Goal: Task Accomplishment & Management: Manage account settings

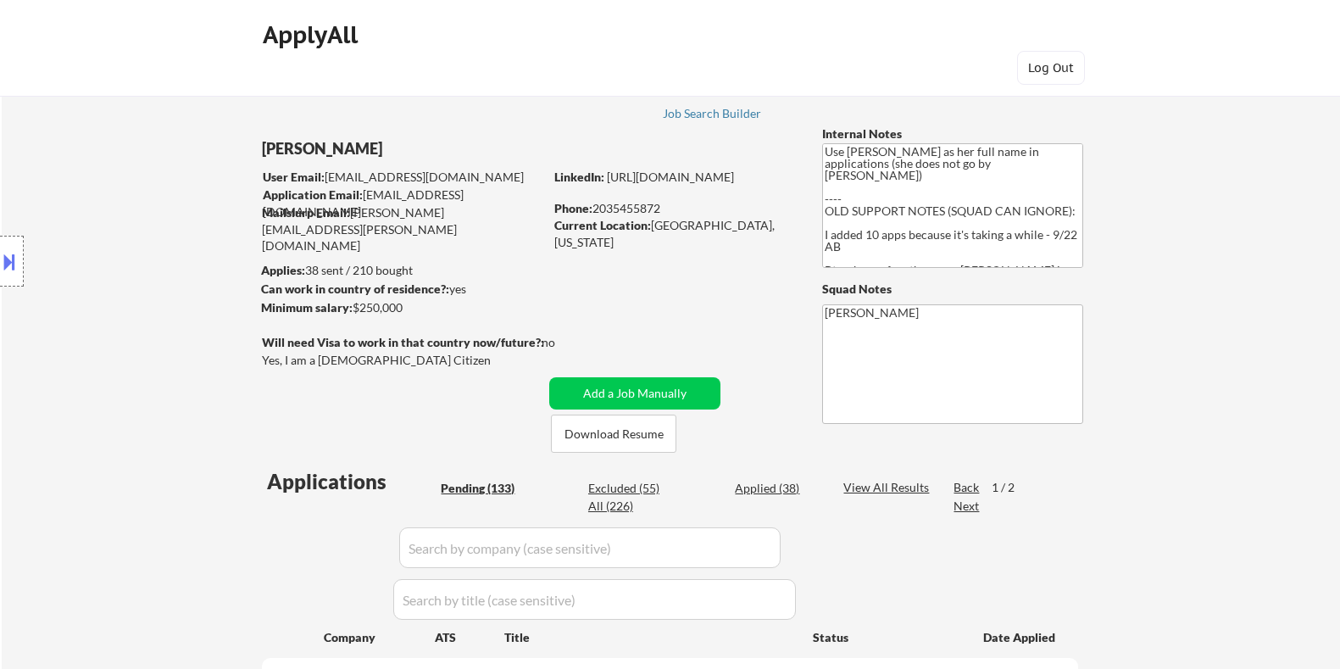
select select ""pending""
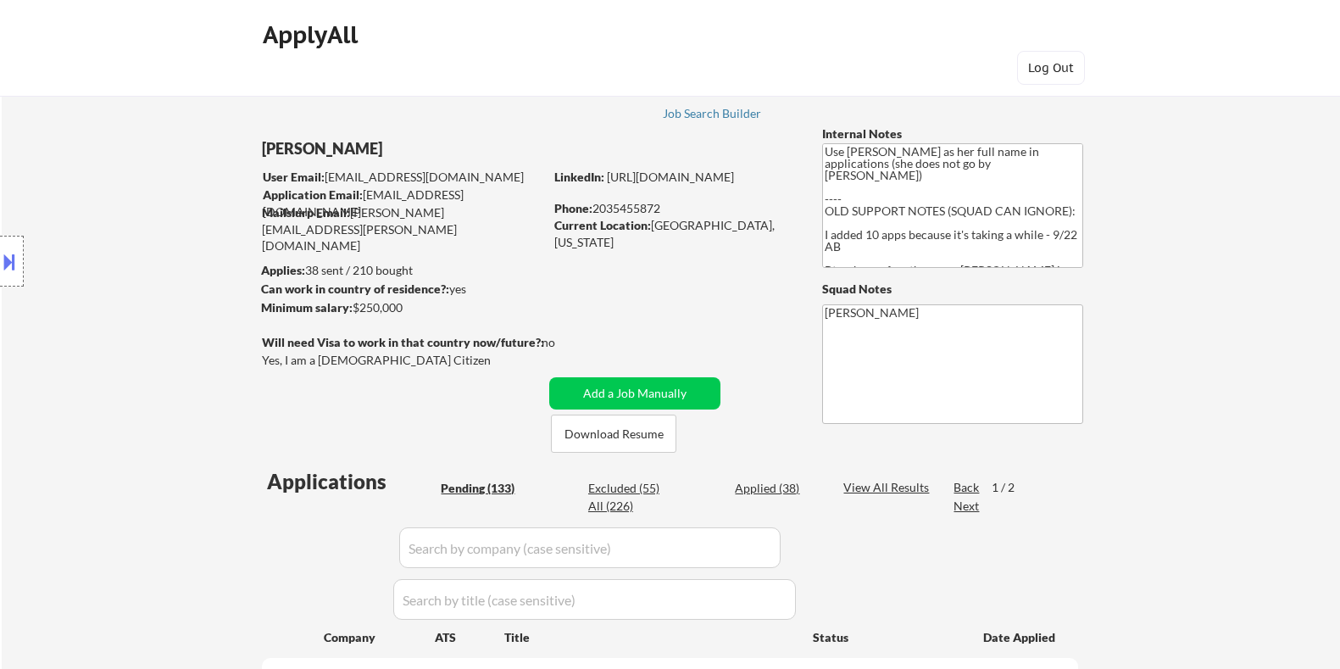
select select ""pending""
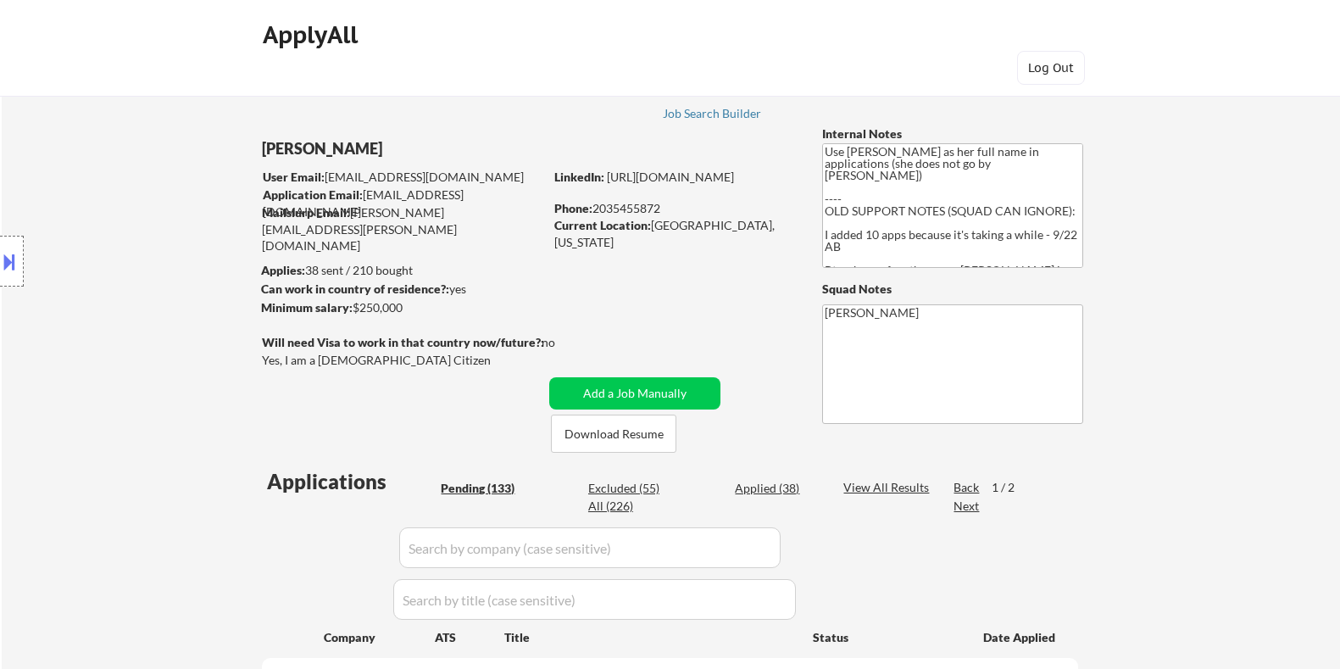
select select ""pending""
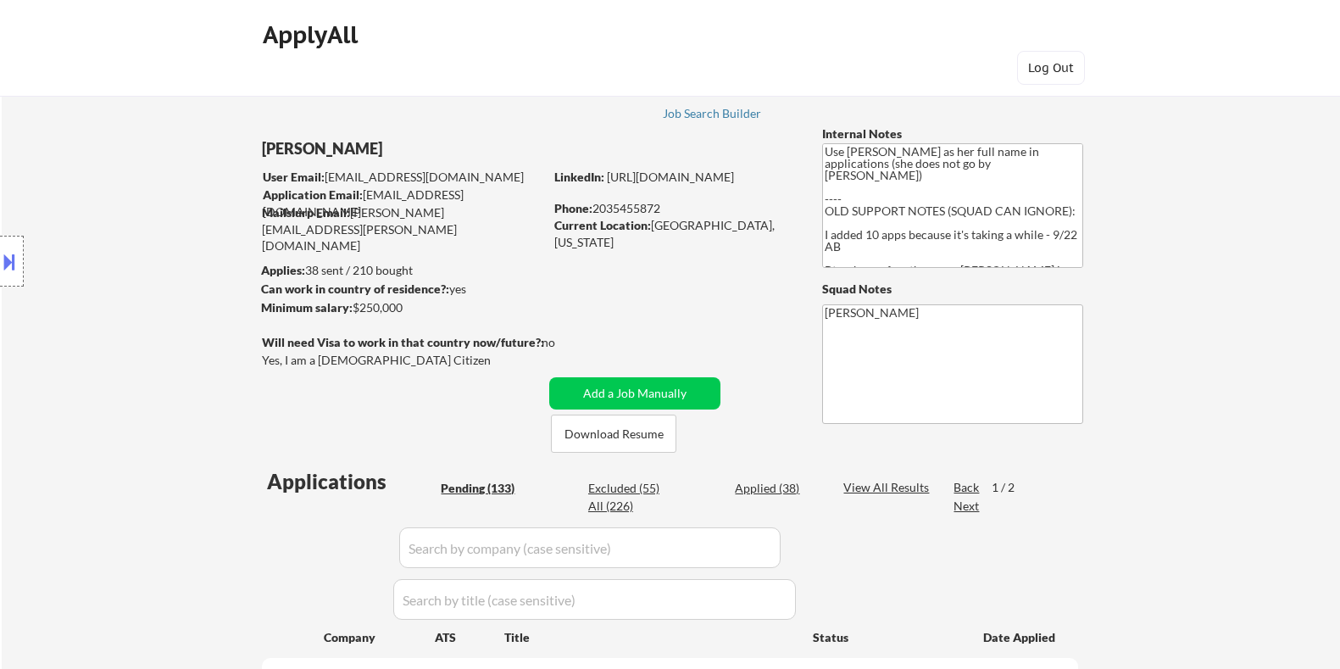
select select ""pending""
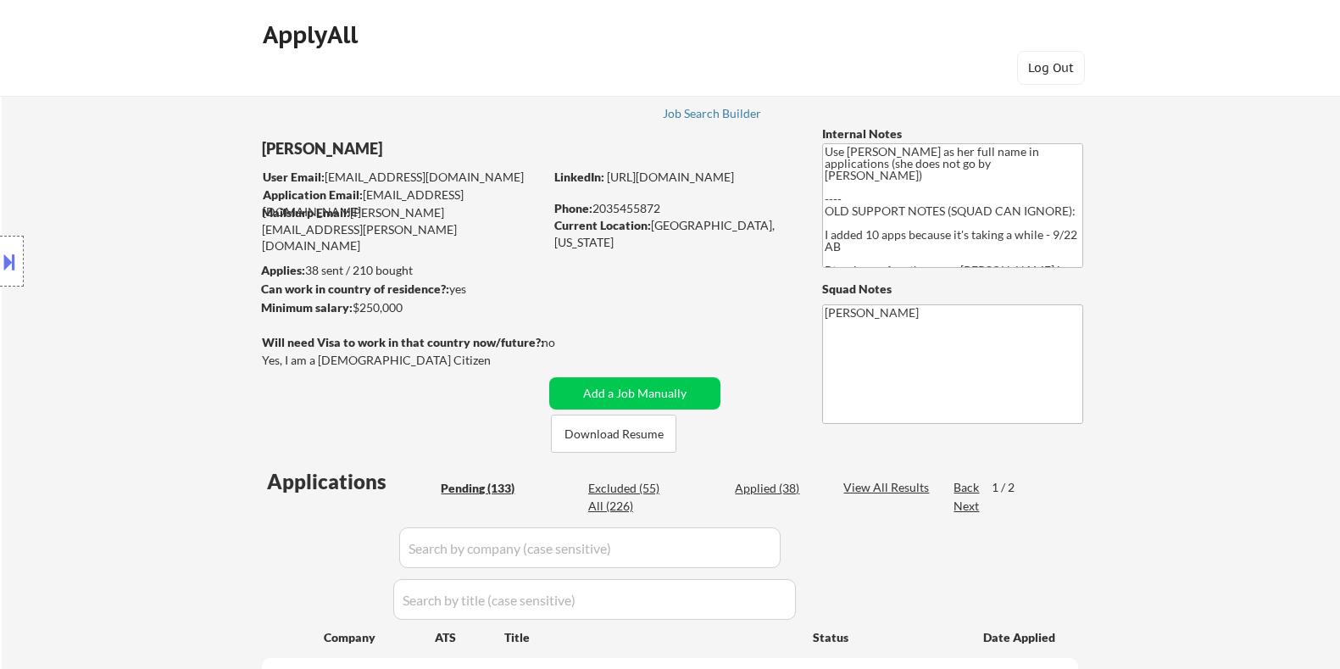
select select ""pending""
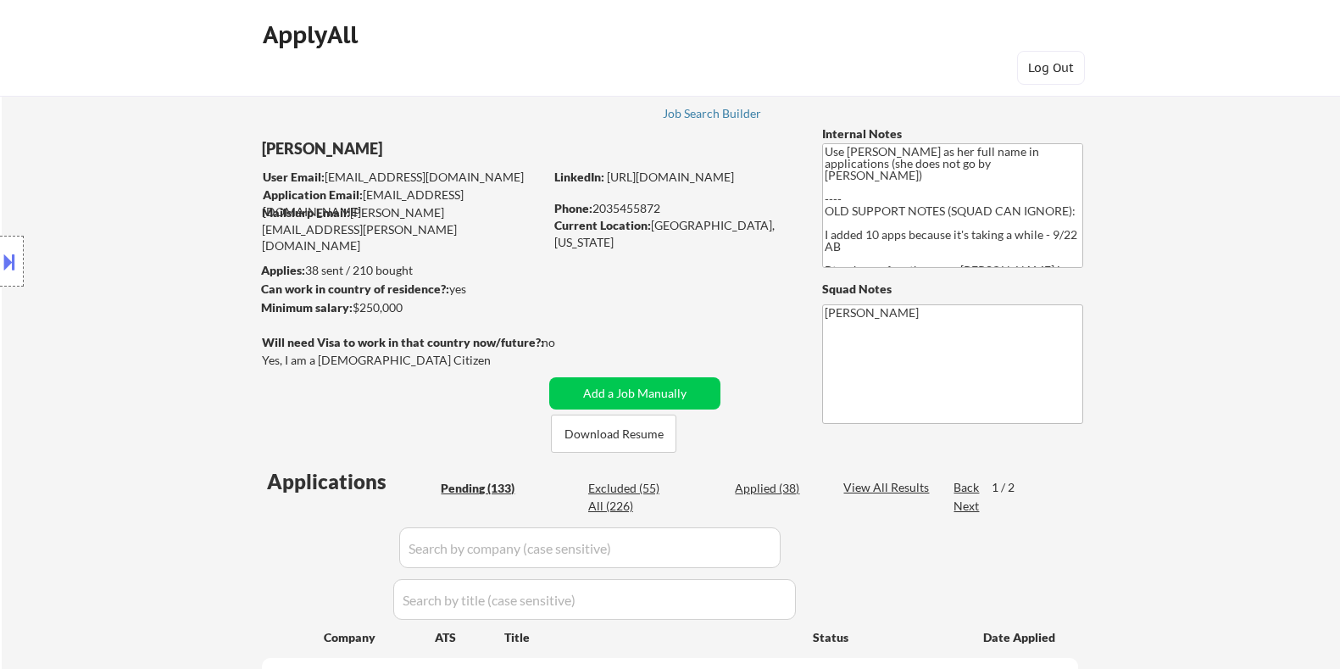
select select ""pending""
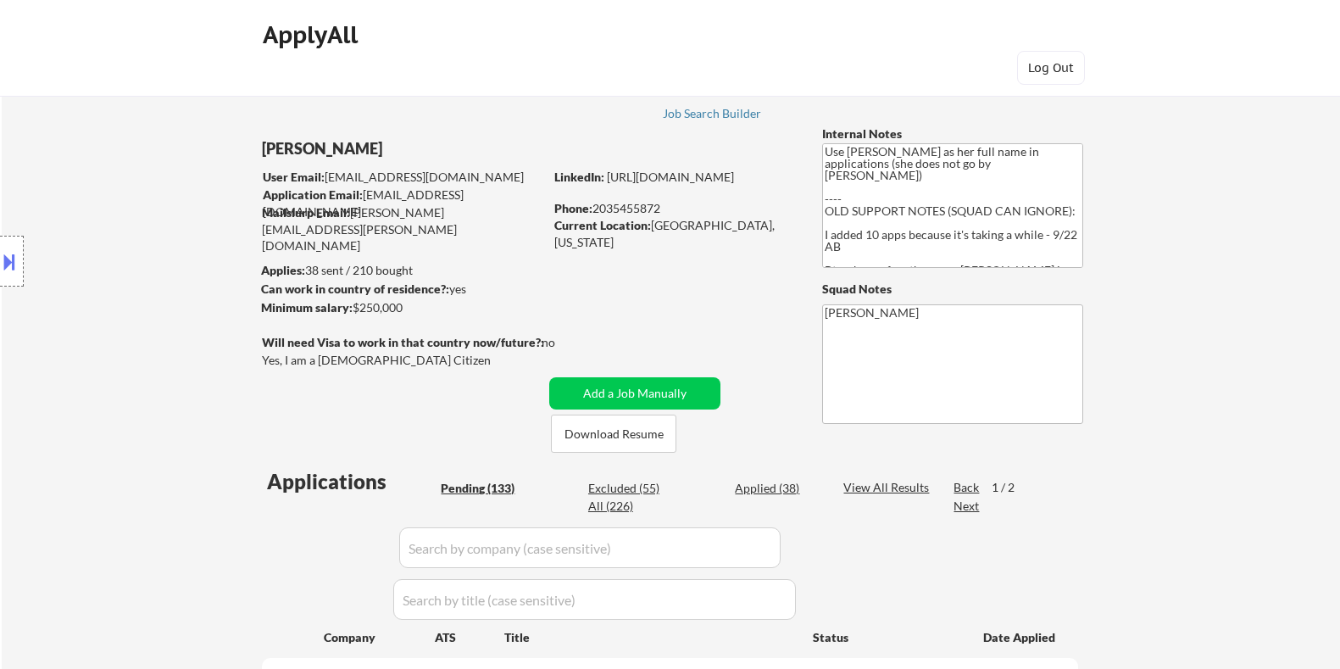
select select ""pending""
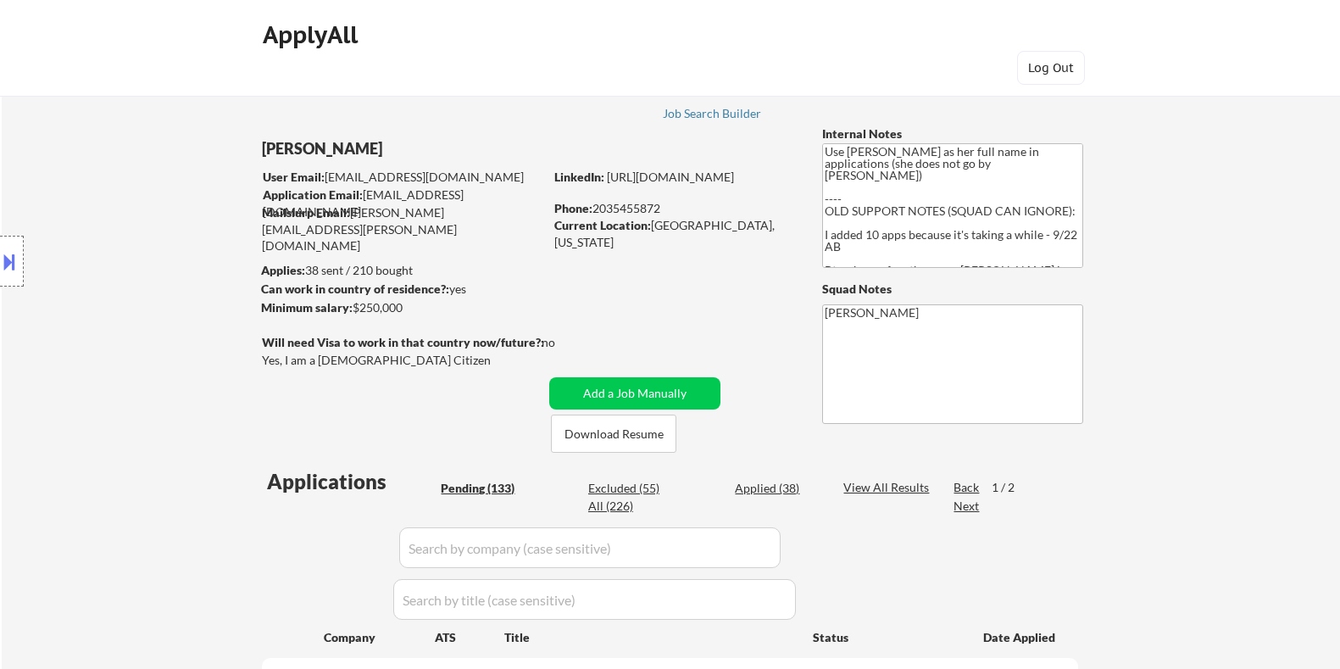
select select ""pending""
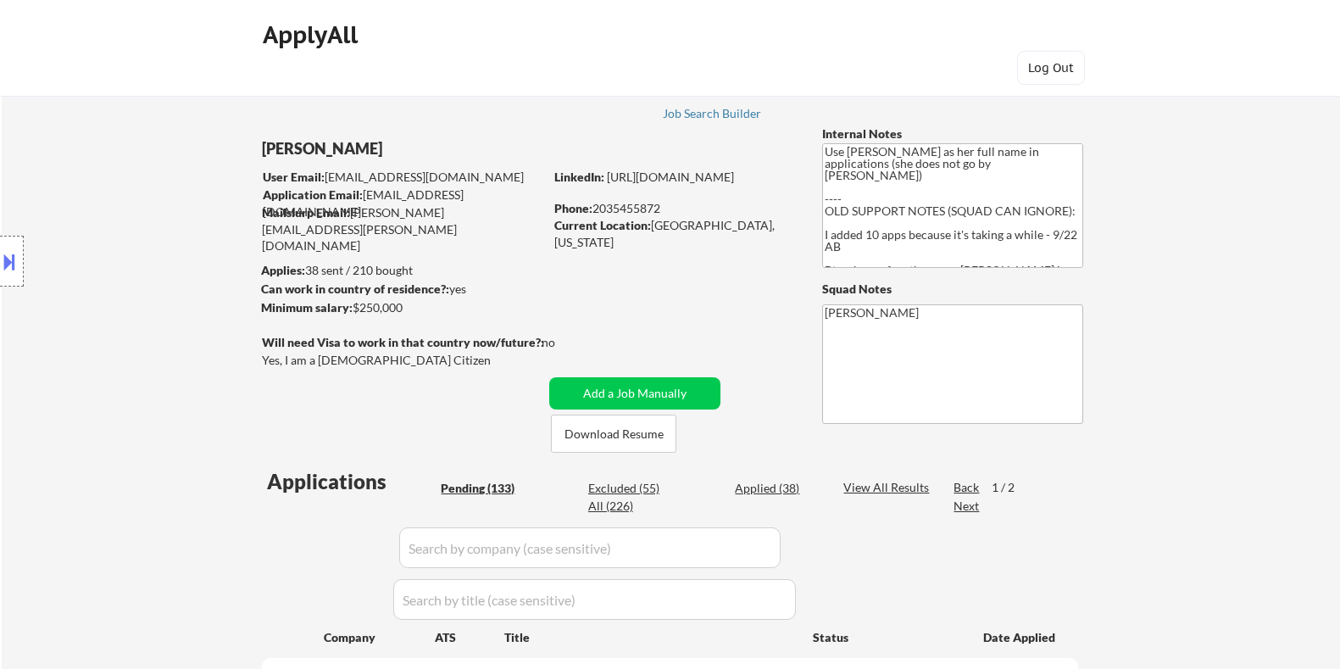
select select ""pending""
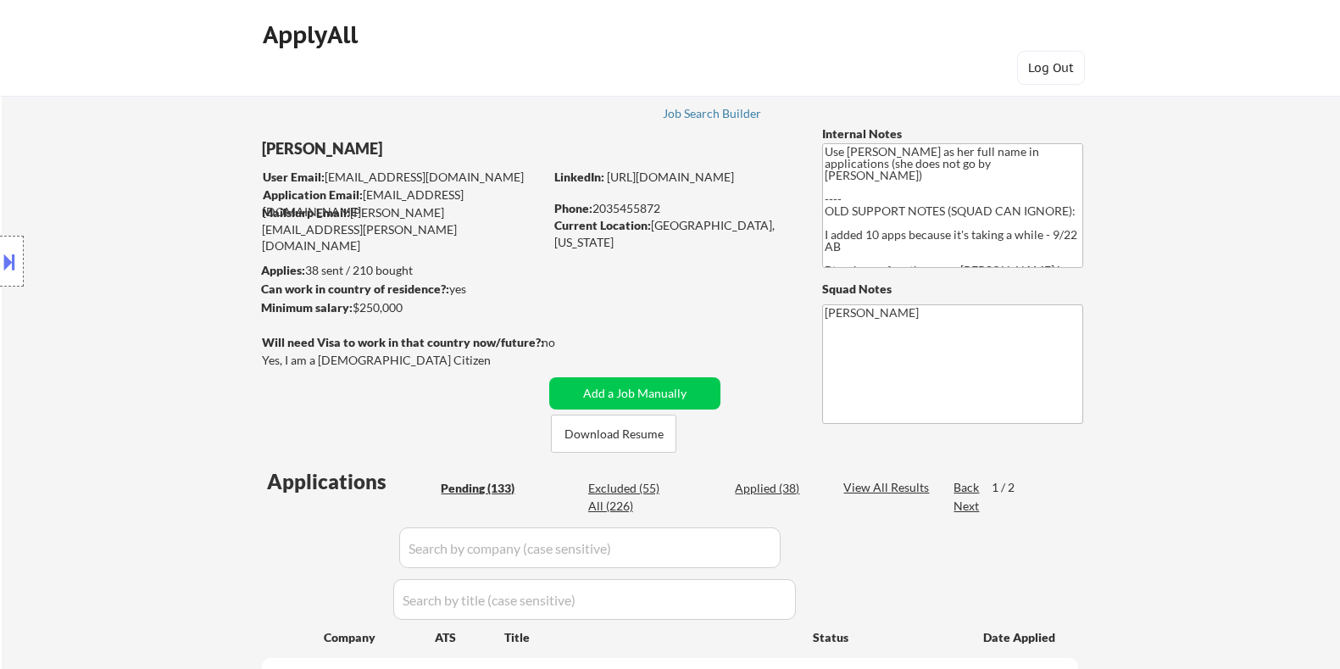
select select ""pending""
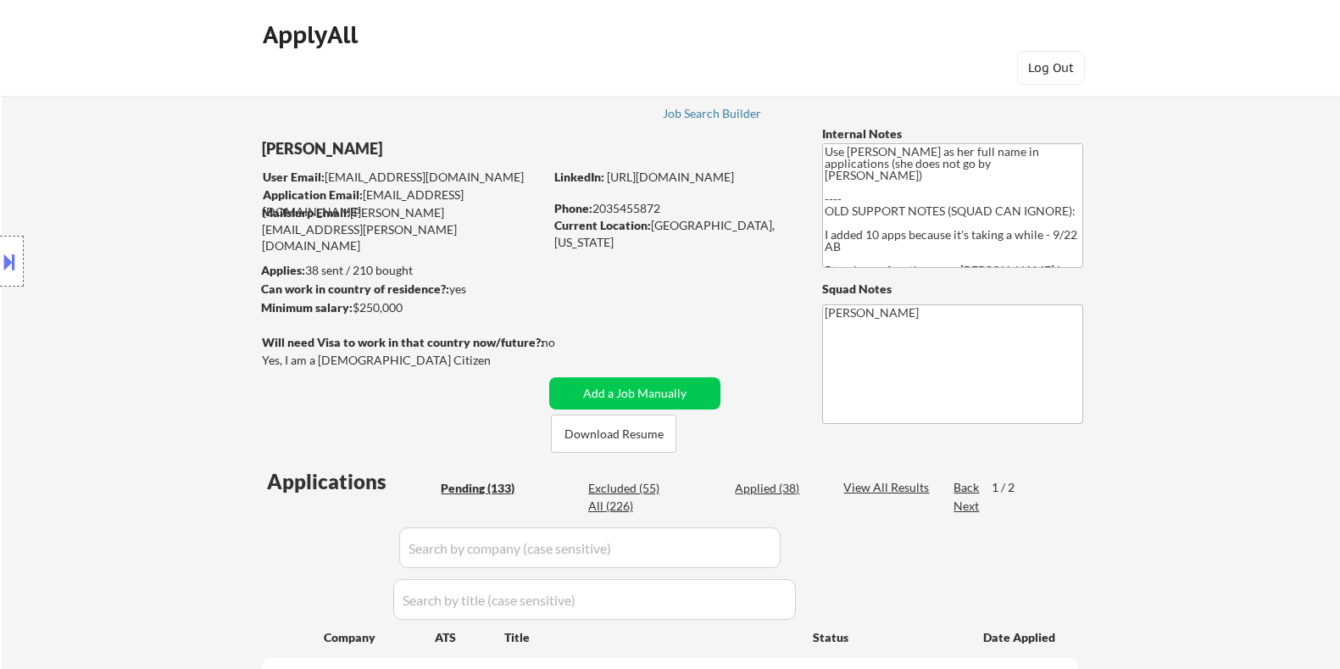
select select ""pending""
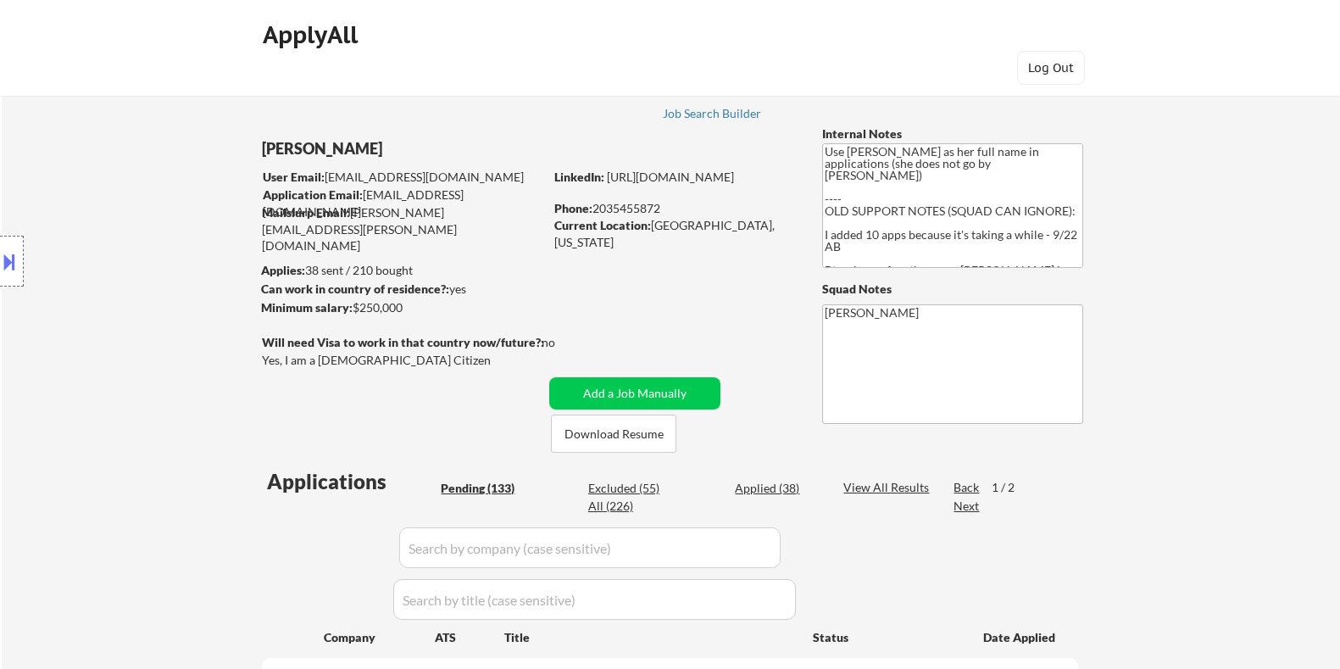
select select ""pending""
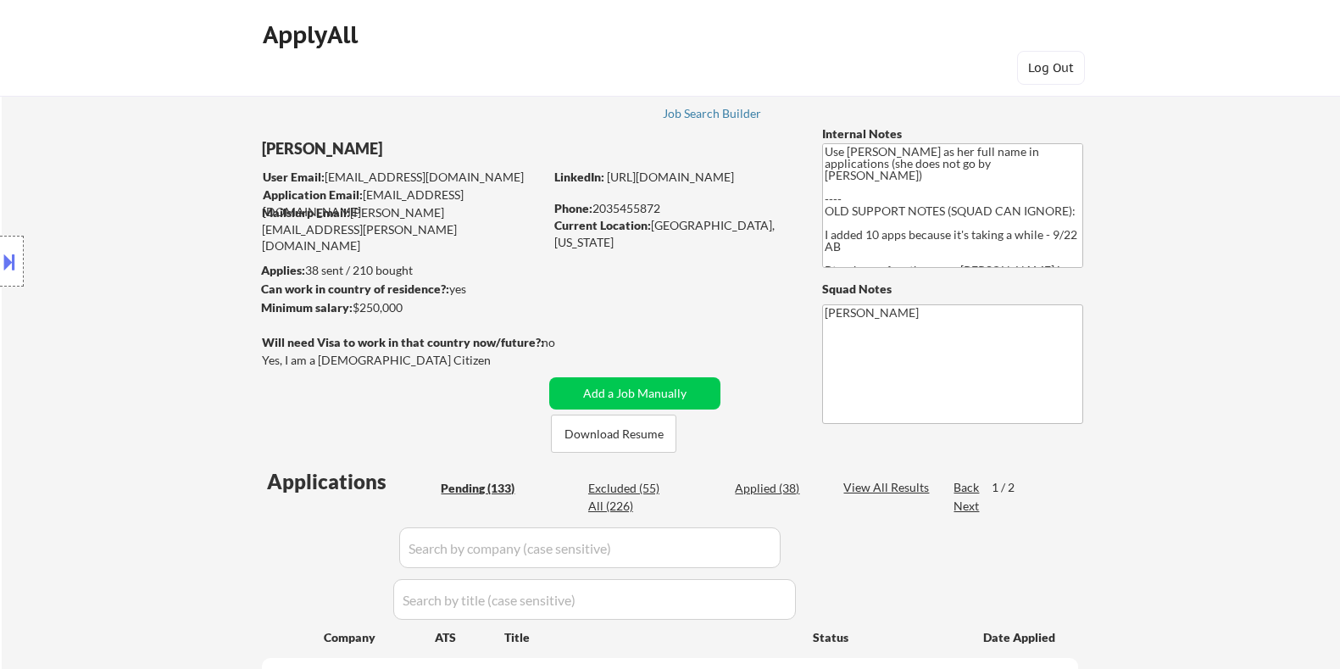
select select ""pending""
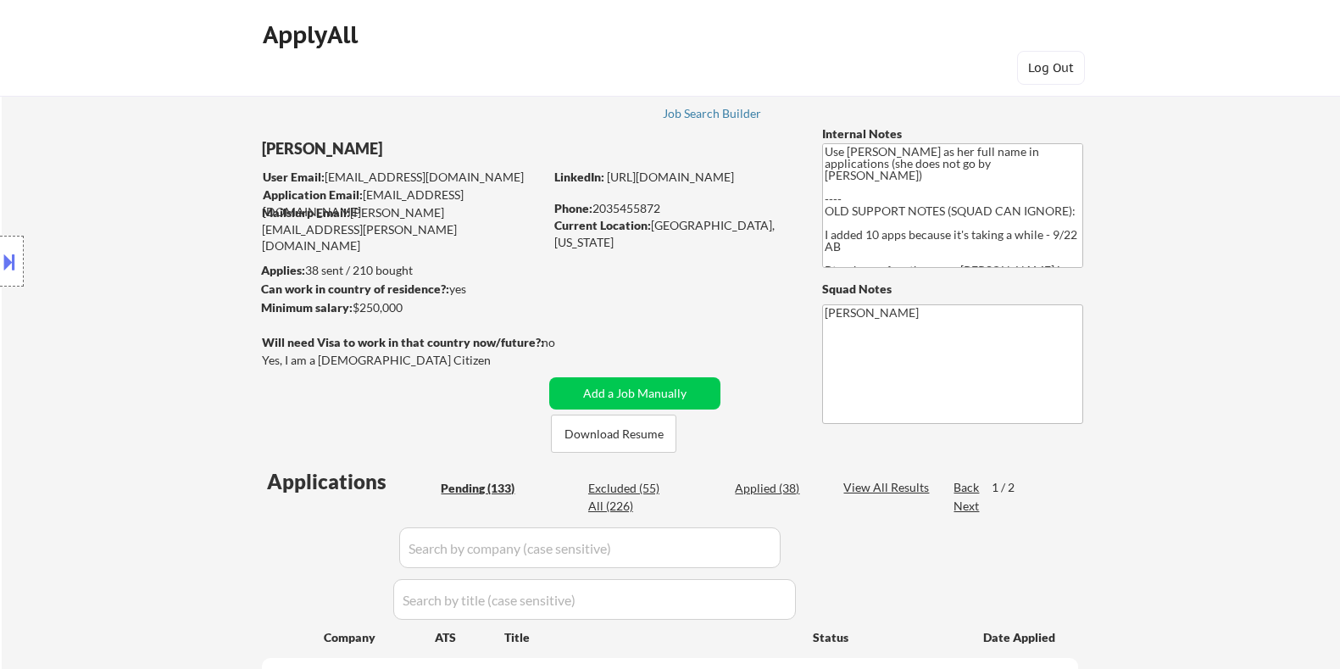
select select ""pending""
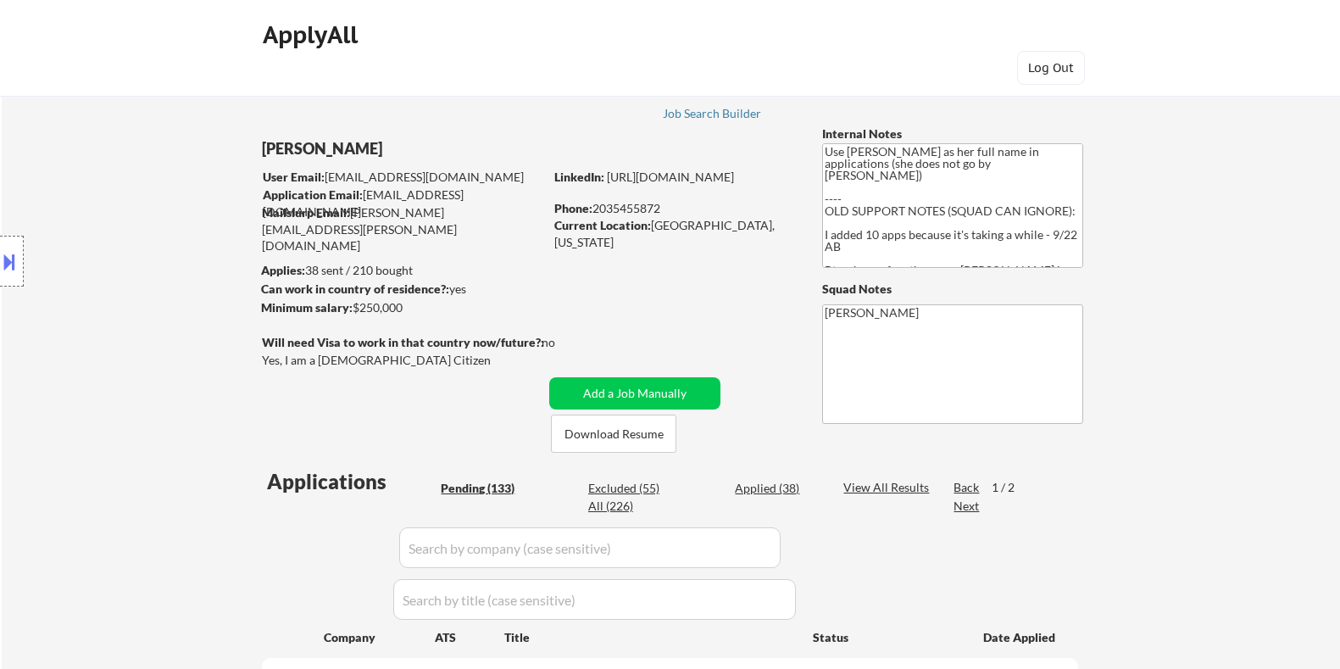
select select ""pending""
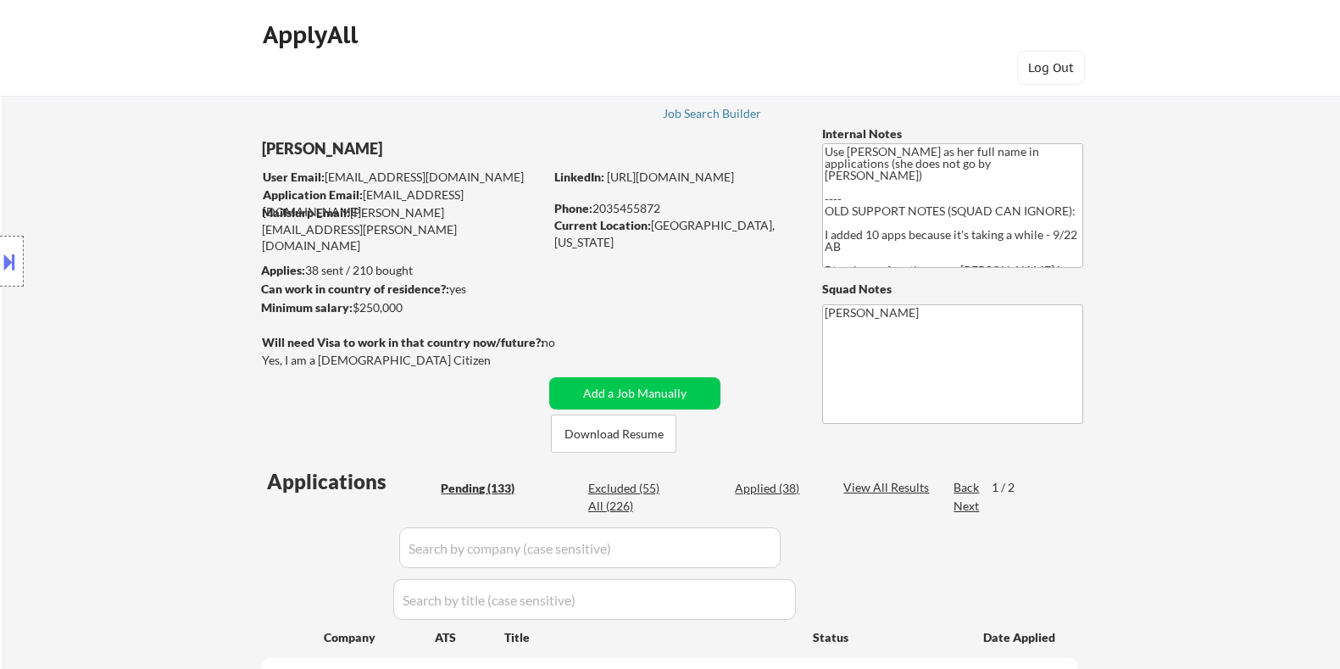
select select ""pending""
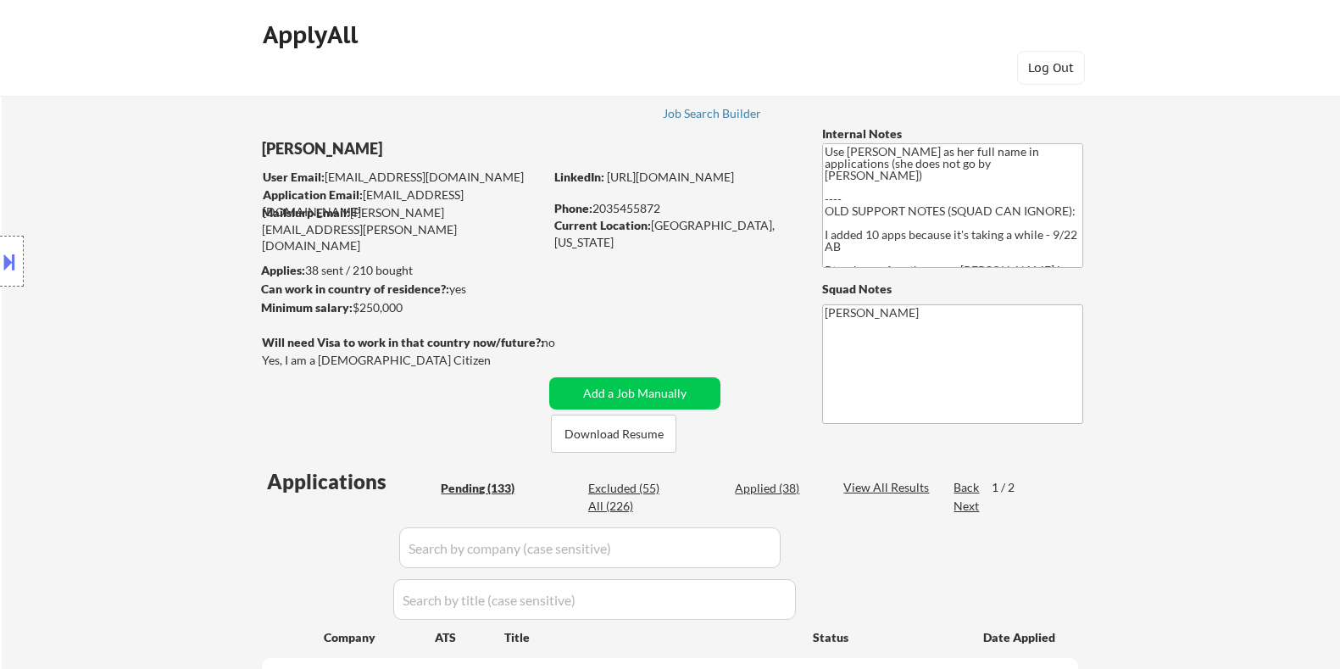
select select ""pending""
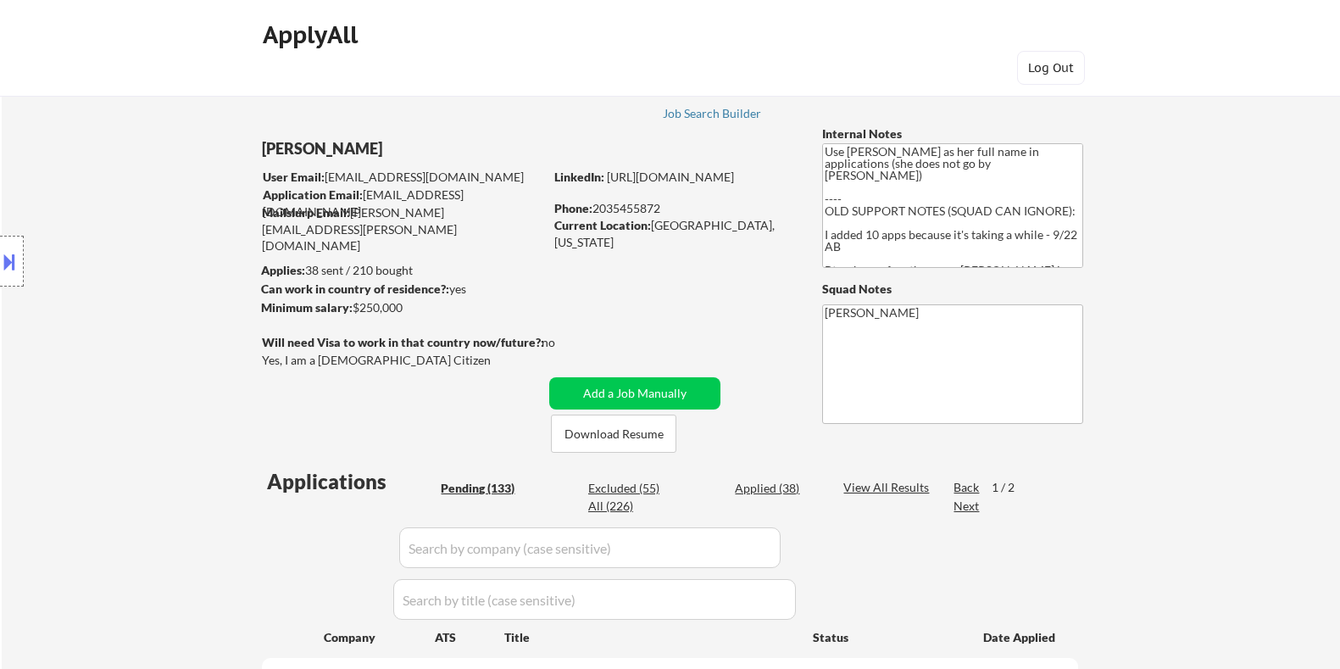
select select ""pending""
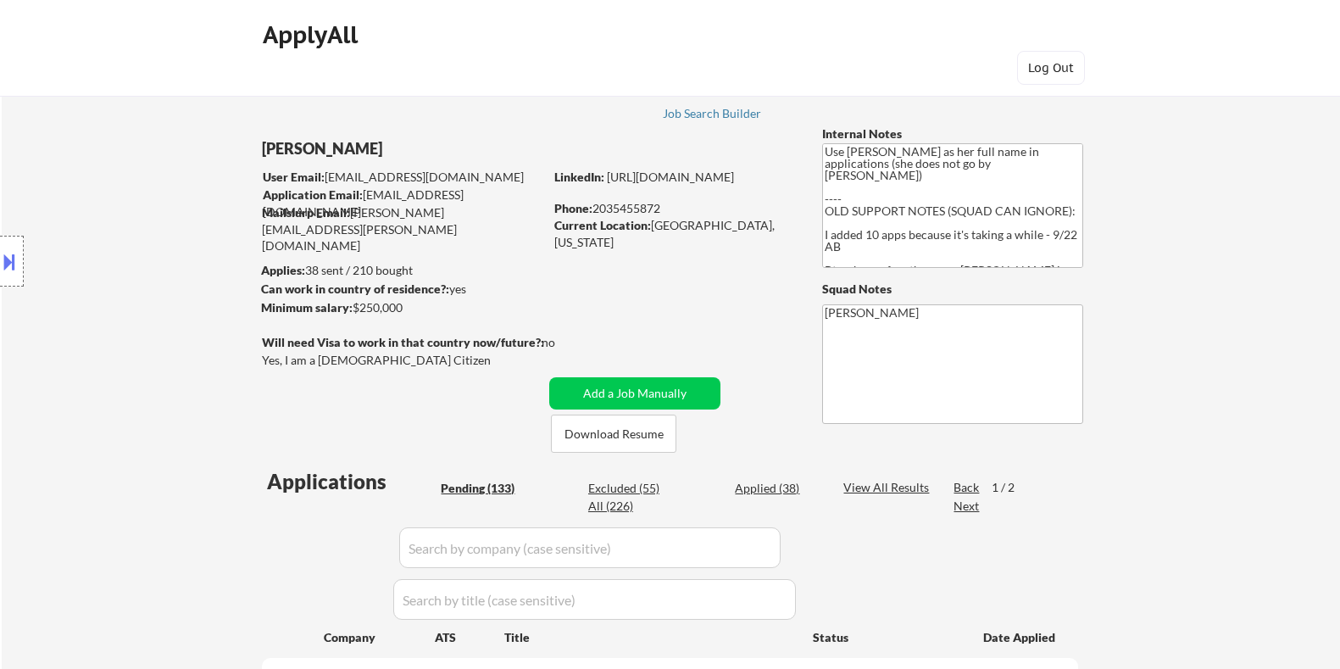
select select ""pending""
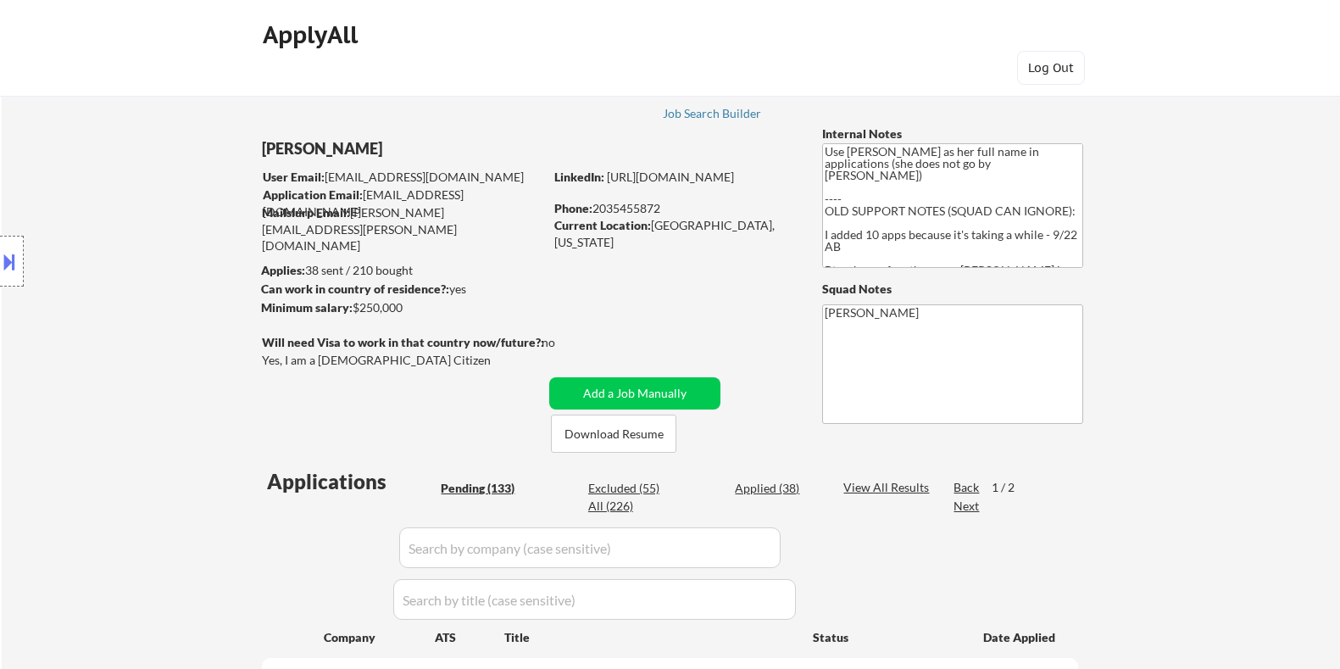
select select ""pending""
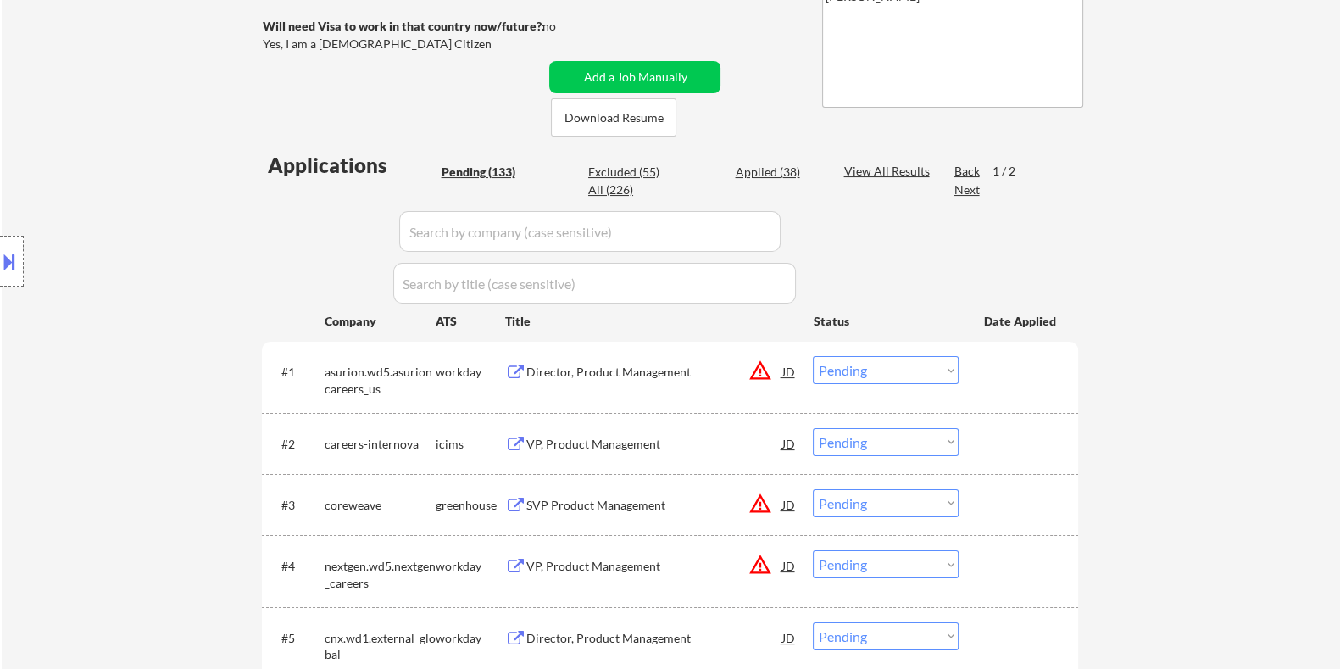
scroll to position [318, 0]
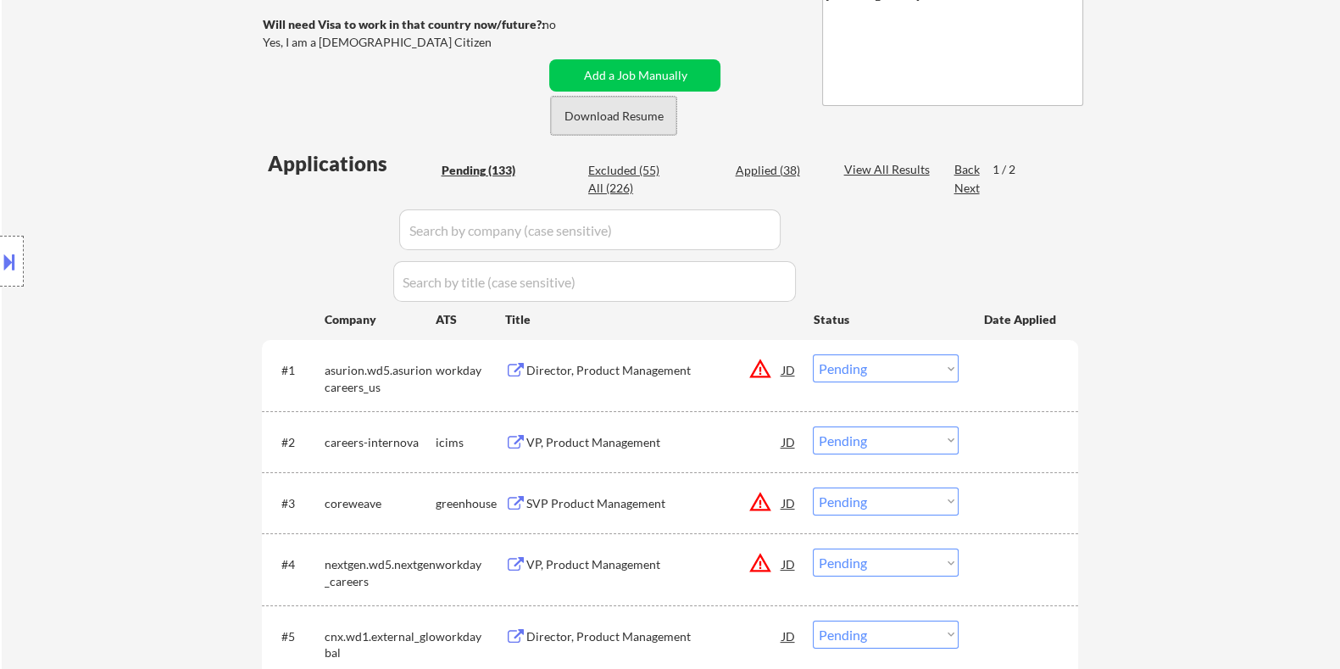
click at [601, 108] on button "Download Resume" at bounding box center [613, 116] width 125 height 38
click at [962, 188] on div "Next" at bounding box center [967, 188] width 27 height 17
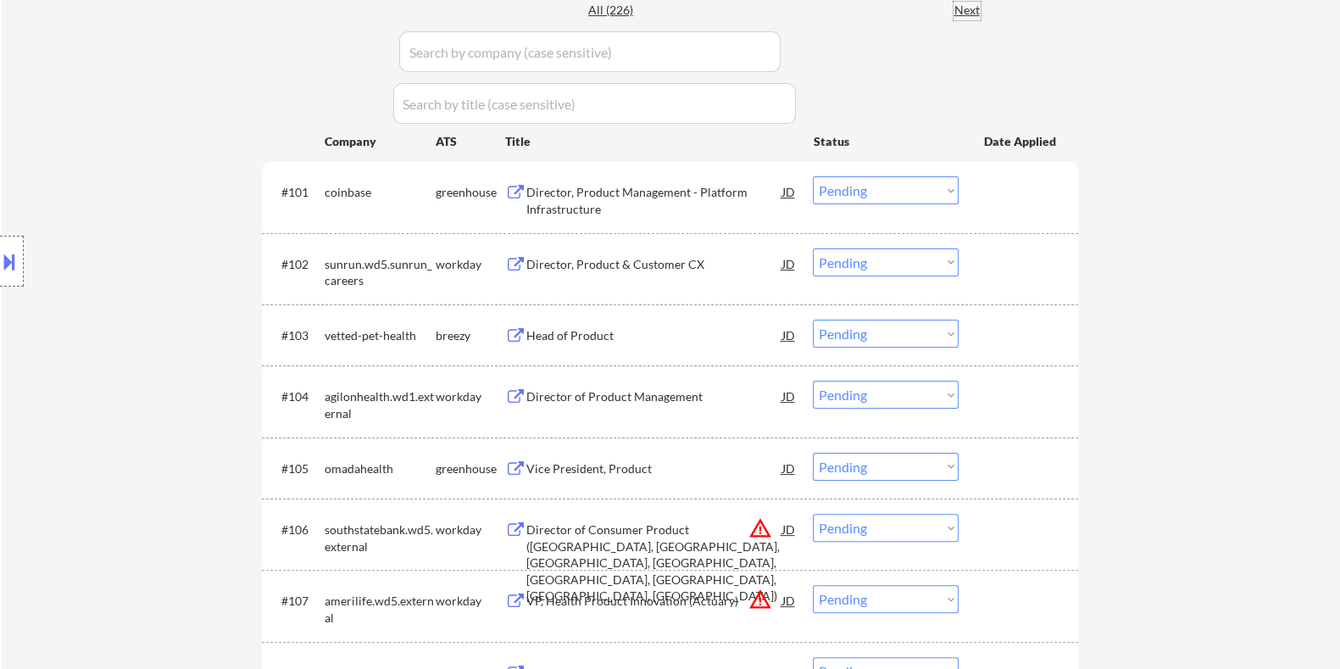
scroll to position [530, 0]
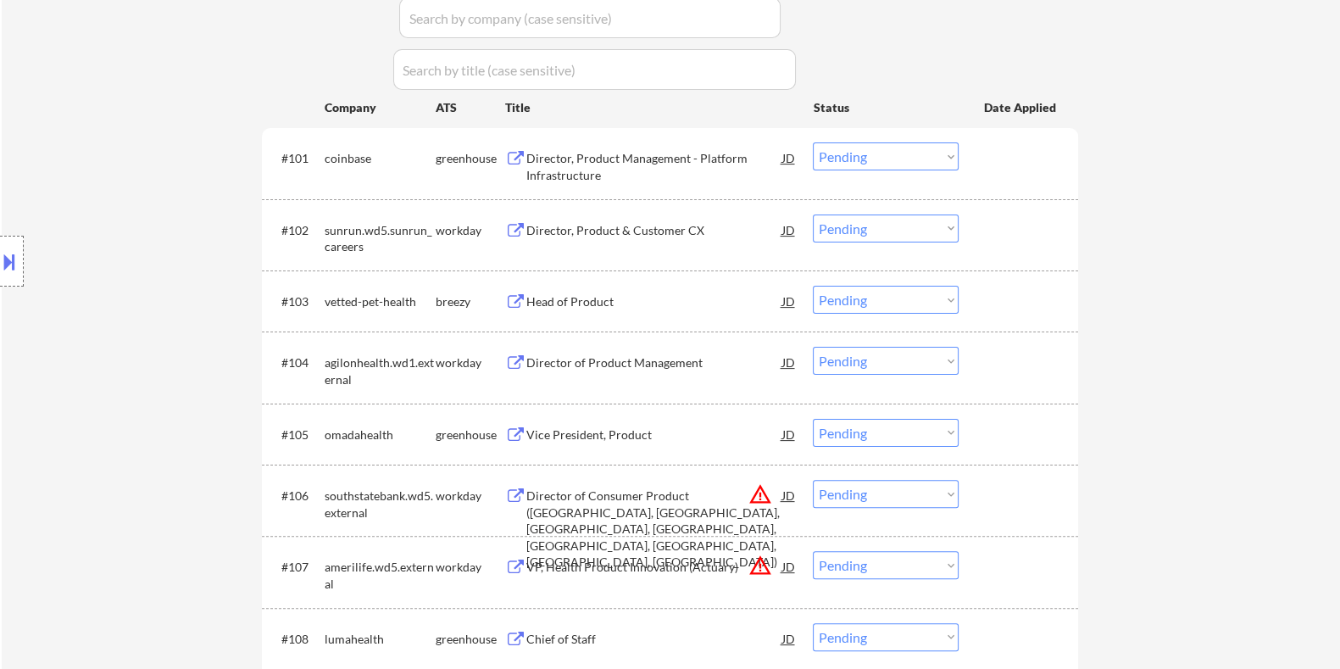
click at [599, 303] on div "Head of Product" at bounding box center [654, 301] width 256 height 17
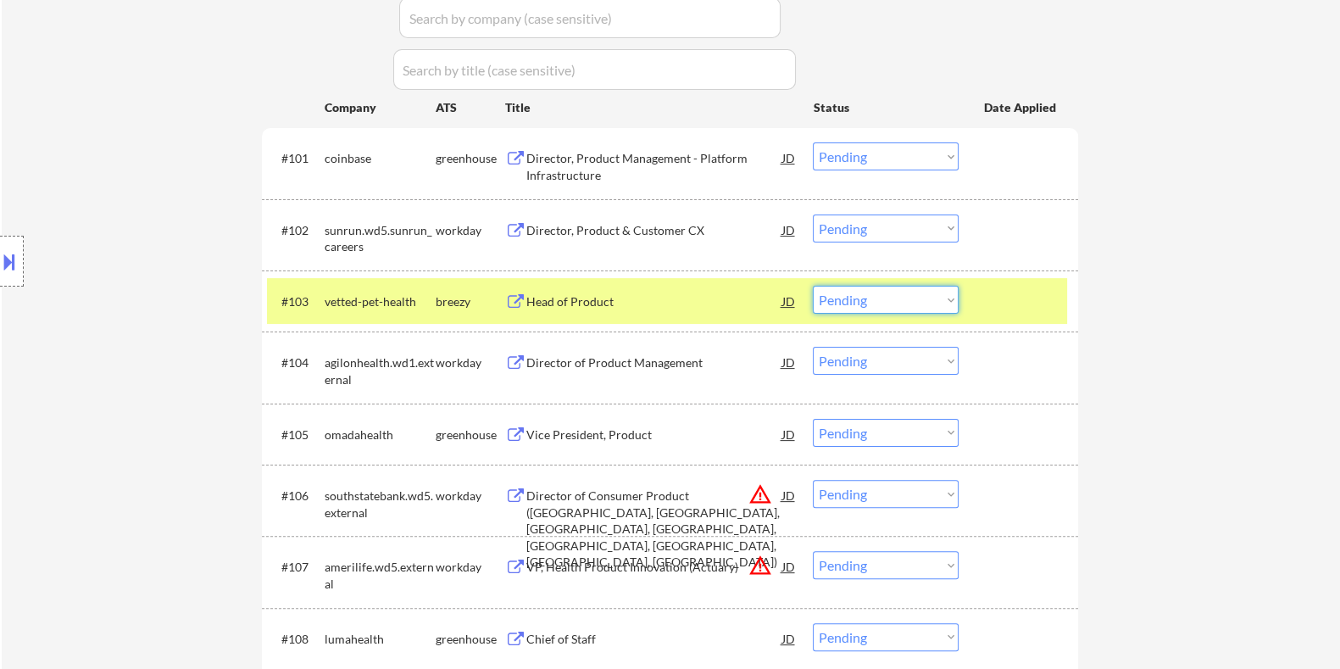
click at [878, 293] on select "Choose an option... Pending Applied Excluded (Questions) Excluded (Expired) Exc…" at bounding box center [886, 300] width 146 height 28
click at [813, 286] on select "Choose an option... Pending Applied Excluded (Questions) Excluded (Expired) Exc…" at bounding box center [886, 300] width 146 height 28
select select ""pending""
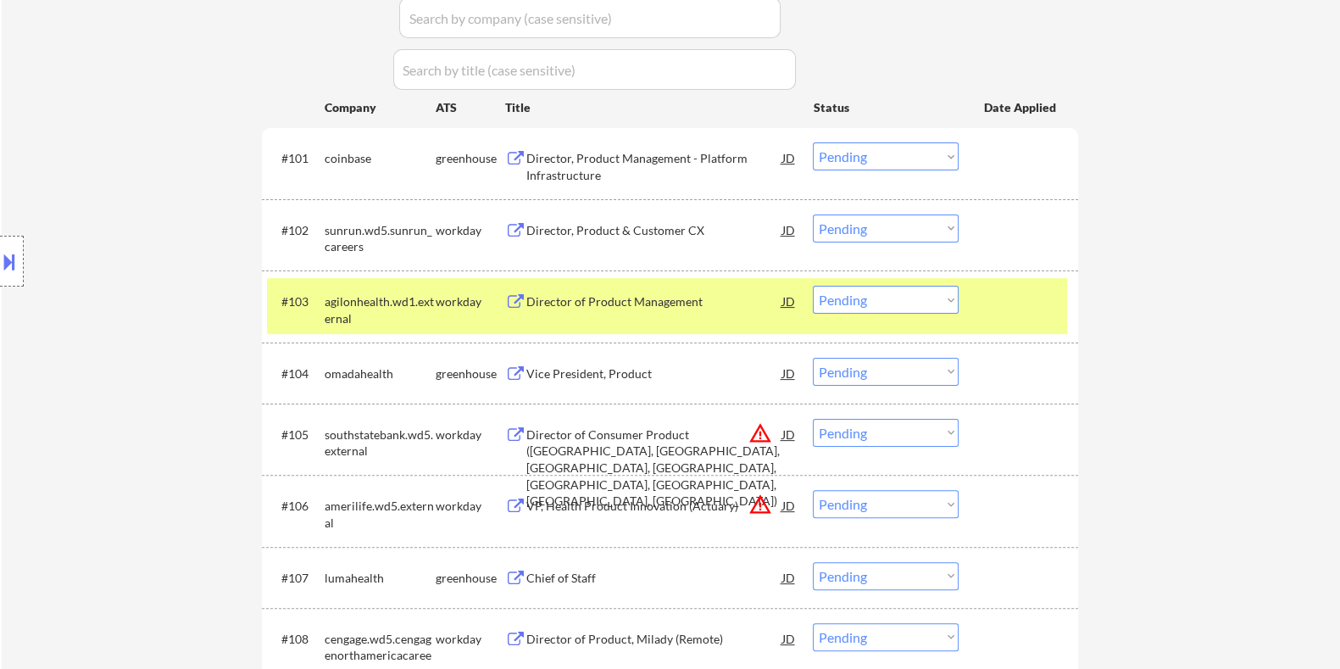
click at [586, 154] on div "Director, Product Management - Platform Infrastructure" at bounding box center [654, 166] width 256 height 33
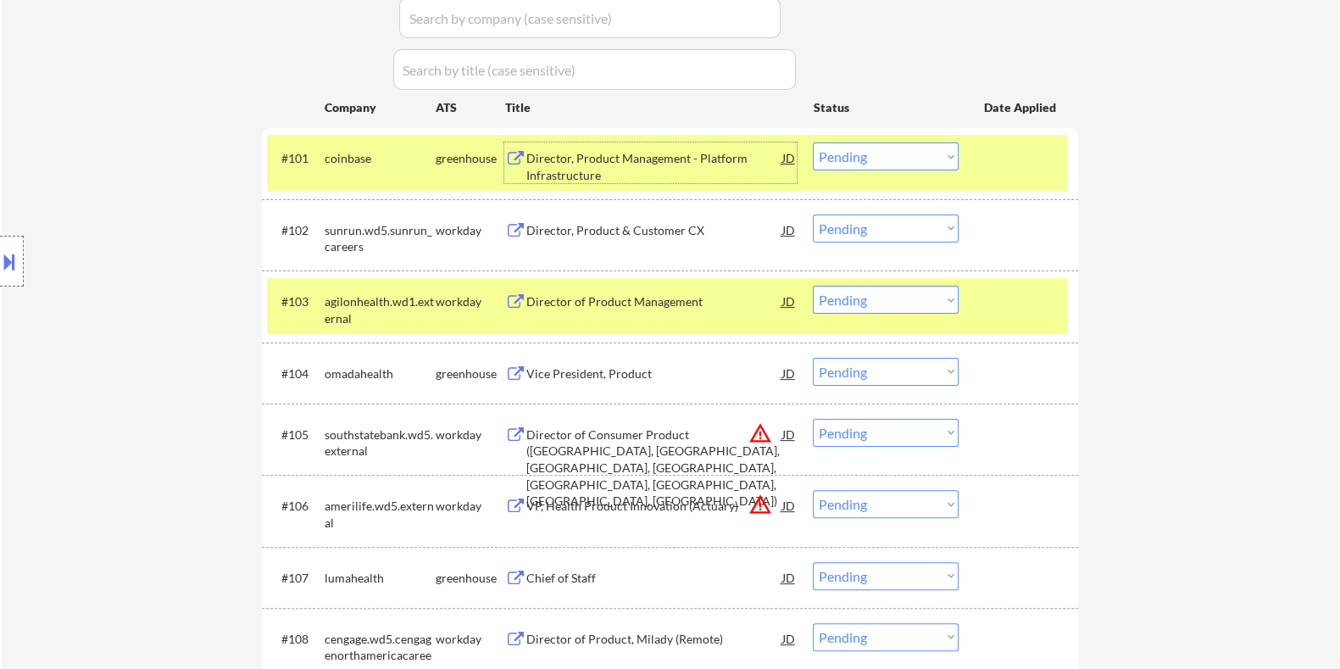
click at [843, 154] on select "Choose an option... Pending Applied Excluded (Questions) Excluded (Expired) Exc…" at bounding box center [886, 156] width 146 height 28
click at [813, 142] on select "Choose an option... Pending Applied Excluded (Questions) Excluded (Expired) Exc…" at bounding box center [886, 156] width 146 height 28
select select ""pending""
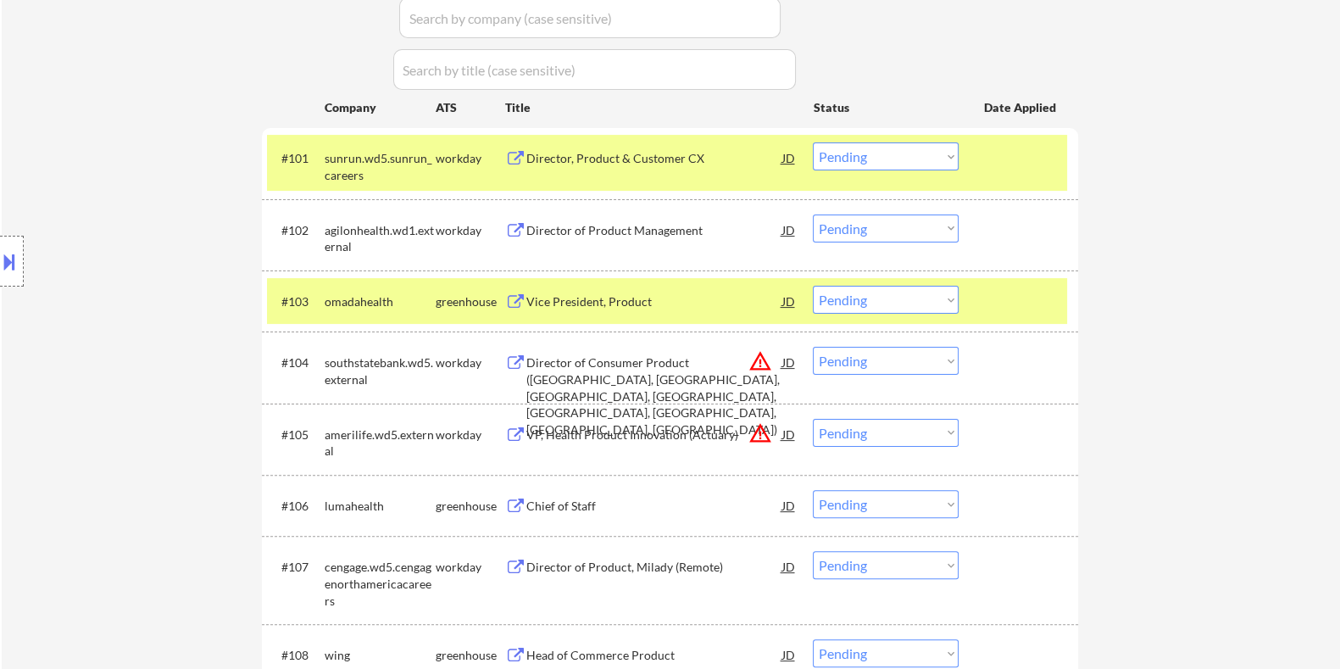
click at [643, 305] on div "Vice President, Product" at bounding box center [654, 301] width 256 height 17
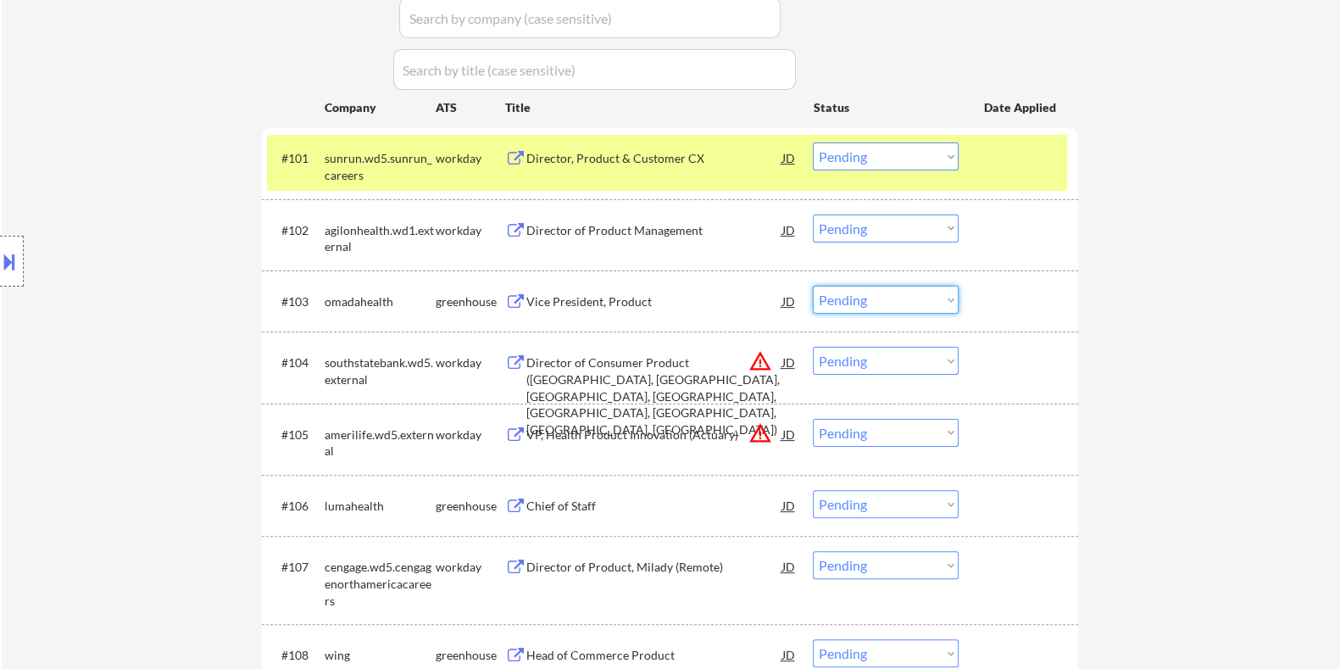
click at [871, 299] on select "Choose an option... Pending Applied Excluded (Questions) Excluded (Expired) Exc…" at bounding box center [886, 300] width 146 height 28
click at [813, 286] on select "Choose an option... Pending Applied Excluded (Questions) Excluded (Expired) Exc…" at bounding box center [886, 300] width 146 height 28
select select ""pending""
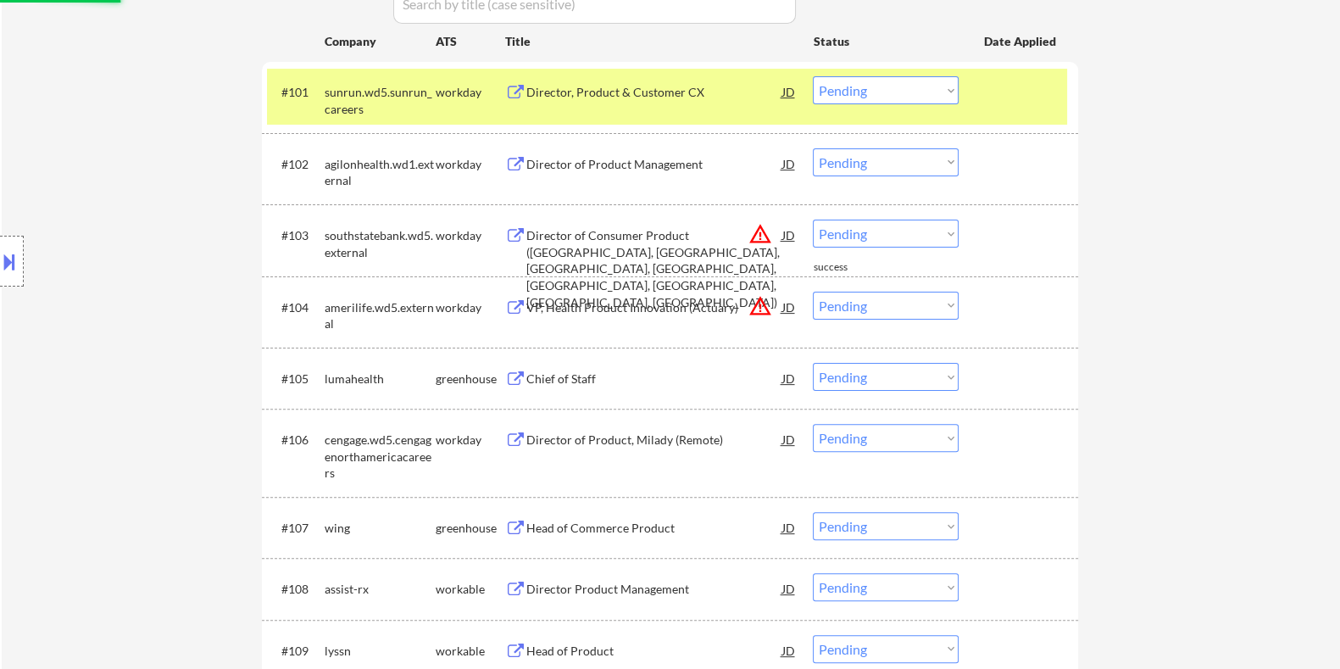
scroll to position [636, 0]
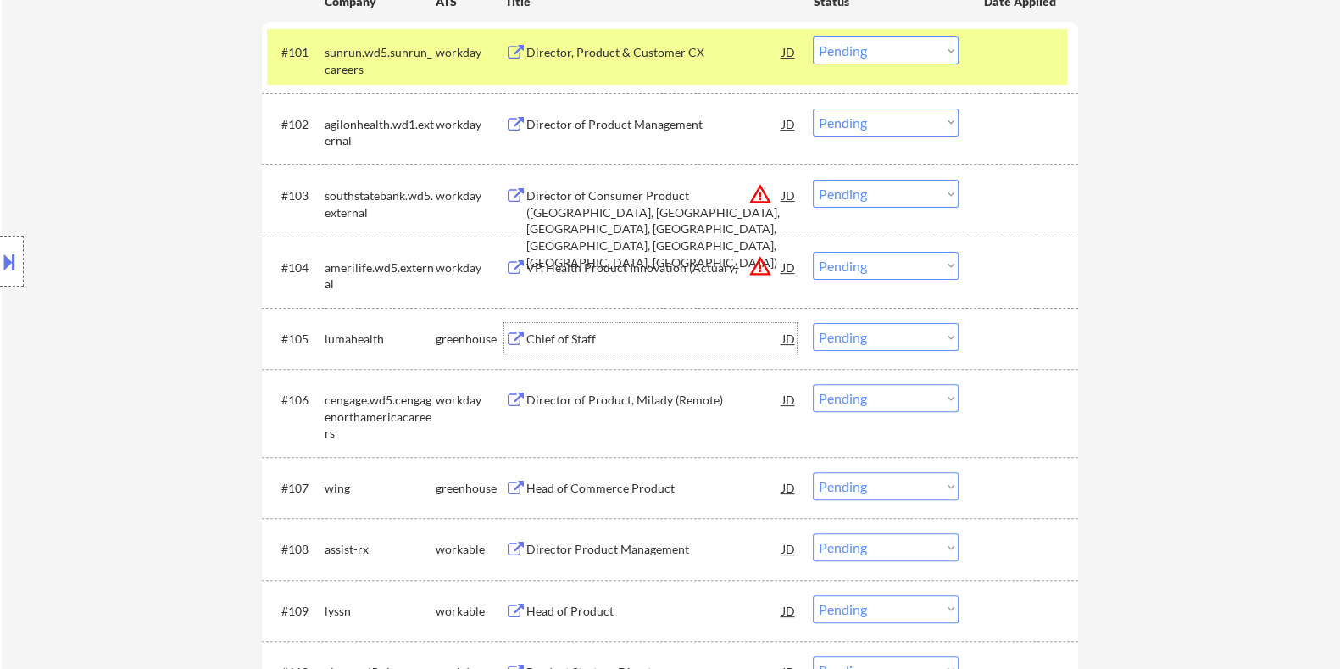
click at [564, 336] on div "Chief of Staff" at bounding box center [654, 339] width 256 height 17
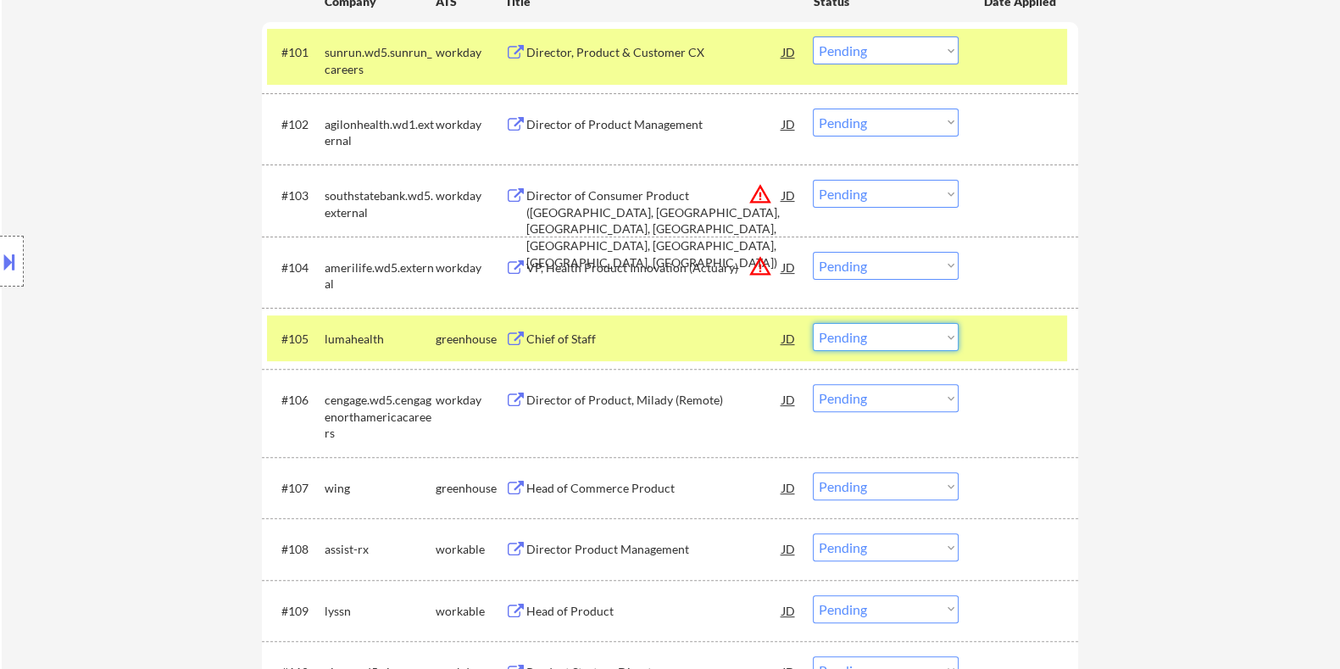
click at [843, 332] on select "Choose an option... Pending Applied Excluded (Questions) Excluded (Expired) Exc…" at bounding box center [886, 337] width 146 height 28
click at [813, 323] on select "Choose an option... Pending Applied Excluded (Questions) Excluded (Expired) Exc…" at bounding box center [886, 337] width 146 height 28
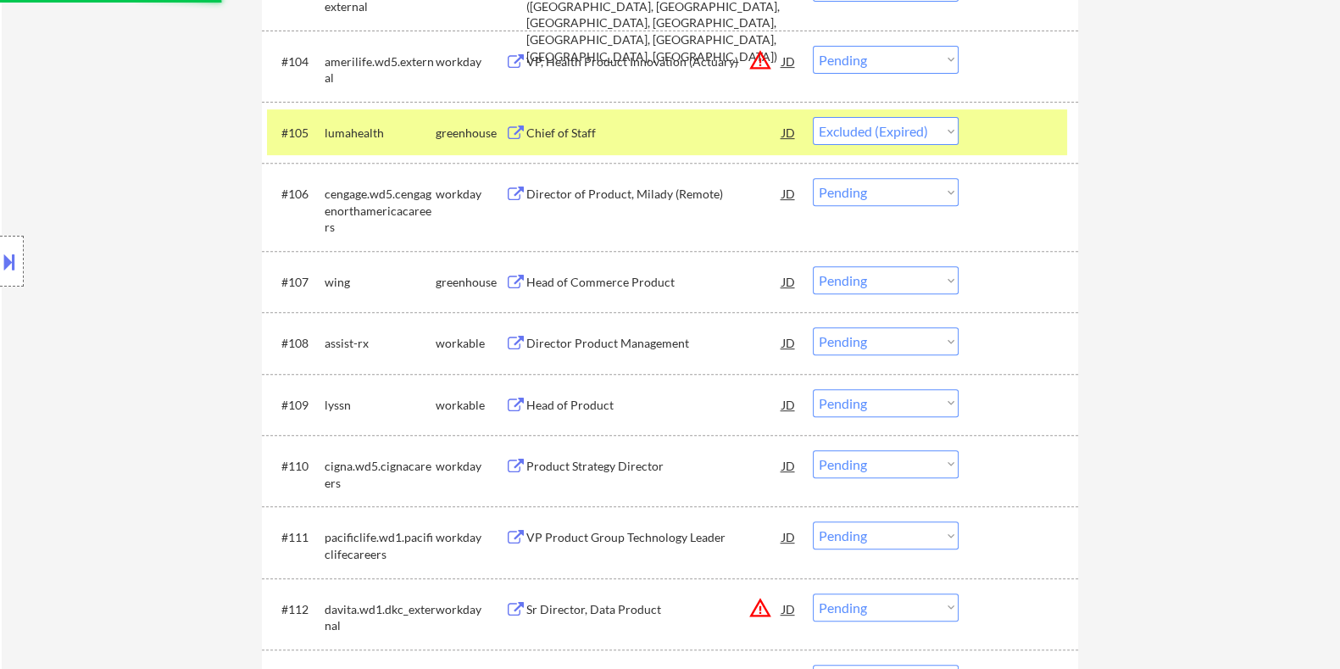
scroll to position [847, 0]
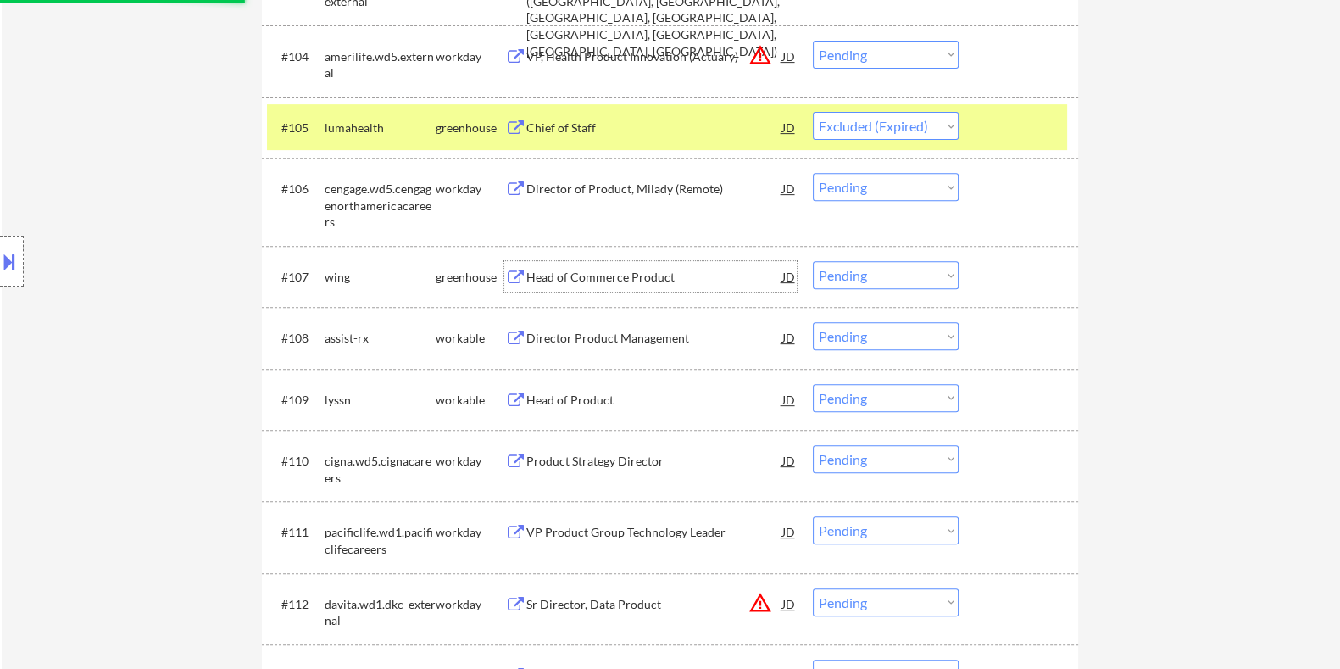
click at [615, 271] on div "Head of Commerce Product" at bounding box center [654, 277] width 256 height 17
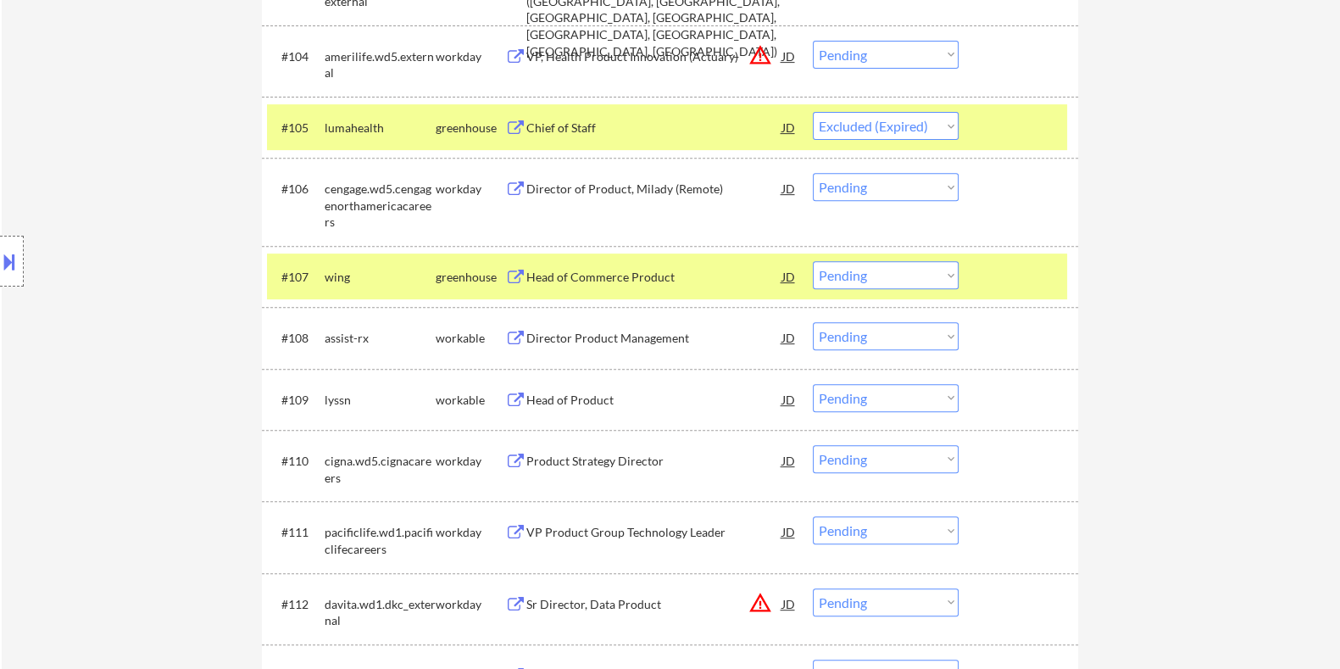
select select ""pending""
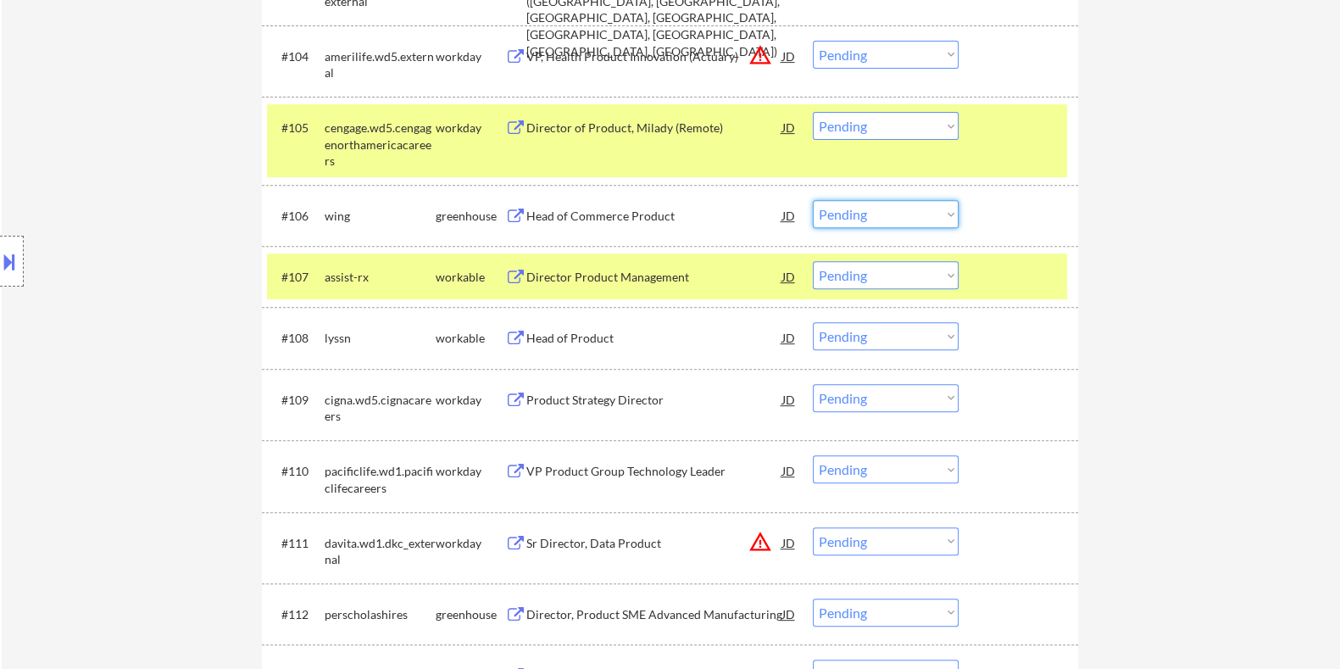
click at [871, 215] on select "Choose an option... Pending Applied Excluded (Questions) Excluded (Expired) Exc…" at bounding box center [886, 214] width 146 height 28
click at [813, 200] on select "Choose an option... Pending Applied Excluded (Questions) Excluded (Expired) Exc…" at bounding box center [886, 214] width 146 height 28
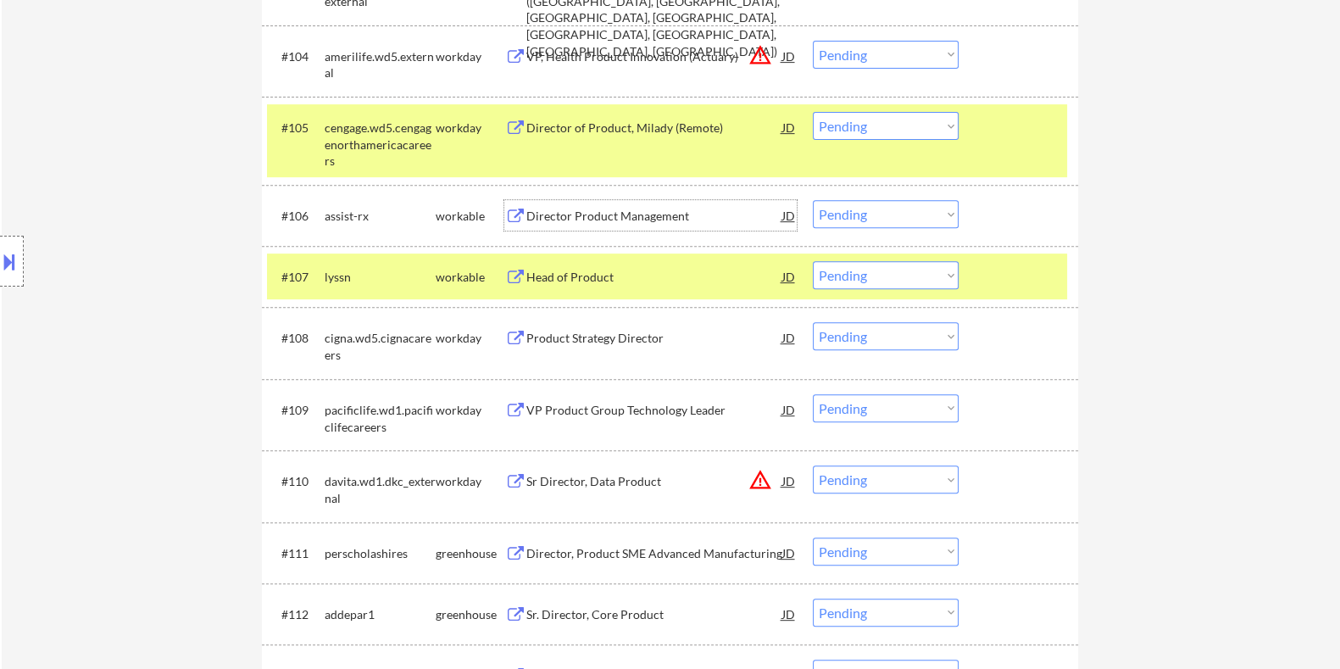
click at [569, 214] on div "Director Product Management" at bounding box center [654, 216] width 256 height 17
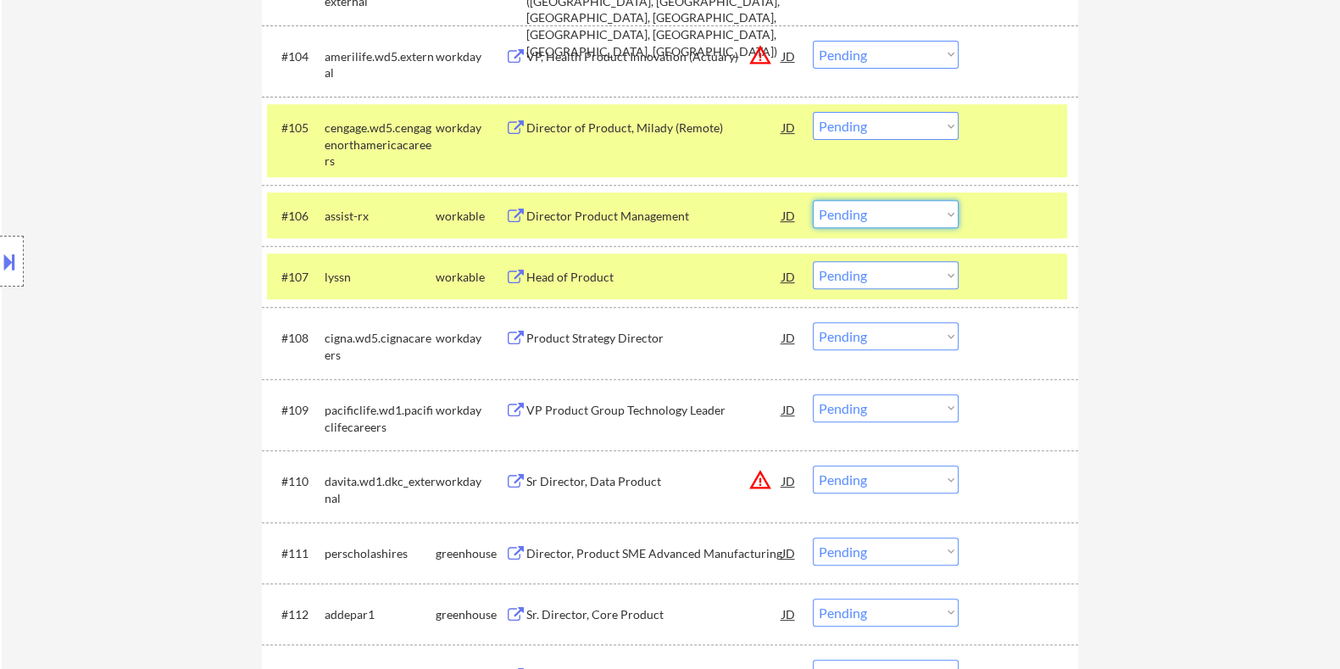
click at [890, 214] on select "Choose an option... Pending Applied Excluded (Questions) Excluded (Expired) Exc…" at bounding box center [886, 214] width 146 height 28
click at [813, 200] on select "Choose an option... Pending Applied Excluded (Questions) Excluded (Expired) Exc…" at bounding box center [886, 214] width 146 height 28
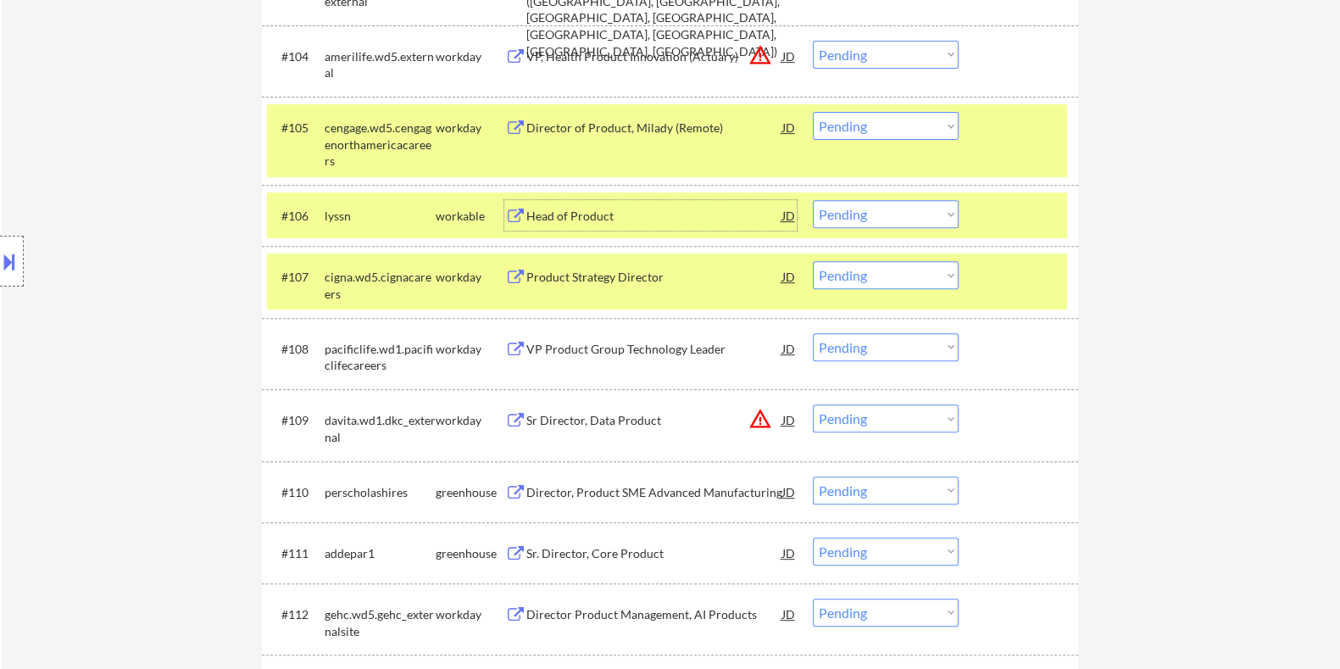
click at [585, 214] on div "Head of Product" at bounding box center [654, 216] width 256 height 17
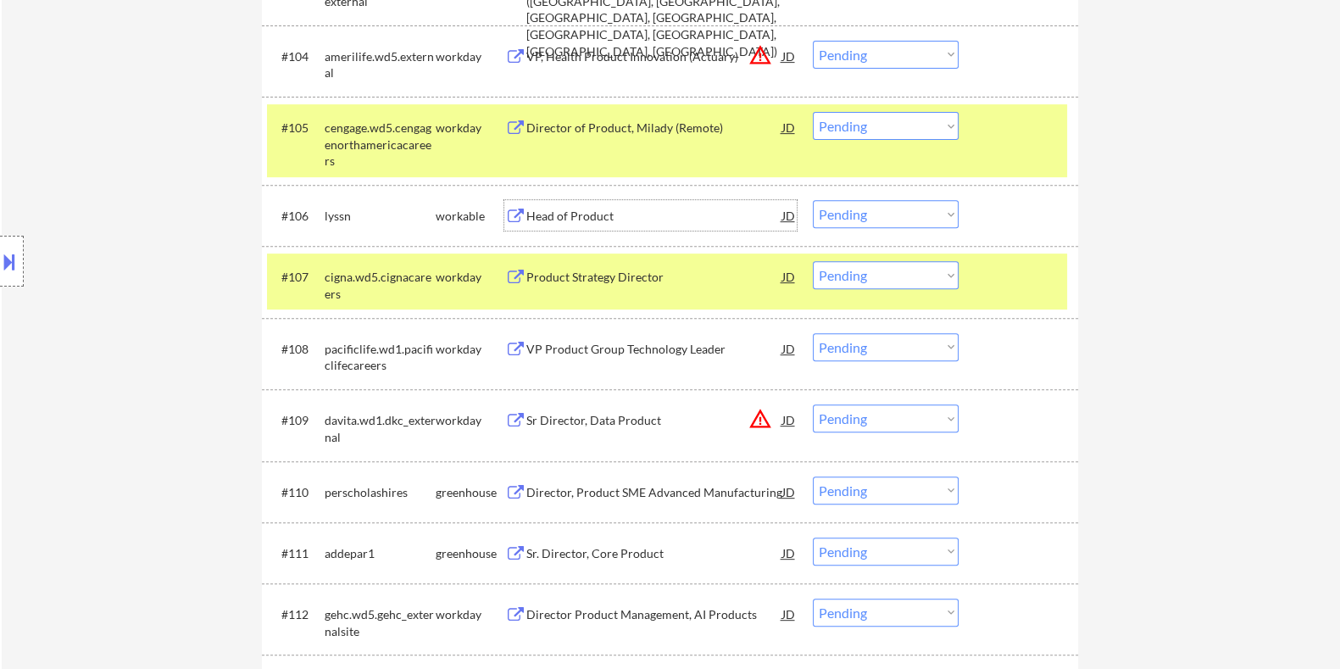
click at [904, 206] on select "Choose an option... Pending Applied Excluded (Questions) Excluded (Expired) Exc…" at bounding box center [886, 214] width 146 height 28
click at [813, 200] on select "Choose an option... Pending Applied Excluded (Questions) Excluded (Expired) Exc…" at bounding box center [886, 214] width 146 height 28
select select ""pending""
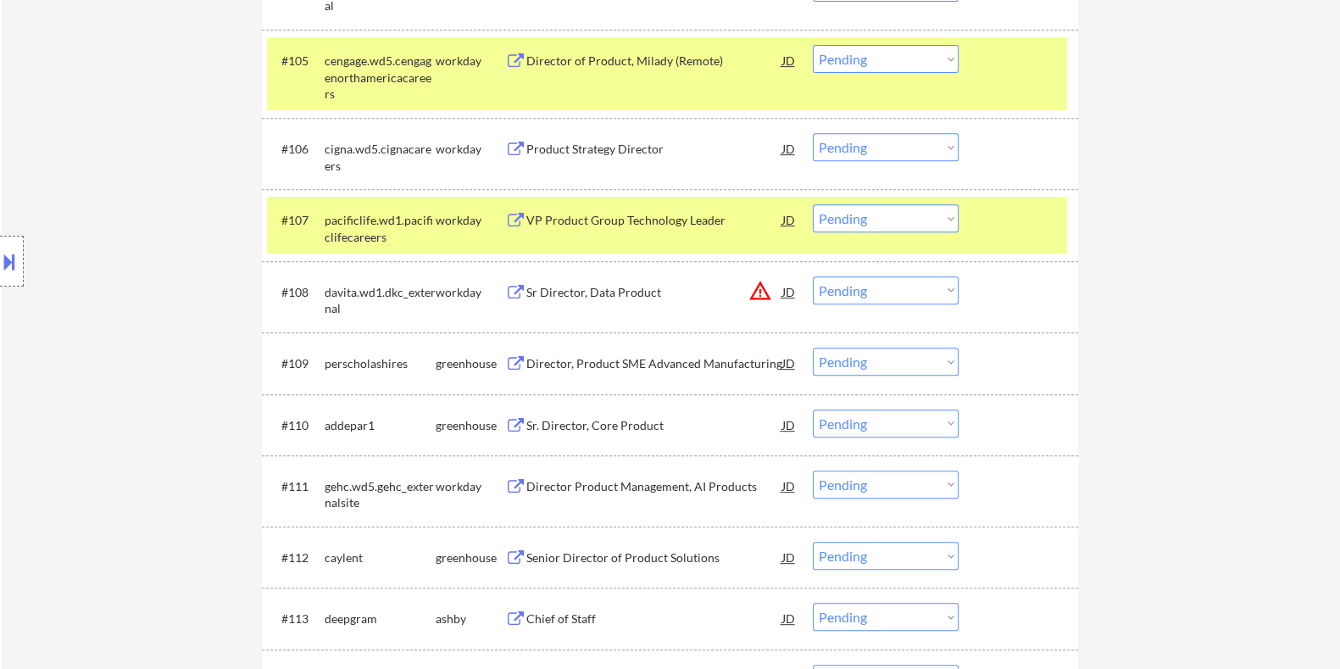
scroll to position [954, 0]
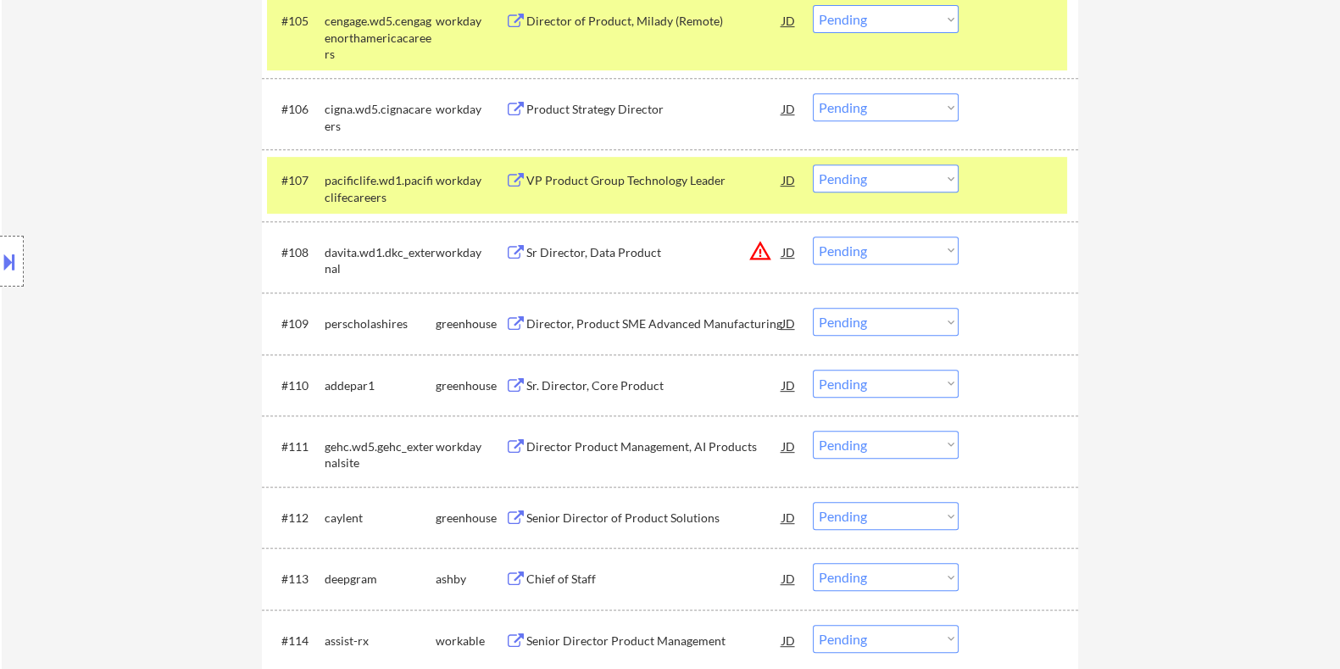
click at [585, 318] on div "Director, Product SME Advanced Manufacturing" at bounding box center [654, 323] width 256 height 17
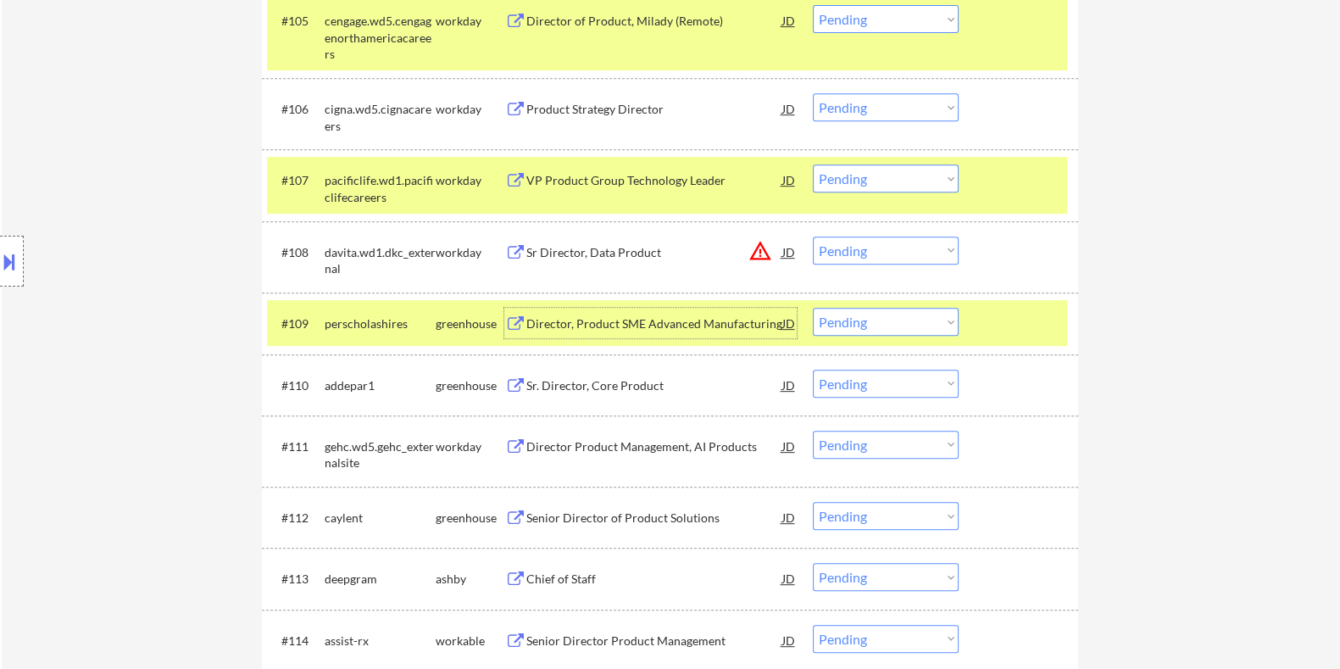
click at [866, 321] on select "Choose an option... Pending Applied Excluded (Questions) Excluded (Expired) Exc…" at bounding box center [886, 322] width 146 height 28
click at [813, 308] on select "Choose an option... Pending Applied Excluded (Questions) Excluded (Expired) Exc…" at bounding box center [886, 322] width 146 height 28
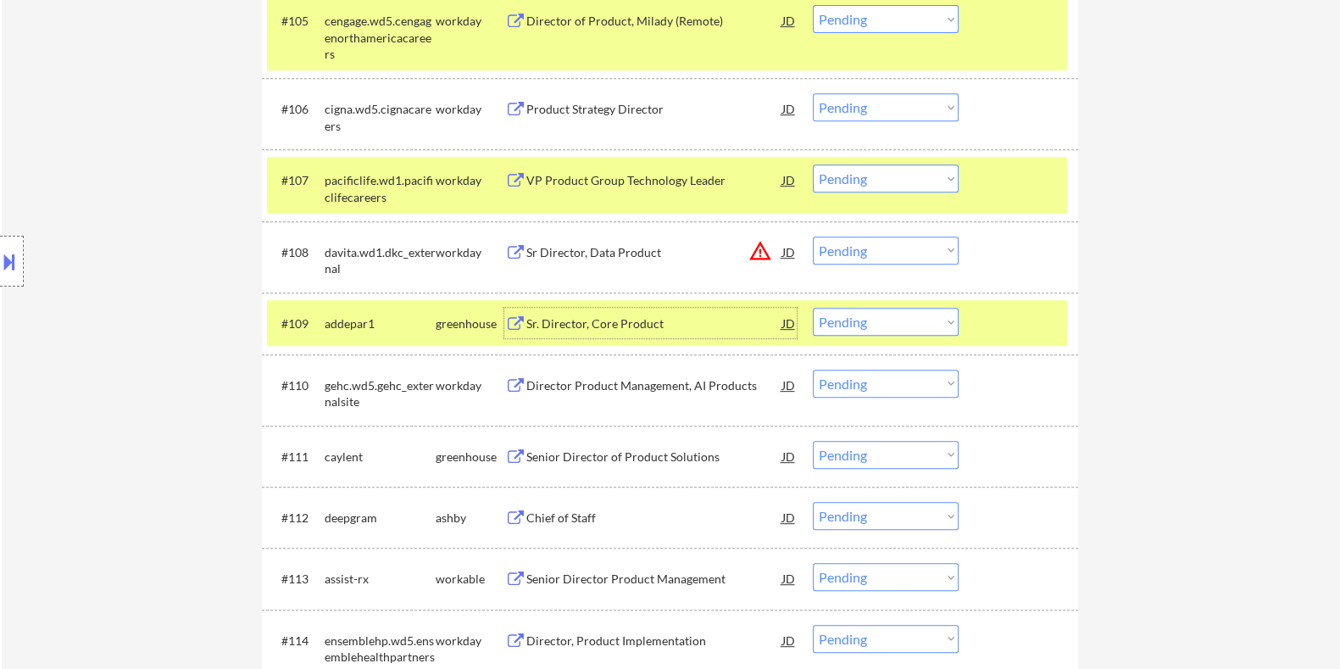
click at [589, 327] on div "Sr. Director, Core Product" at bounding box center [654, 323] width 256 height 17
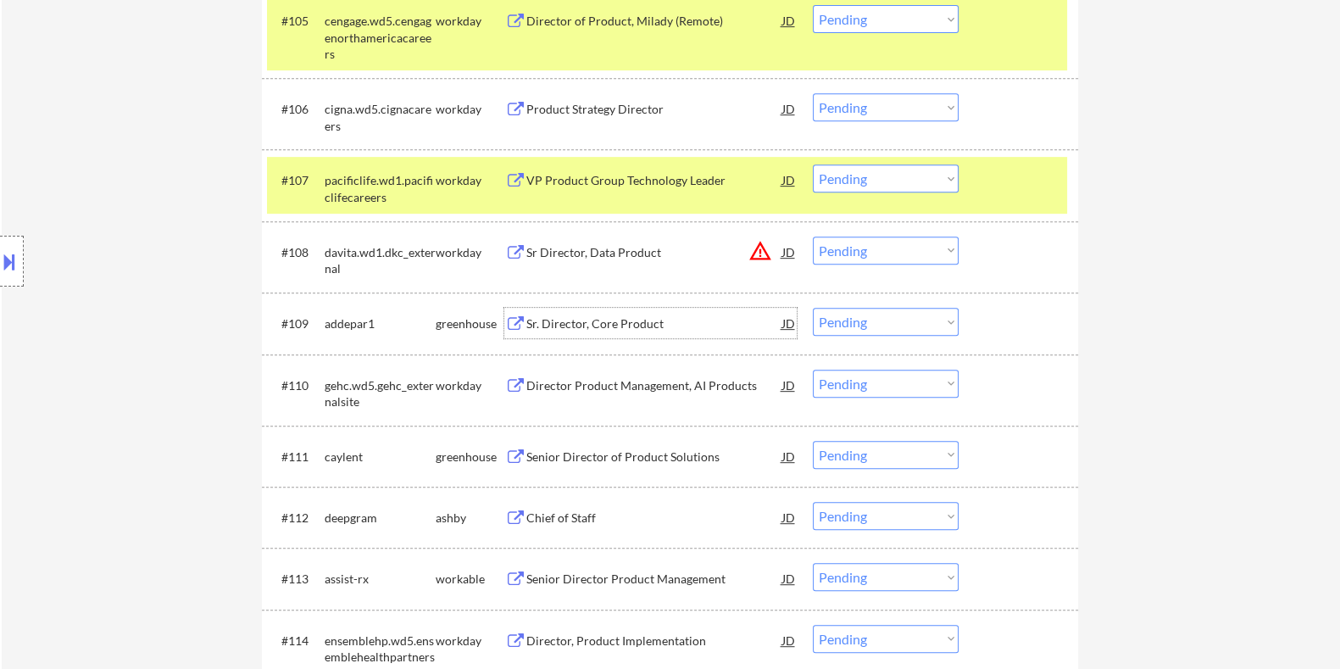
click at [823, 324] on select "Choose an option... Pending Applied Excluded (Questions) Excluded (Expired) Exc…" at bounding box center [886, 322] width 146 height 28
click at [813, 308] on select "Choose an option... Pending Applied Excluded (Questions) Excluded (Expired) Exc…" at bounding box center [886, 322] width 146 height 28
select select ""pending""
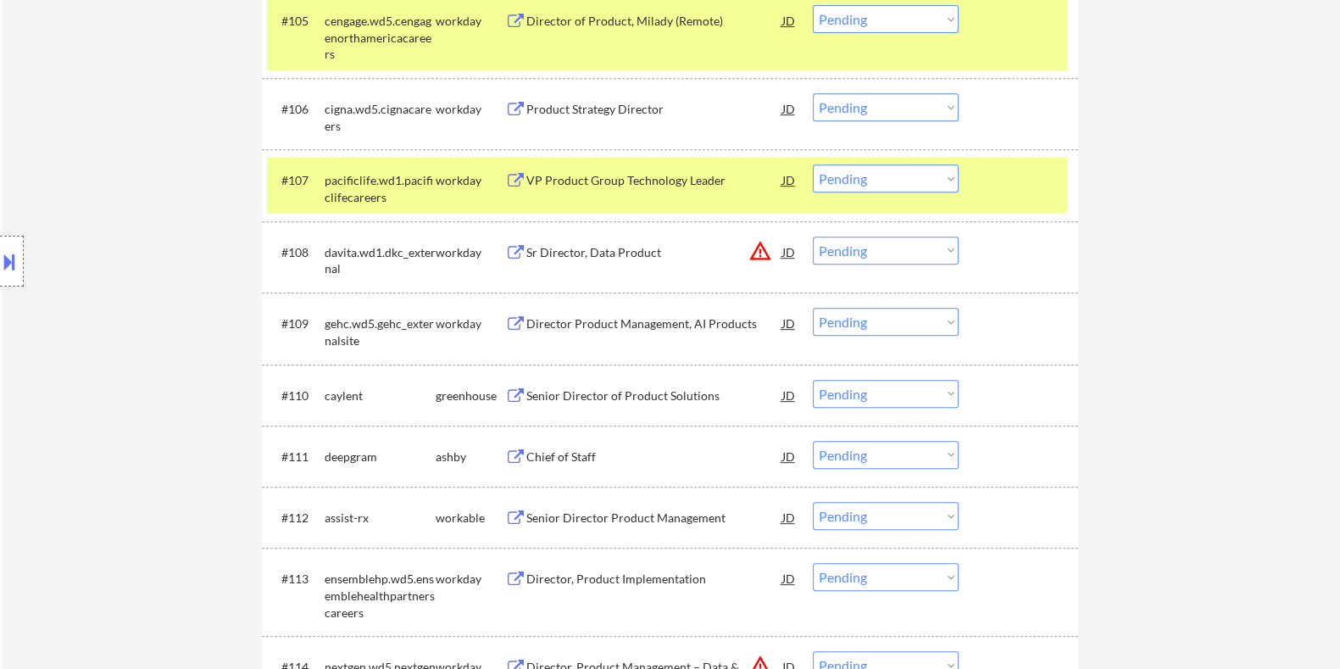
click at [529, 395] on div "Senior Director of Product Solutions" at bounding box center [654, 395] width 256 height 17
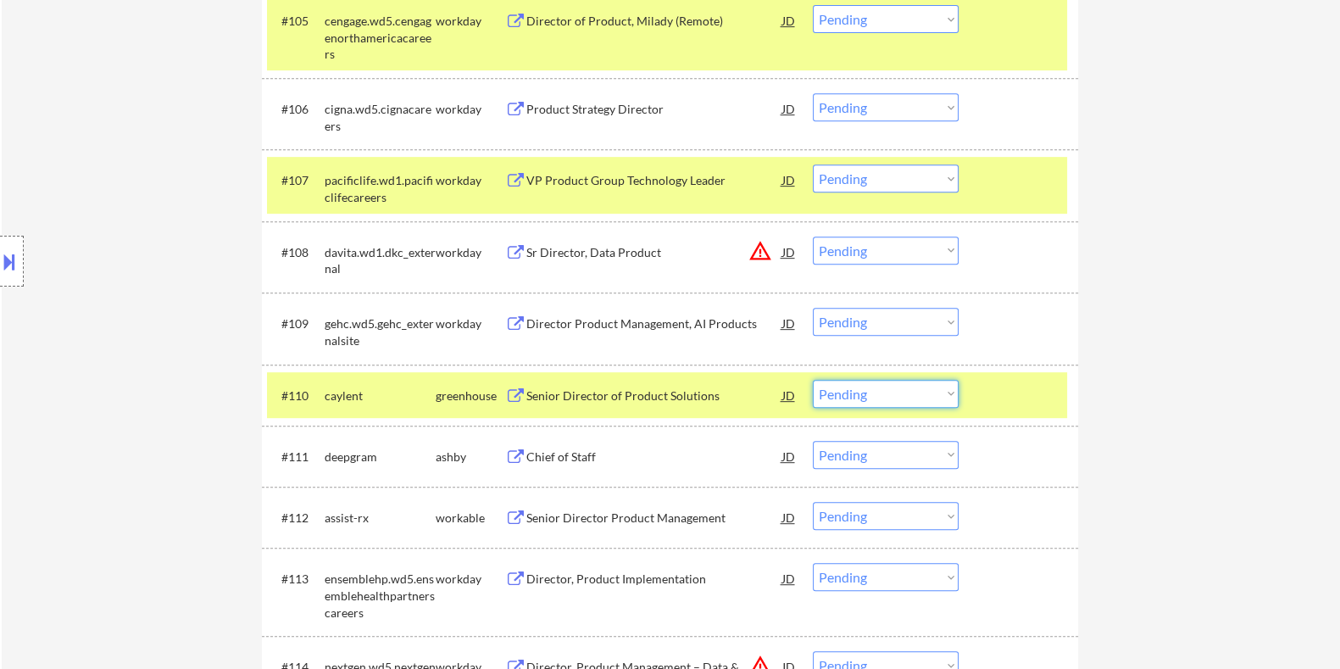
click at [896, 396] on select "Choose an option... Pending Applied Excluded (Questions) Excluded (Expired) Exc…" at bounding box center [886, 394] width 146 height 28
click at [813, 380] on select "Choose an option... Pending Applied Excluded (Questions) Excluded (Expired) Exc…" at bounding box center [886, 394] width 146 height 28
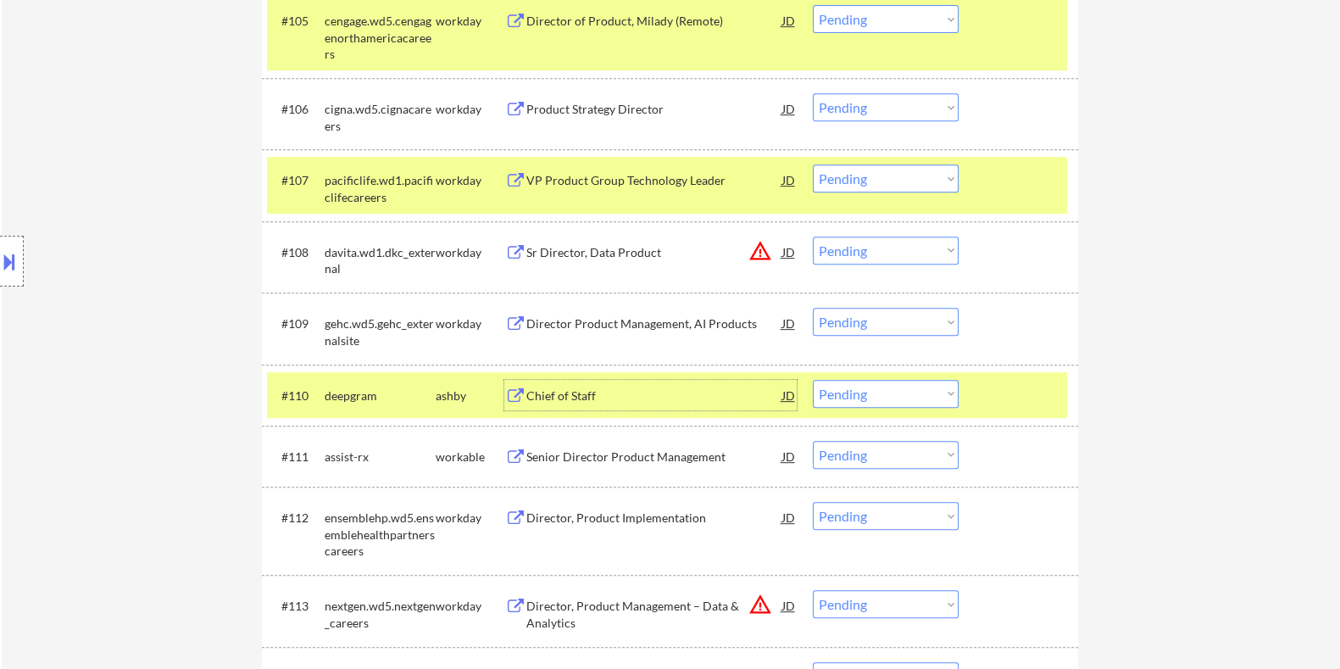
click at [530, 392] on div "Chief of Staff" at bounding box center [654, 395] width 256 height 17
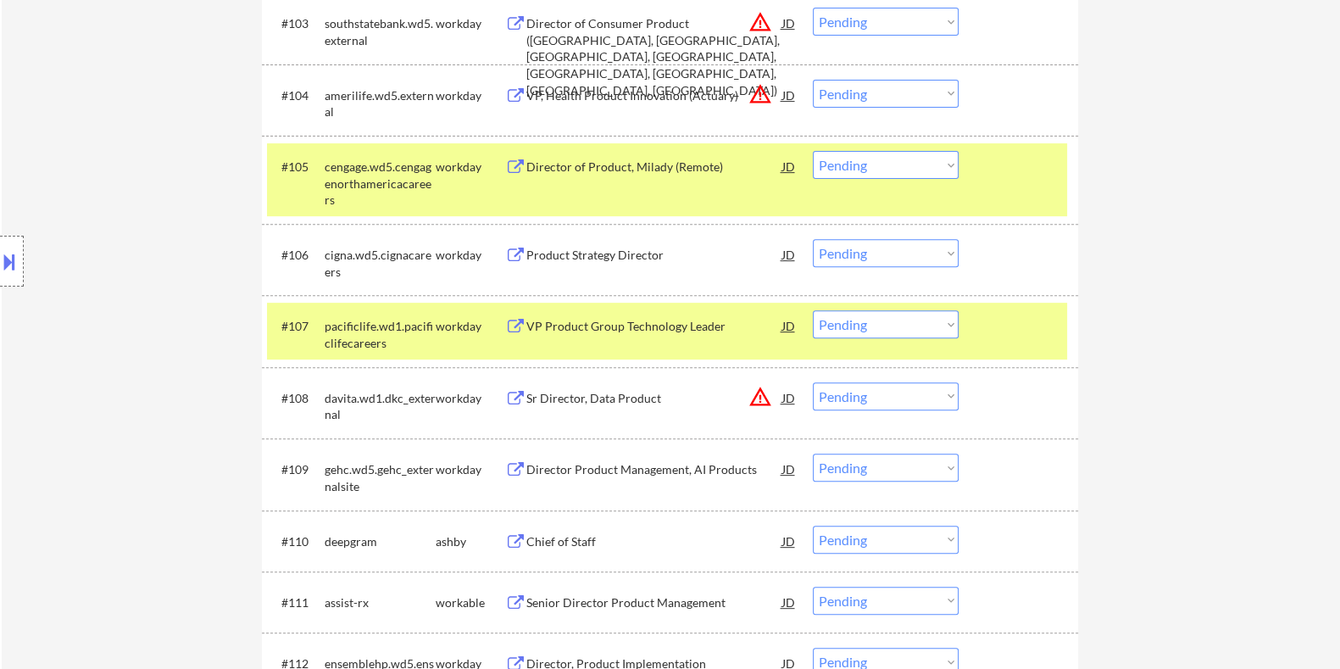
scroll to position [847, 0]
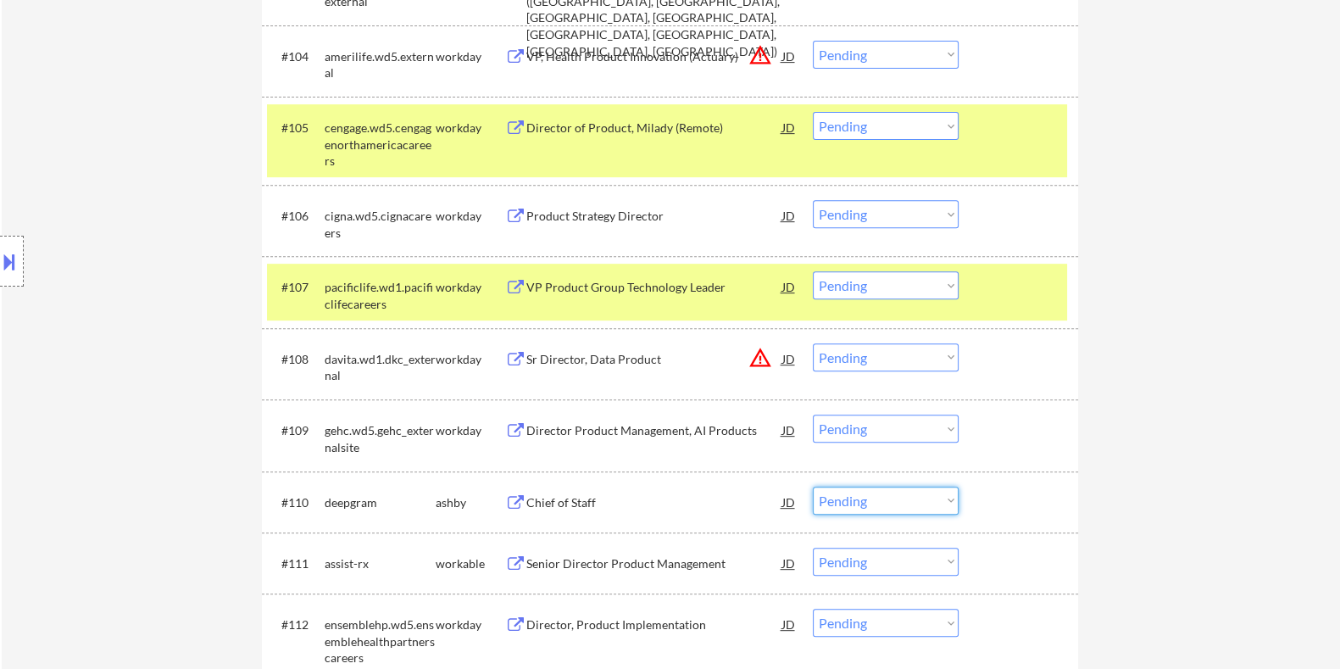
click at [903, 504] on select "Choose an option... Pending Applied Excluded (Questions) Excluded (Expired) Exc…" at bounding box center [886, 501] width 146 height 28
click at [813, 487] on select "Choose an option... Pending Applied Excluded (Questions) Excluded (Expired) Exc…" at bounding box center [886, 501] width 146 height 28
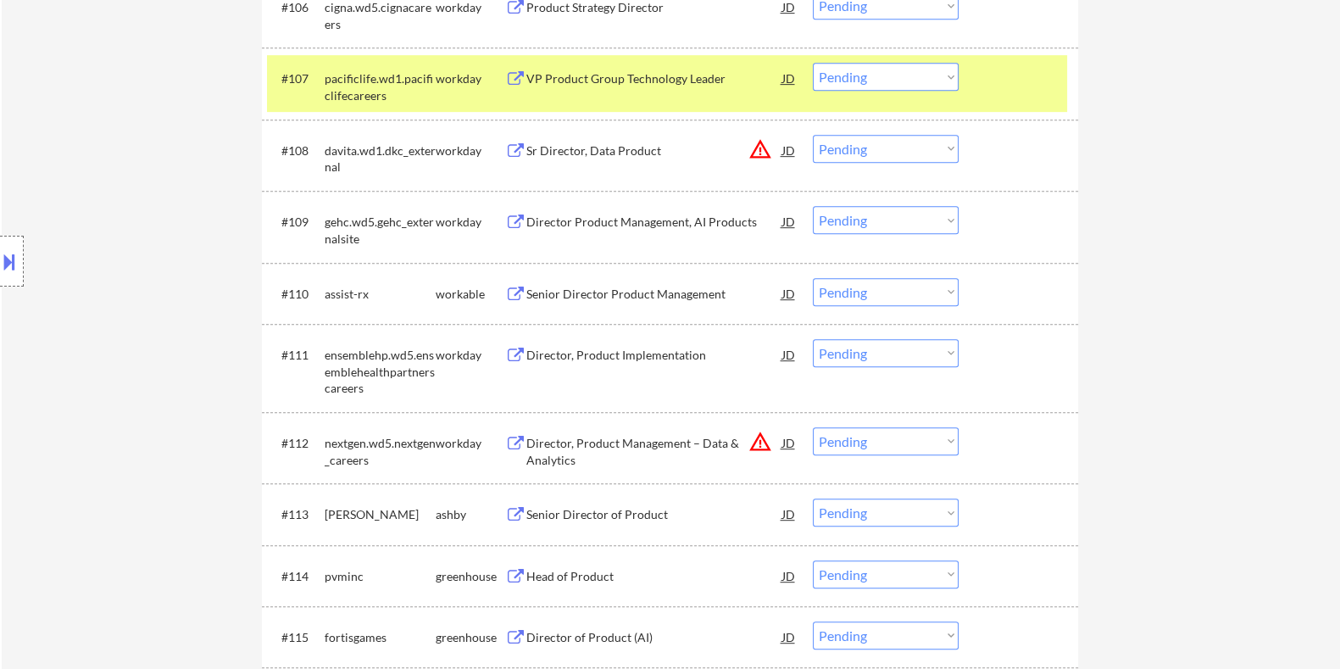
scroll to position [1060, 0]
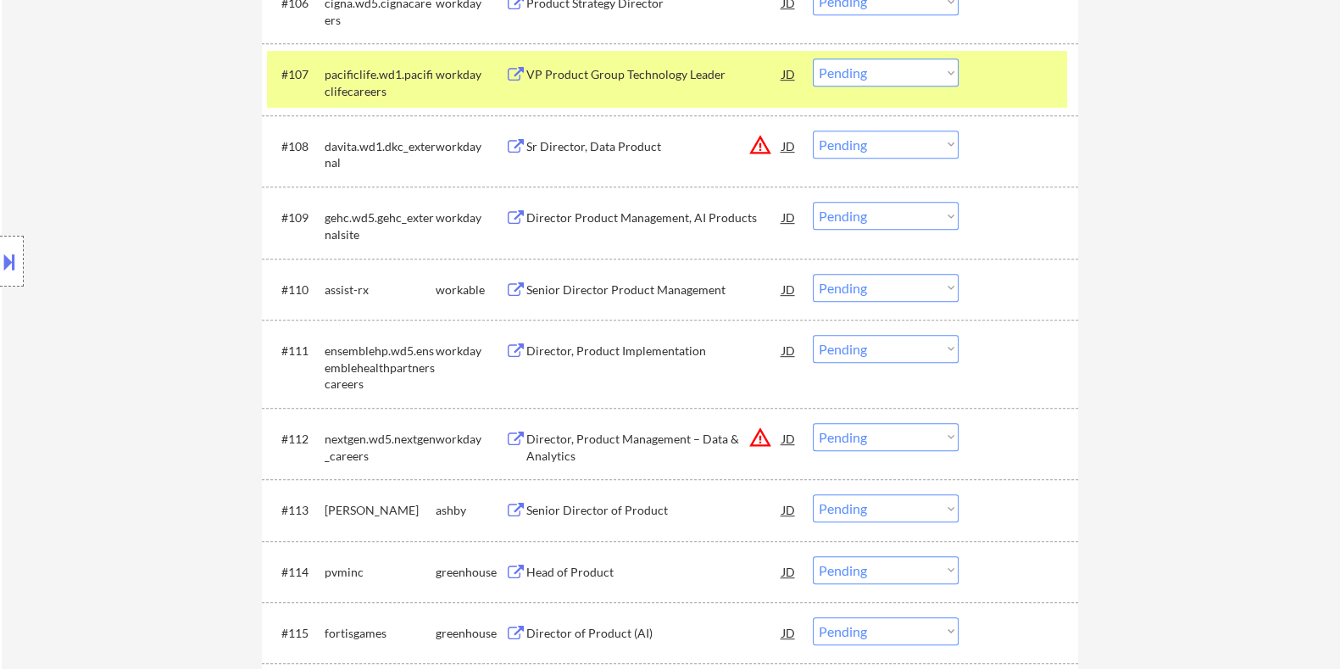
click at [566, 286] on div "Senior Director Product Management" at bounding box center [654, 289] width 256 height 17
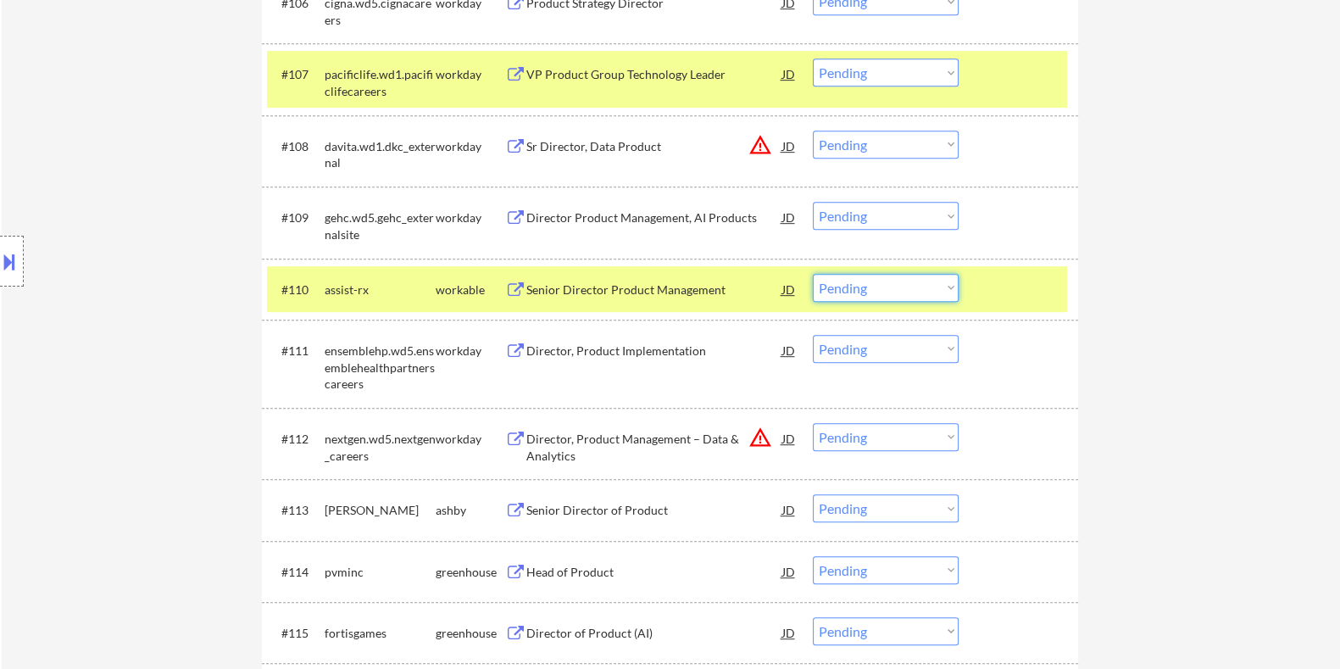
click at [915, 285] on select "Choose an option... Pending Applied Excluded (Questions) Excluded (Expired) Exc…" at bounding box center [886, 288] width 146 height 28
click at [813, 274] on select "Choose an option... Pending Applied Excluded (Questions) Excluded (Expired) Exc…" at bounding box center [886, 288] width 146 height 28
select select ""pending""
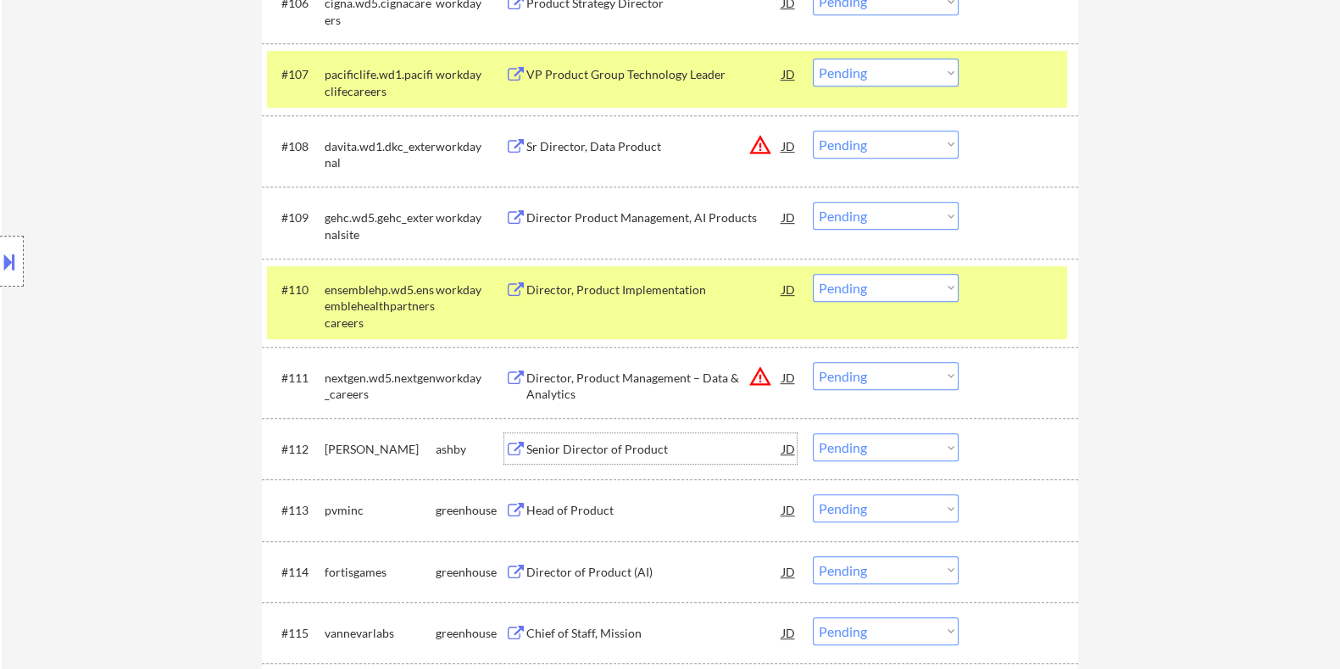
click at [627, 451] on div "Senior Director of Product" at bounding box center [654, 449] width 256 height 17
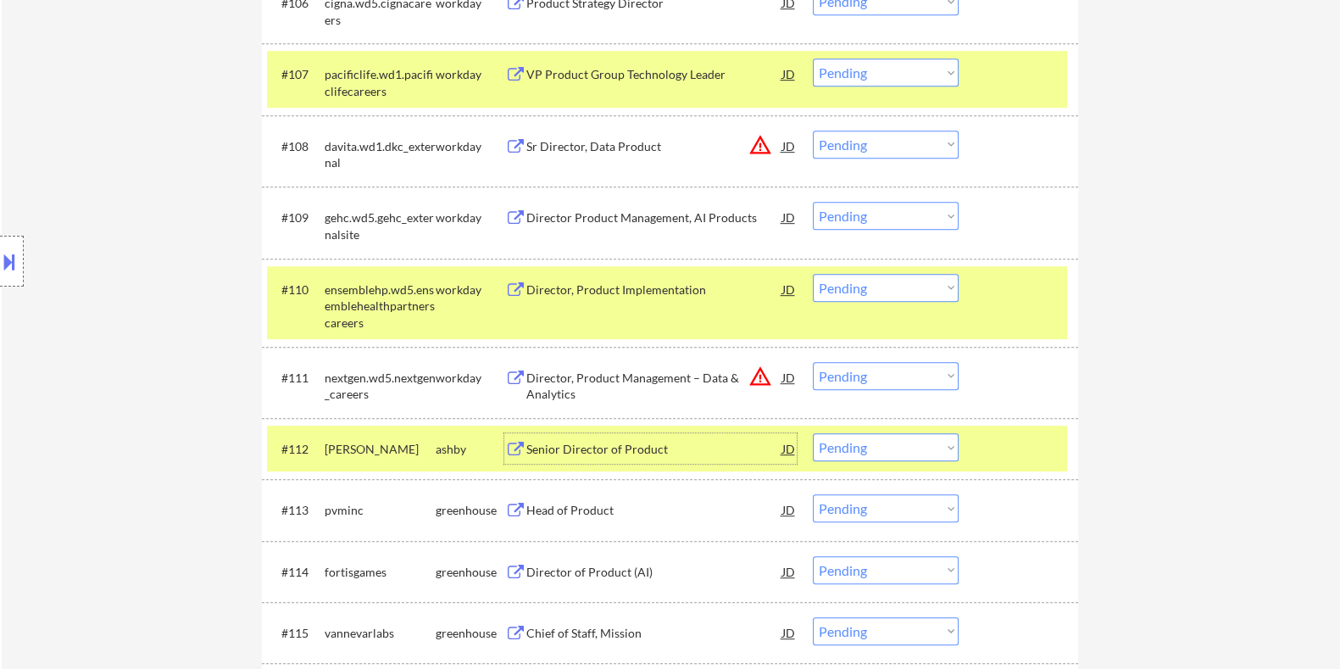
click at [897, 443] on select "Choose an option... Pending Applied Excluded (Questions) Excluded (Expired) Exc…" at bounding box center [886, 447] width 146 height 28
click at [813, 433] on select "Choose an option... Pending Applied Excluded (Questions) Excluded (Expired) Exc…" at bounding box center [886, 447] width 146 height 28
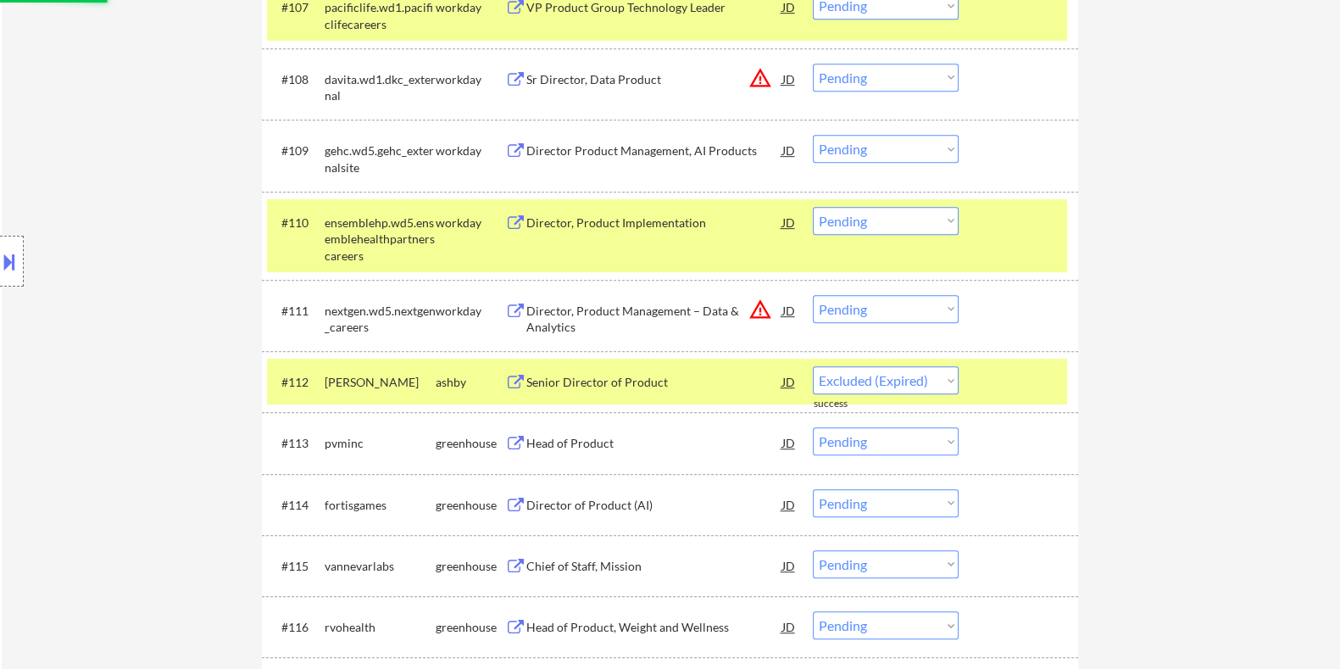
scroll to position [1166, 0]
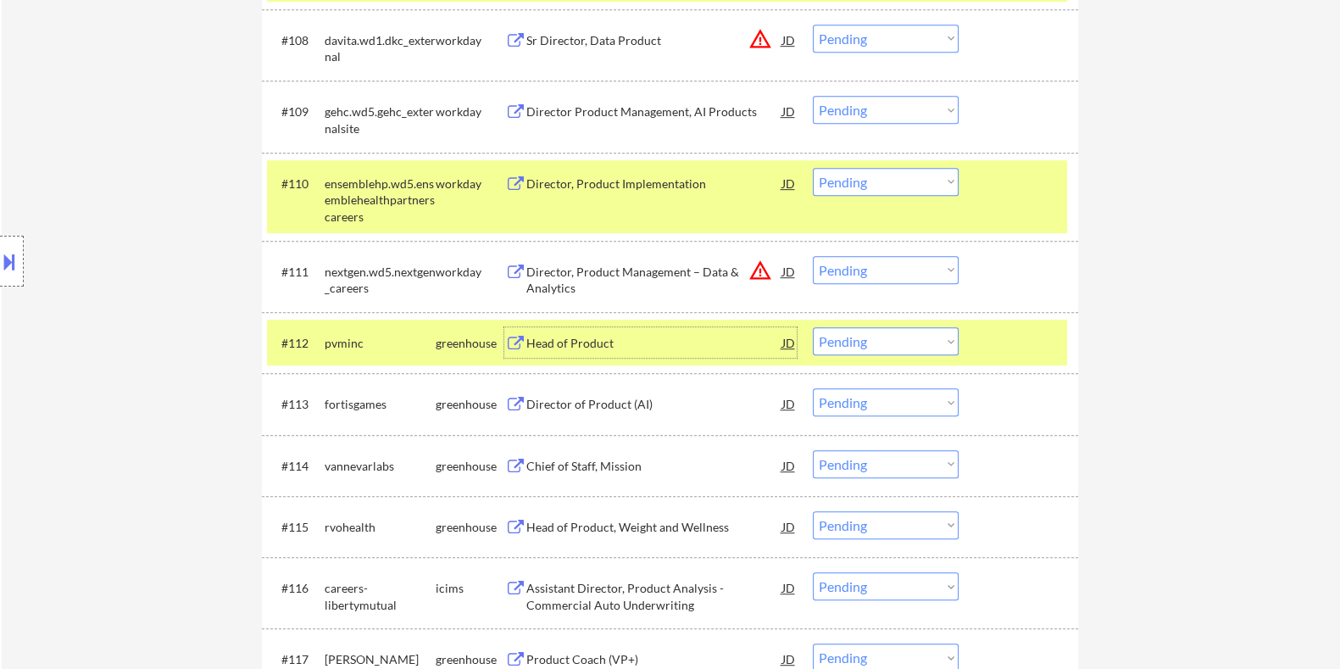
click at [633, 343] on div "Head of Product" at bounding box center [654, 343] width 256 height 17
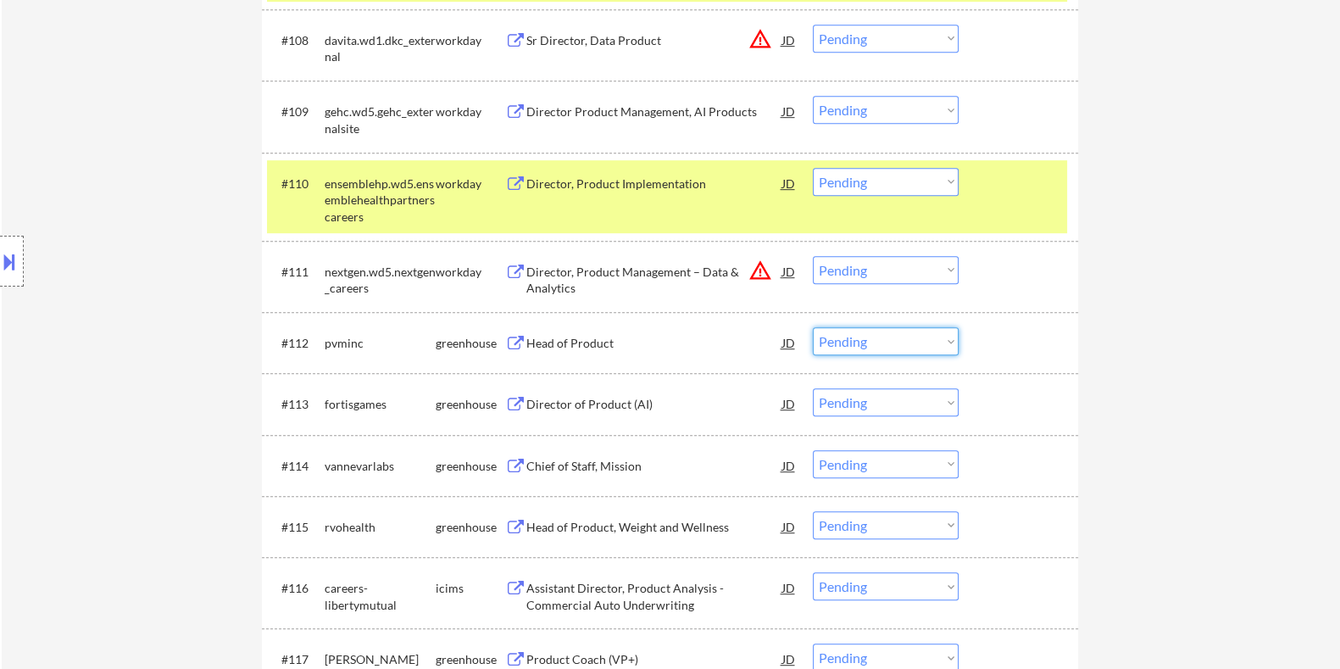
click at [877, 341] on select "Choose an option... Pending Applied Excluded (Questions) Excluded (Expired) Exc…" at bounding box center [886, 341] width 146 height 28
click at [813, 327] on select "Choose an option... Pending Applied Excluded (Questions) Excluded (Expired) Exc…" at bounding box center [886, 341] width 146 height 28
select select ""pending""
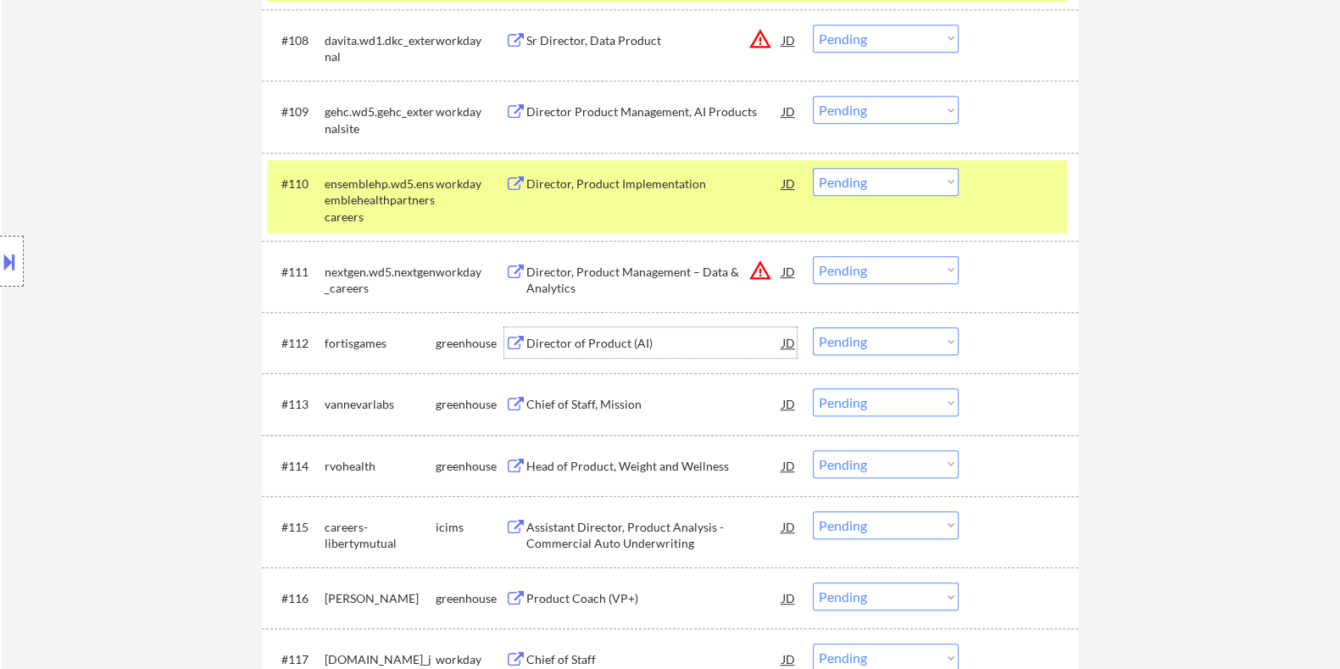
click at [585, 345] on div "Director of Product (AI)" at bounding box center [654, 343] width 256 height 17
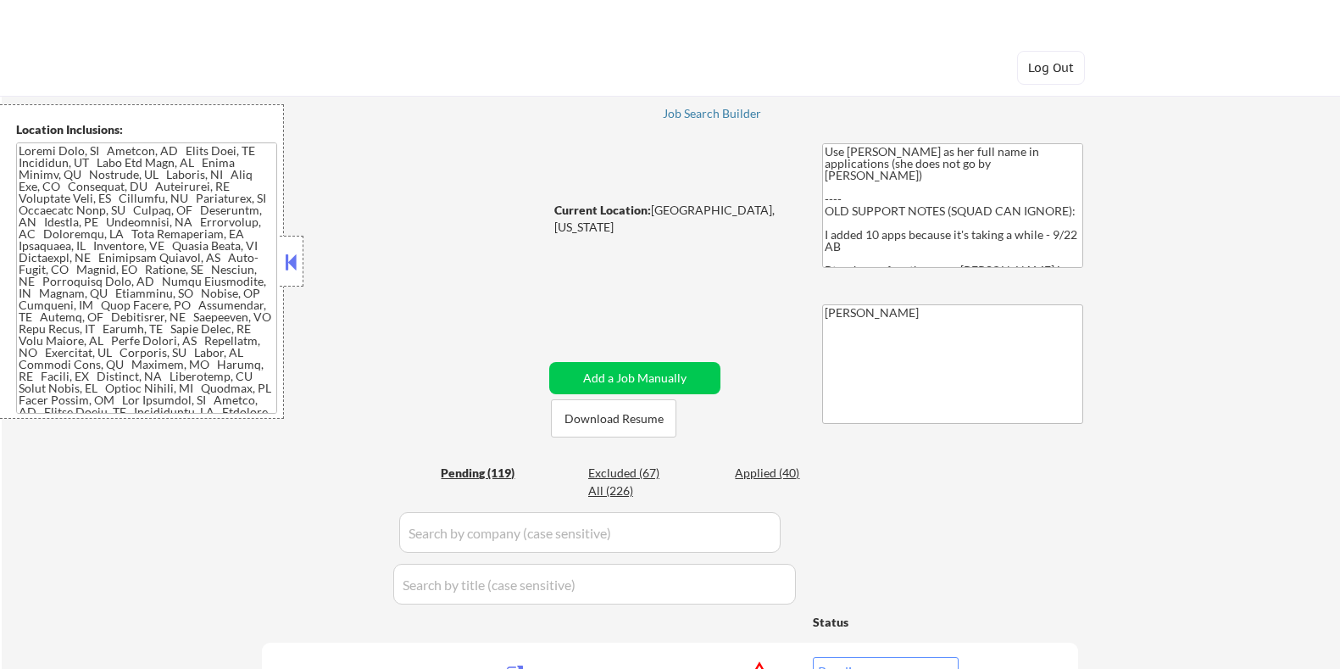
select select ""pending""
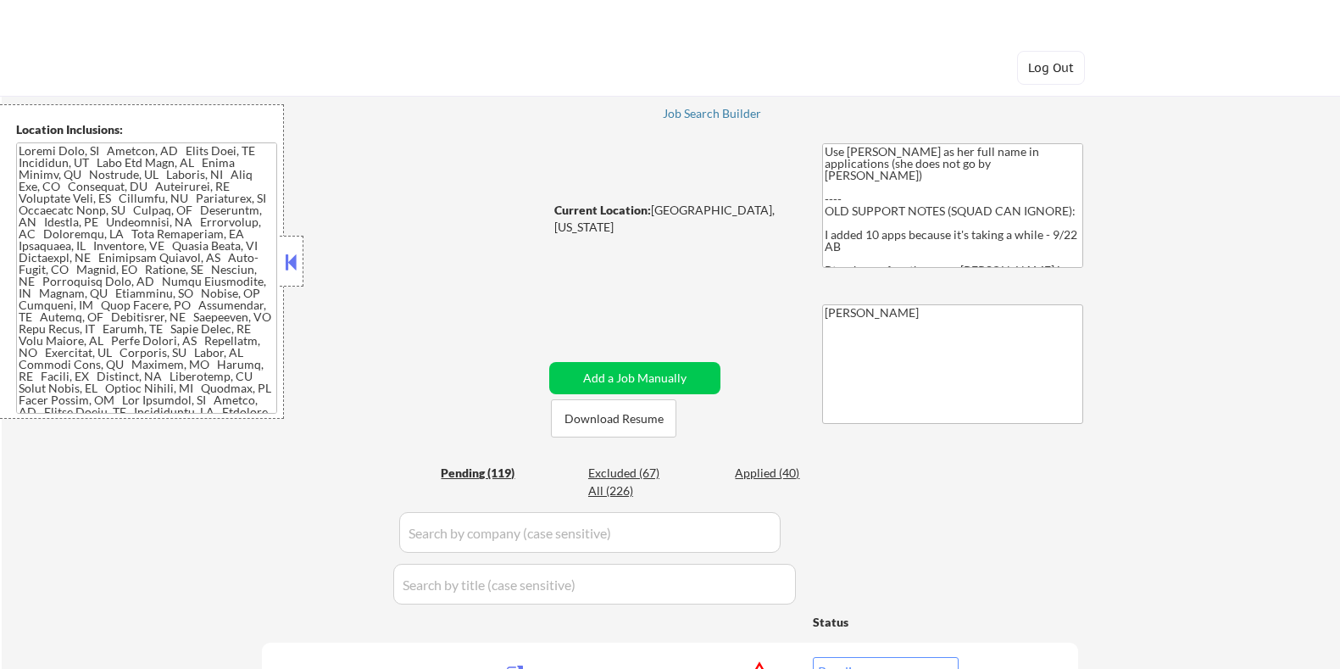
select select ""pending""
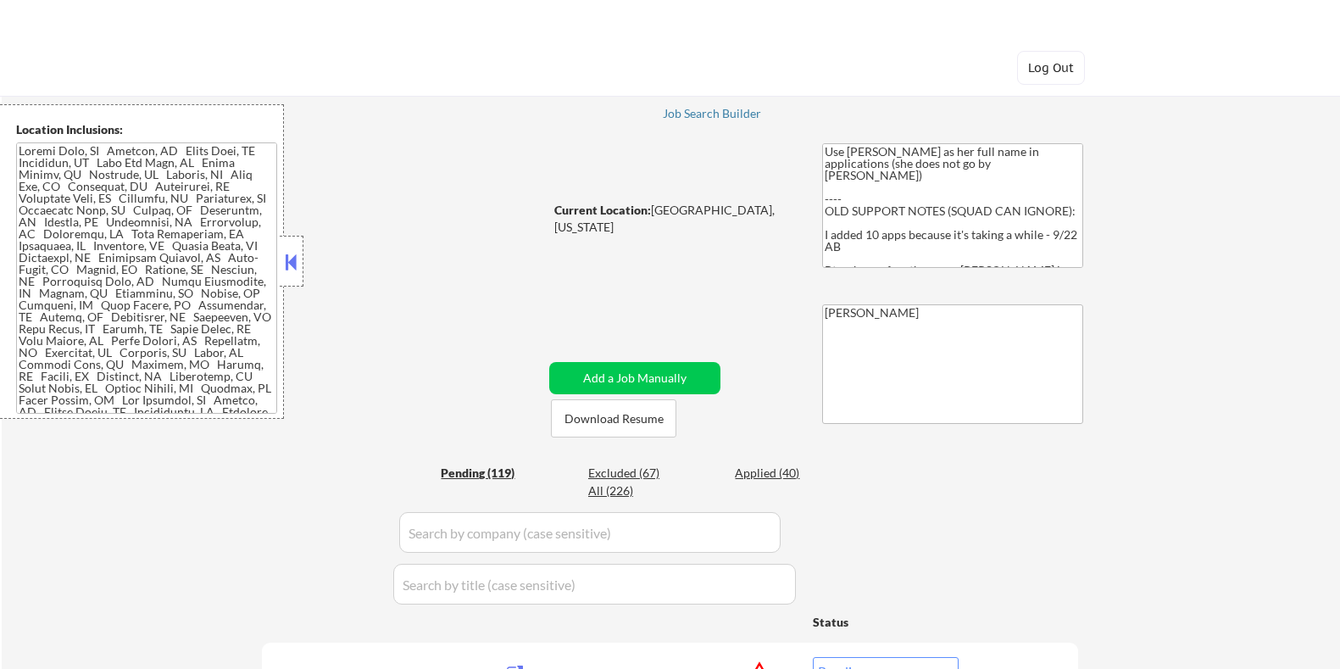
select select ""pending""
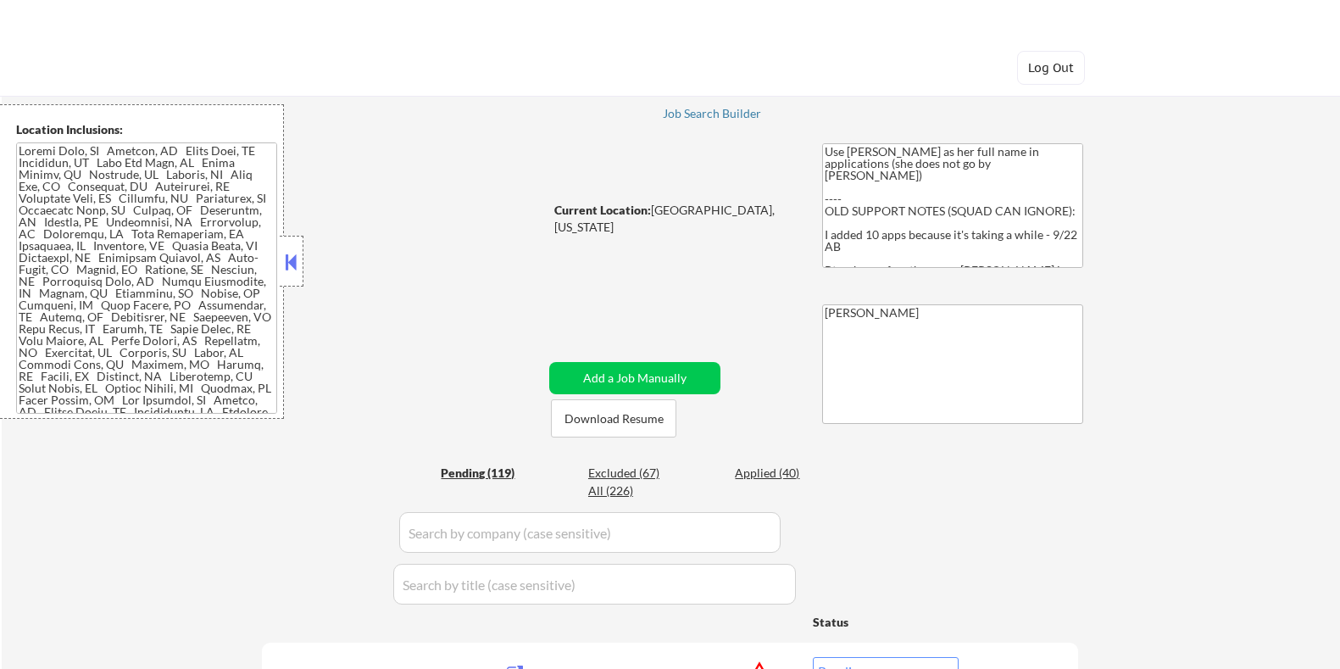
select select ""pending""
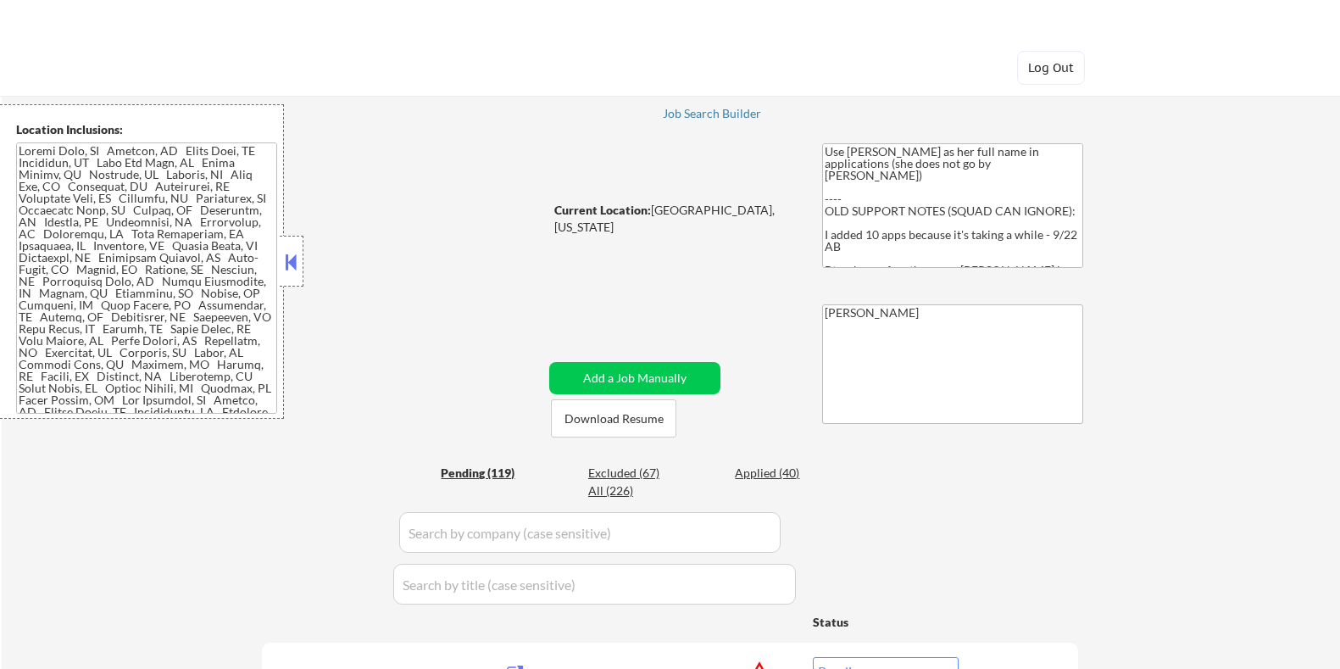
select select ""pending""
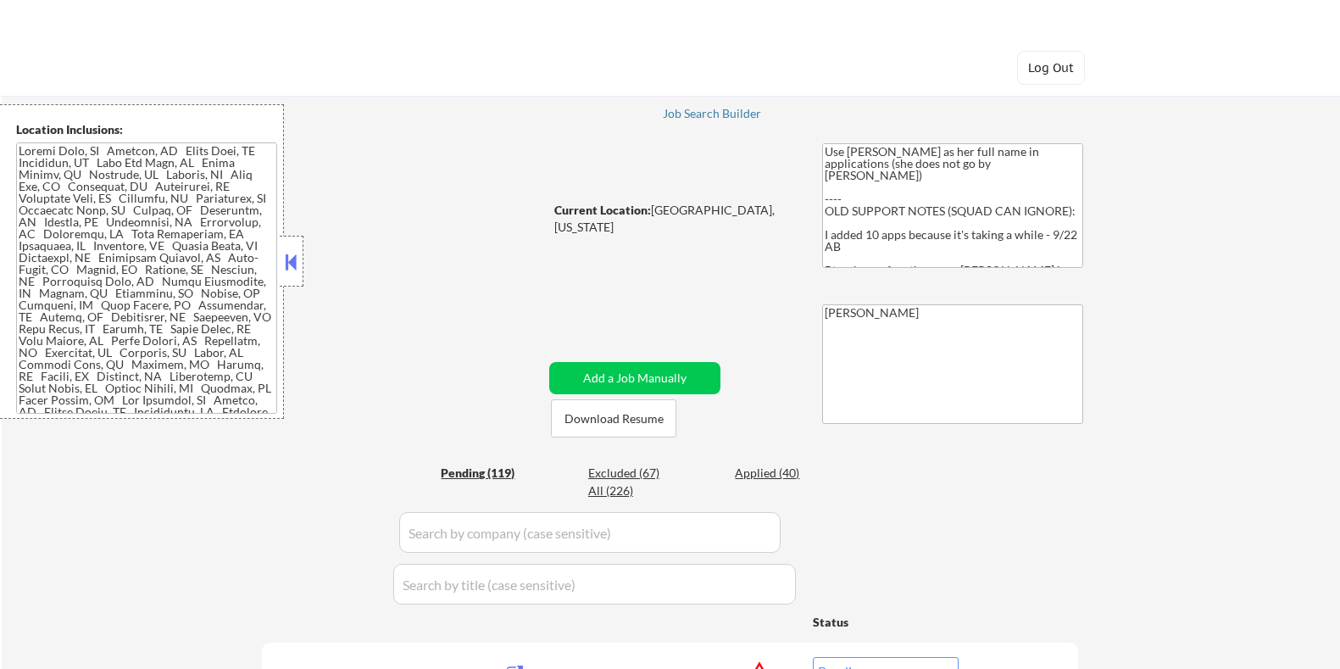
select select ""pending""
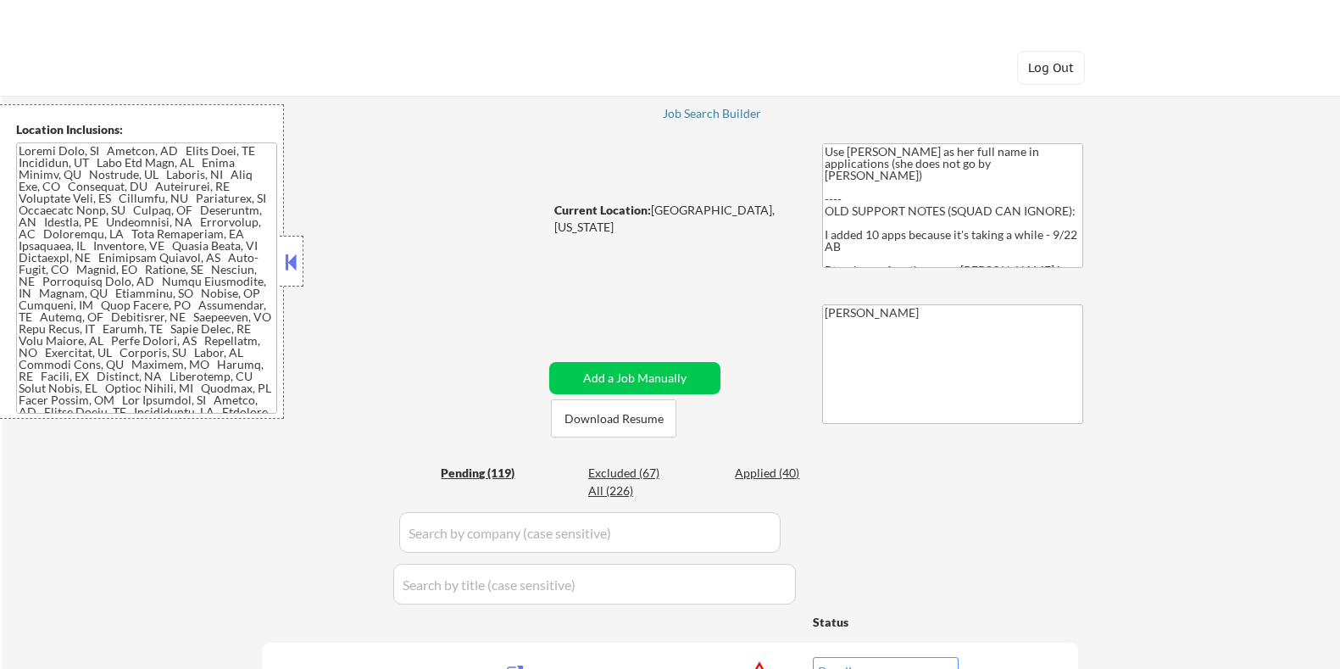
select select ""pending""
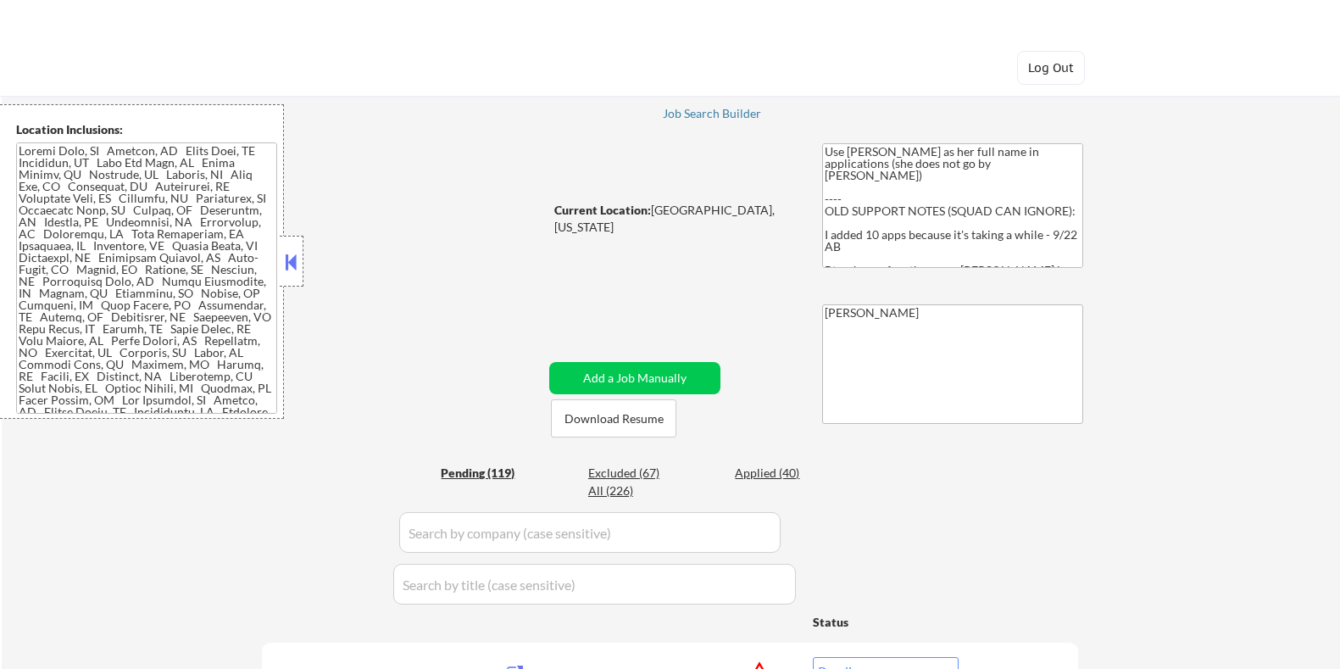
select select ""pending""
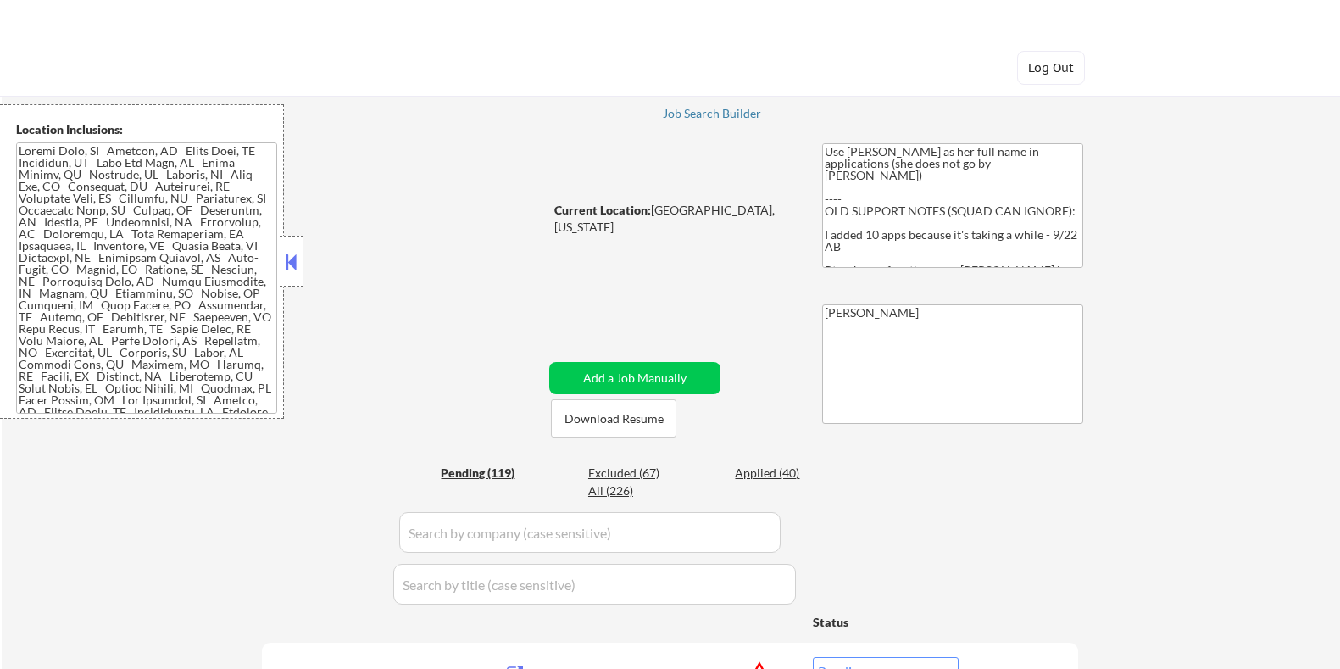
select select ""pending""
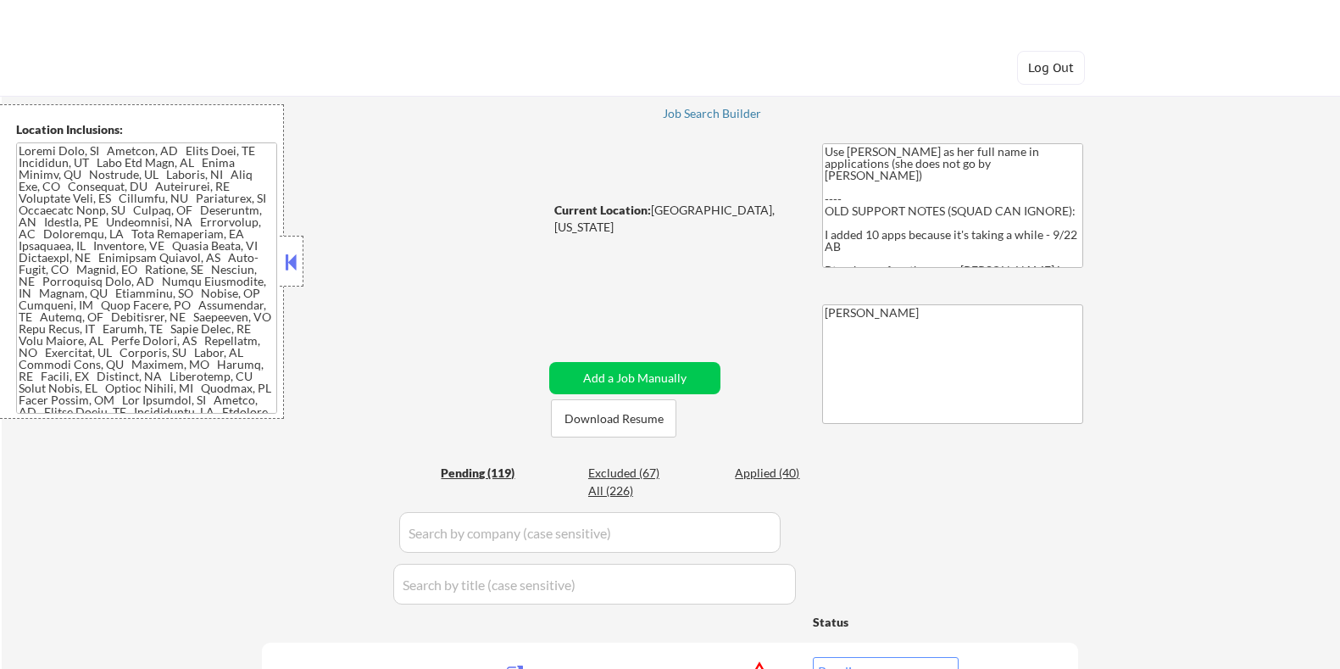
select select ""pending""
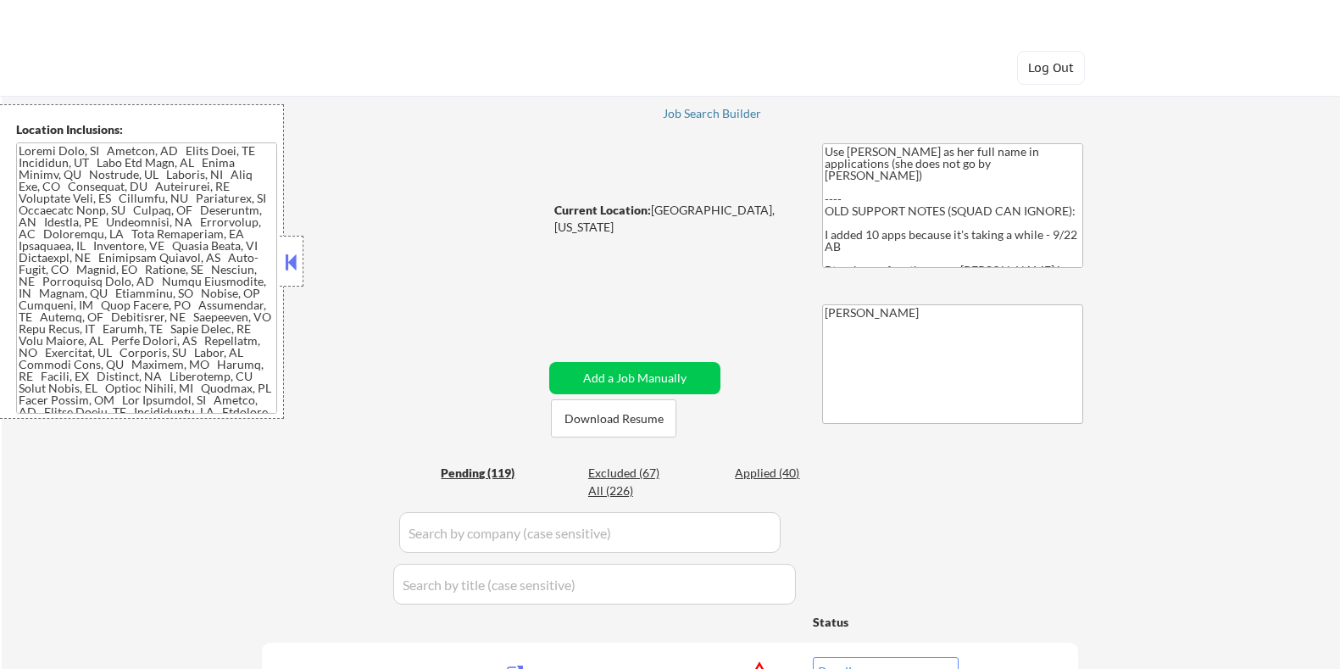
select select ""pending""
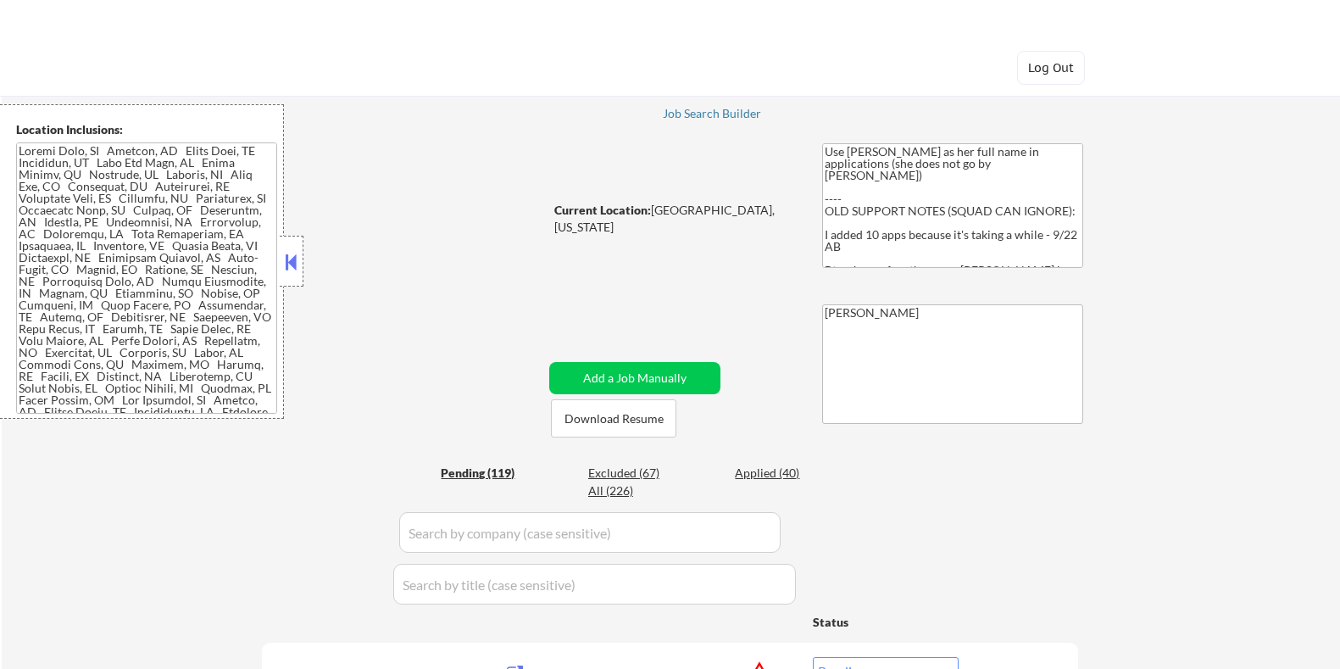
select select ""pending""
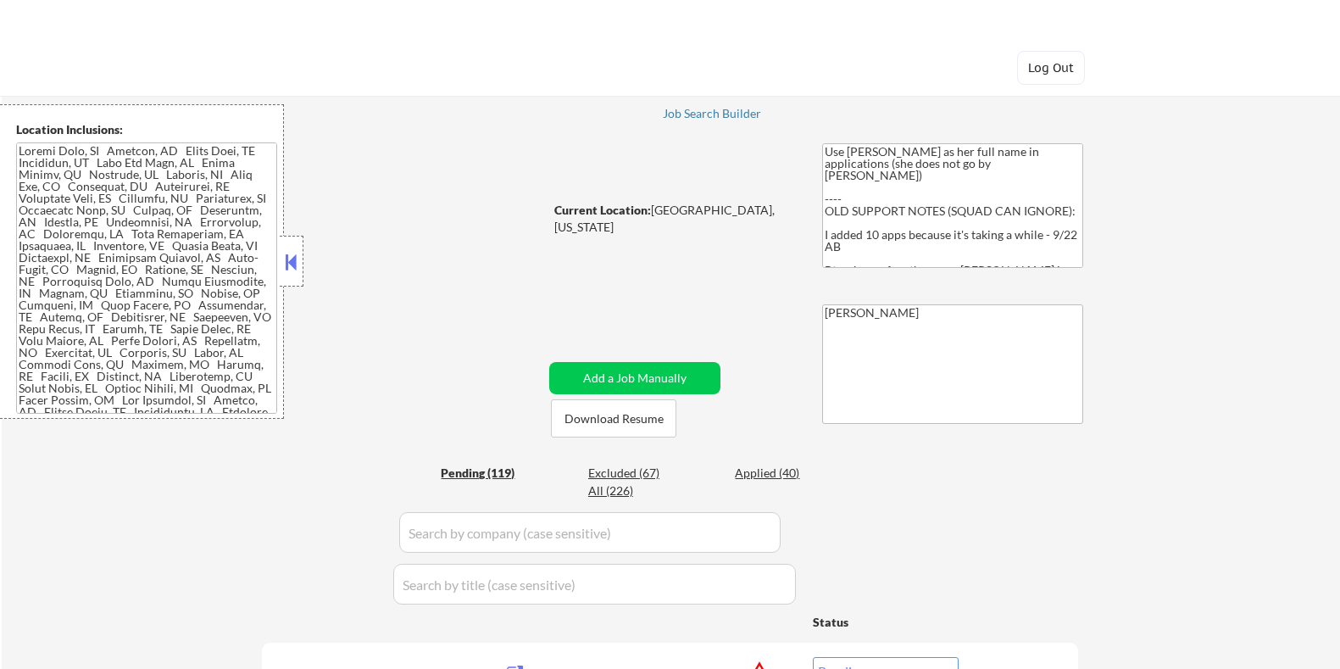
select select ""pending""
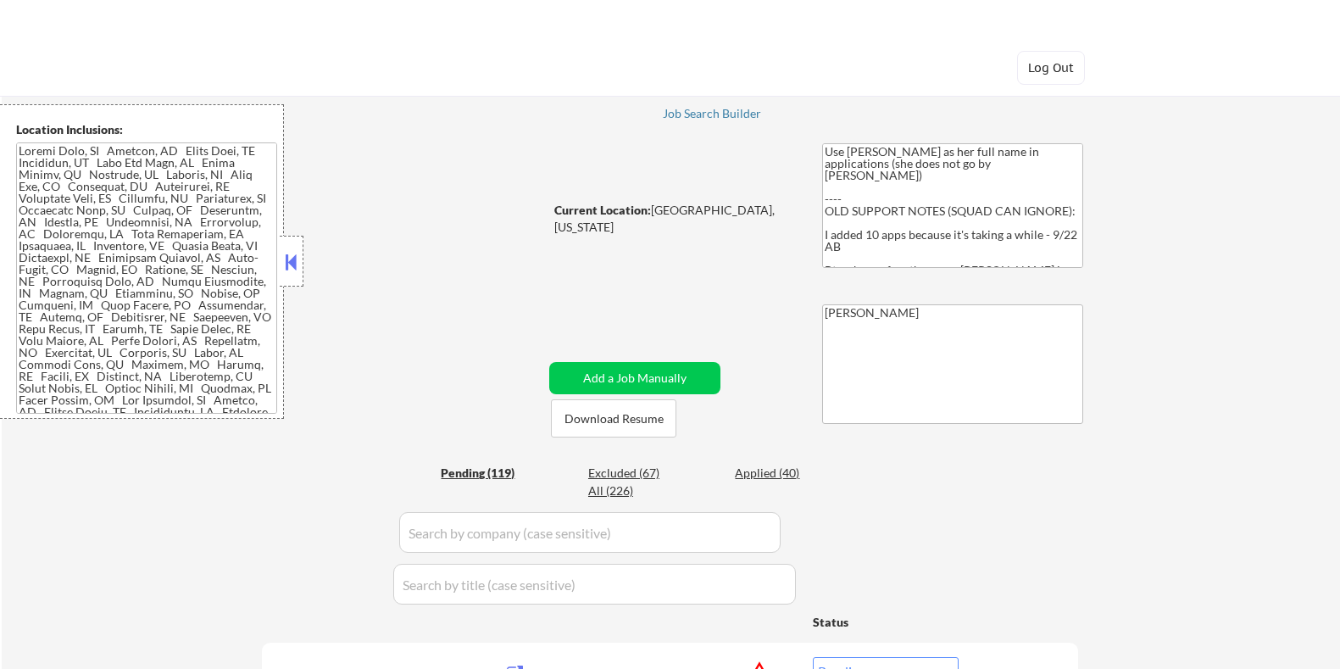
select select ""pending""
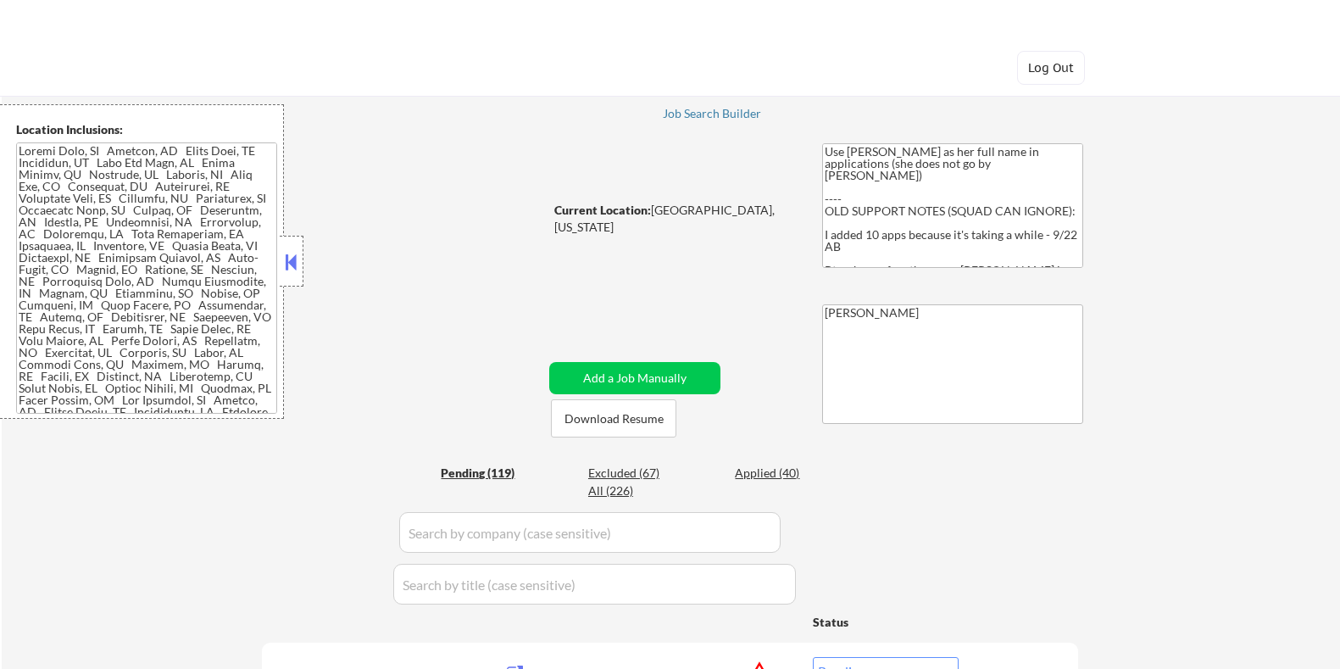
select select ""pending""
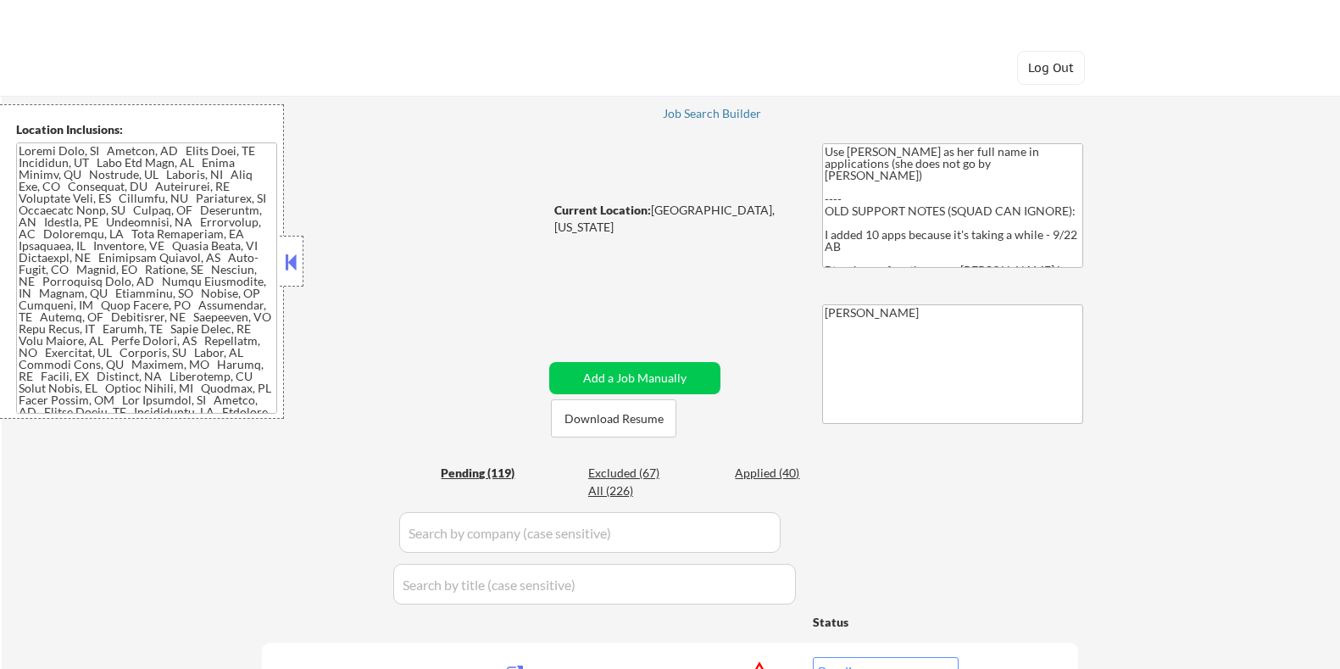
select select ""pending""
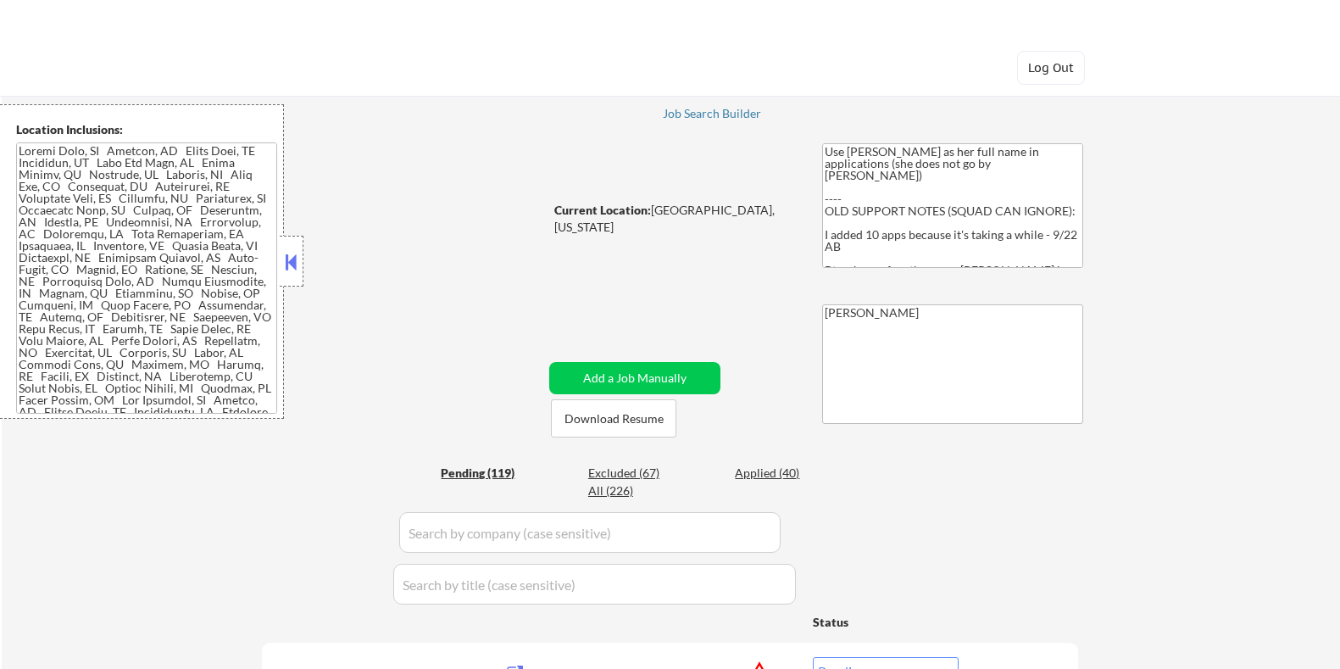
select select ""pending""
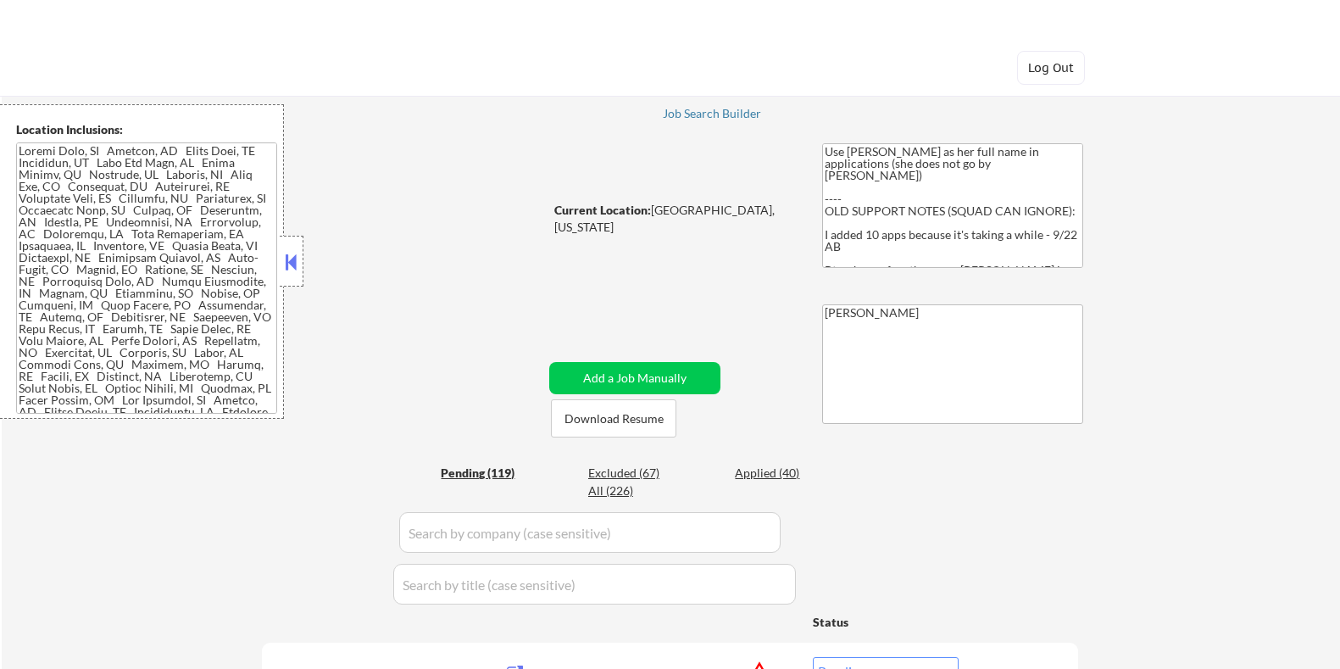
select select ""pending""
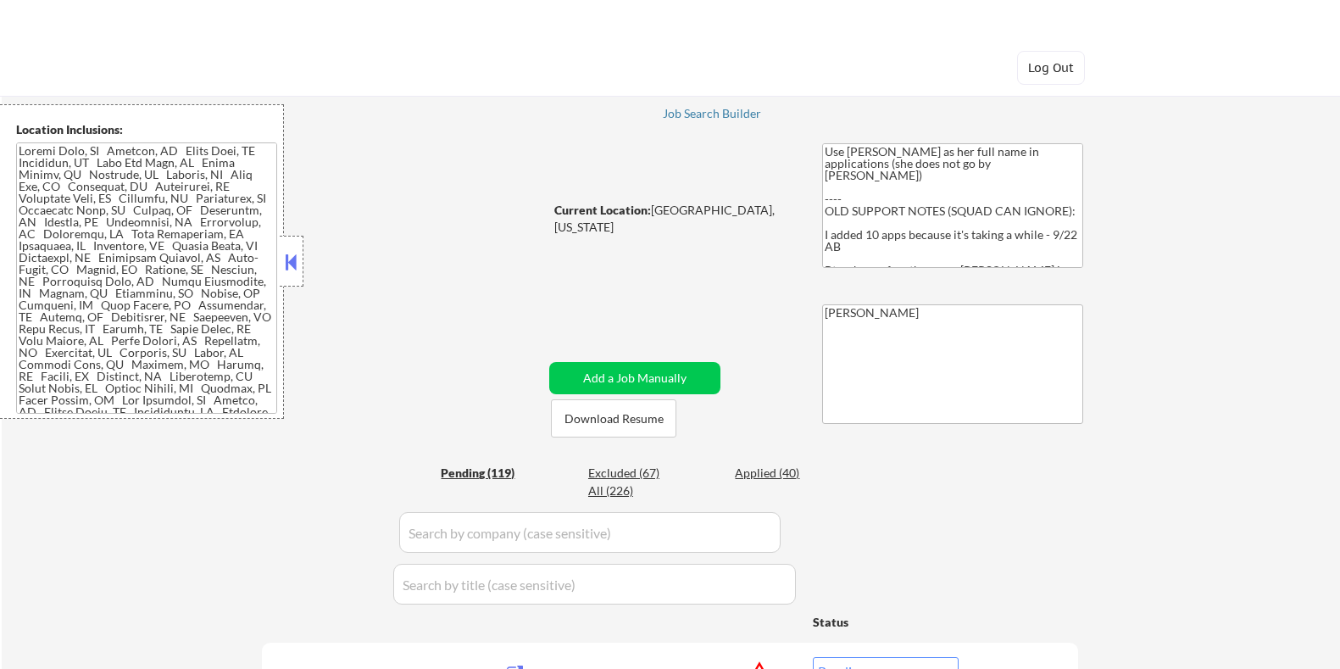
select select ""pending""
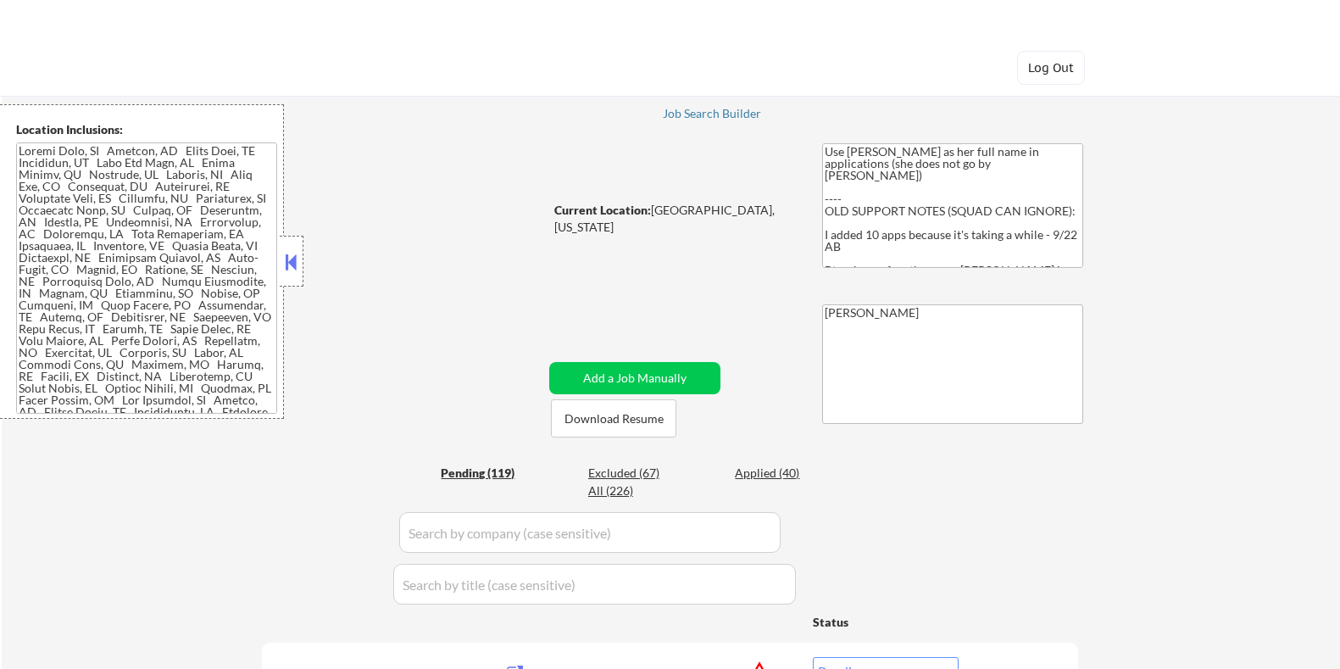
select select ""pending""
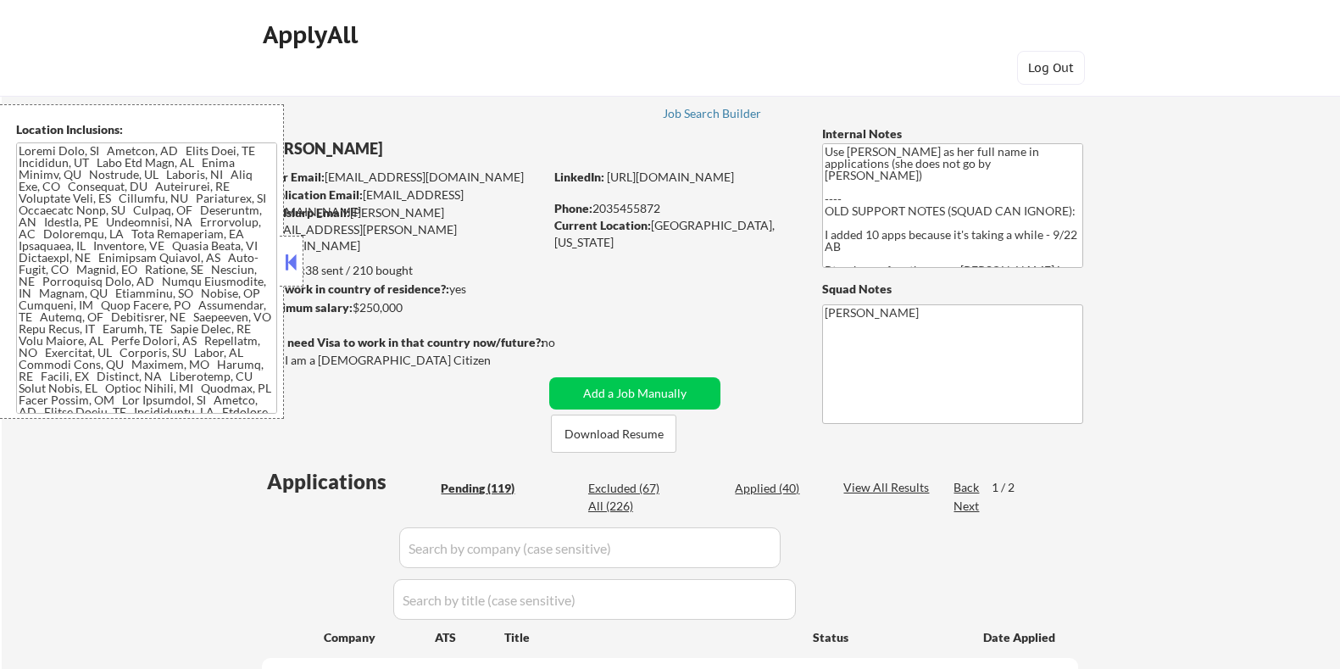
scroll to position [1166, 0]
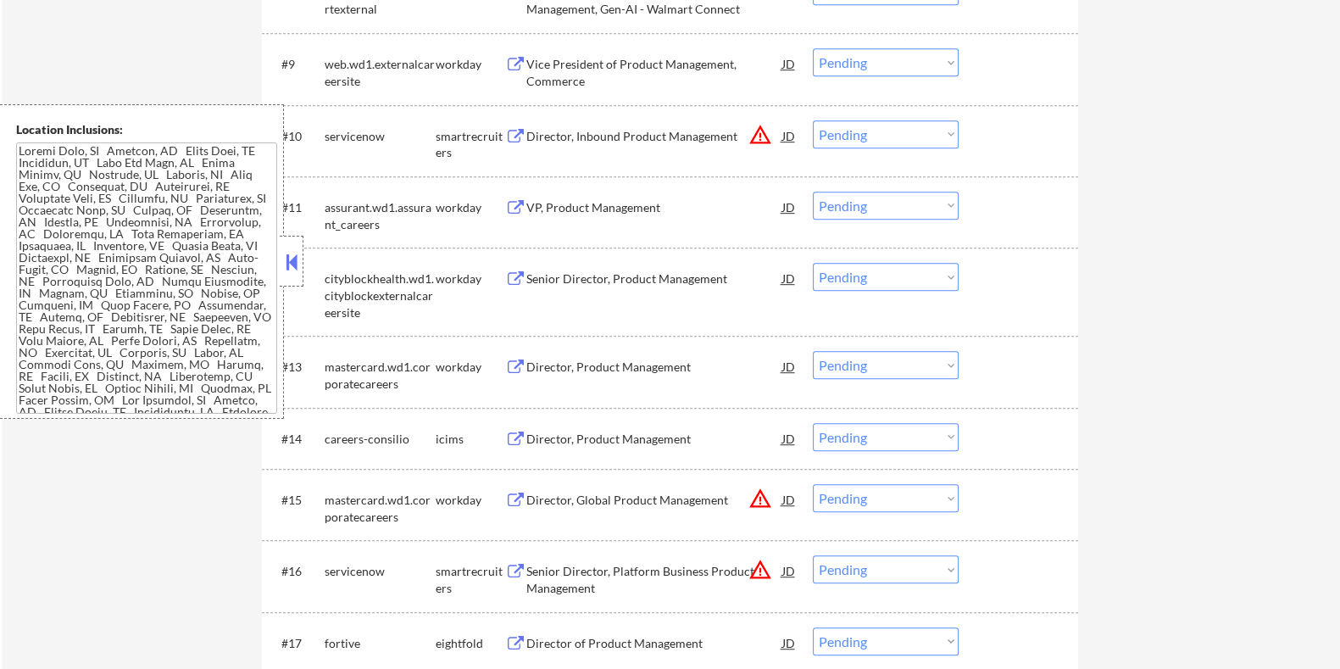
click at [292, 253] on button at bounding box center [291, 261] width 19 height 25
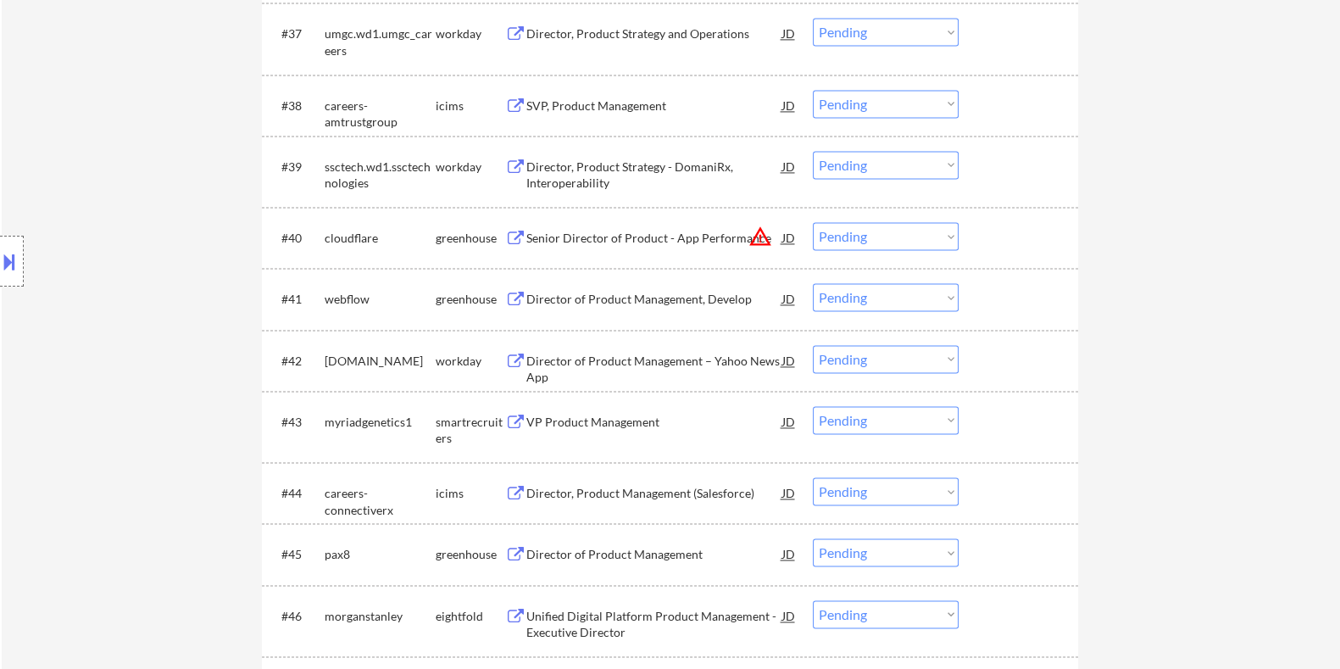
scroll to position [3178, 0]
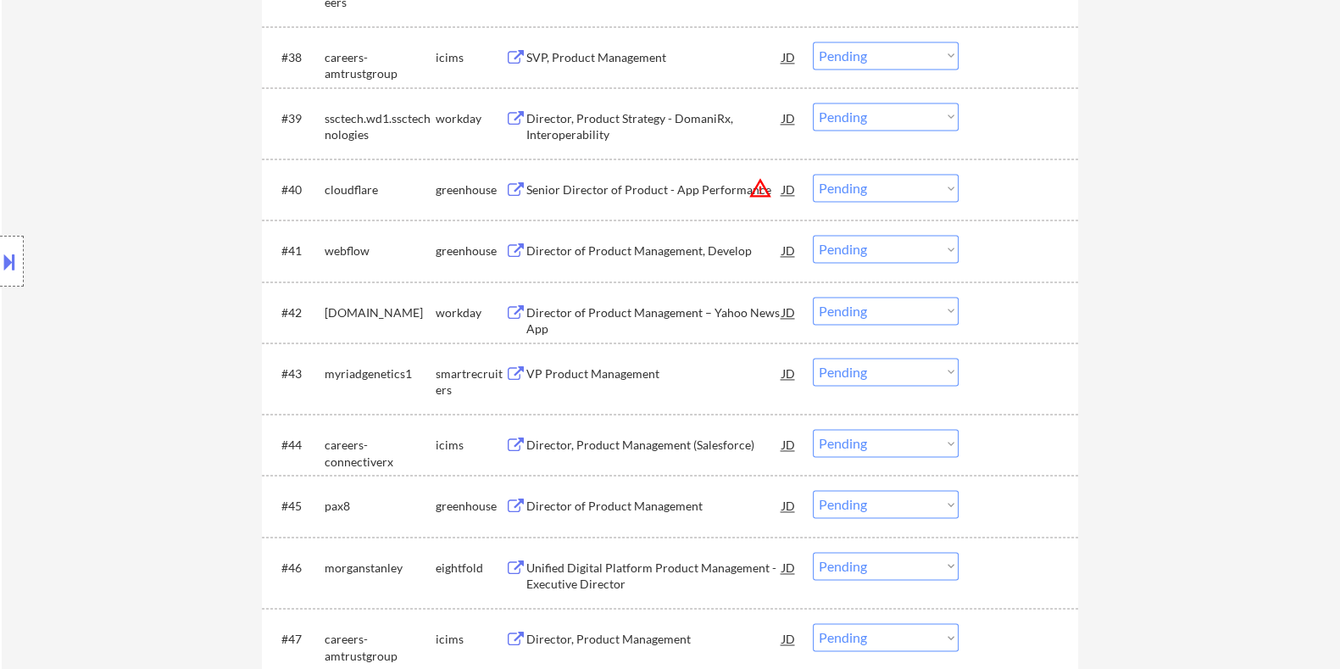
click at [598, 367] on div "VP Product Management" at bounding box center [654, 373] width 256 height 17
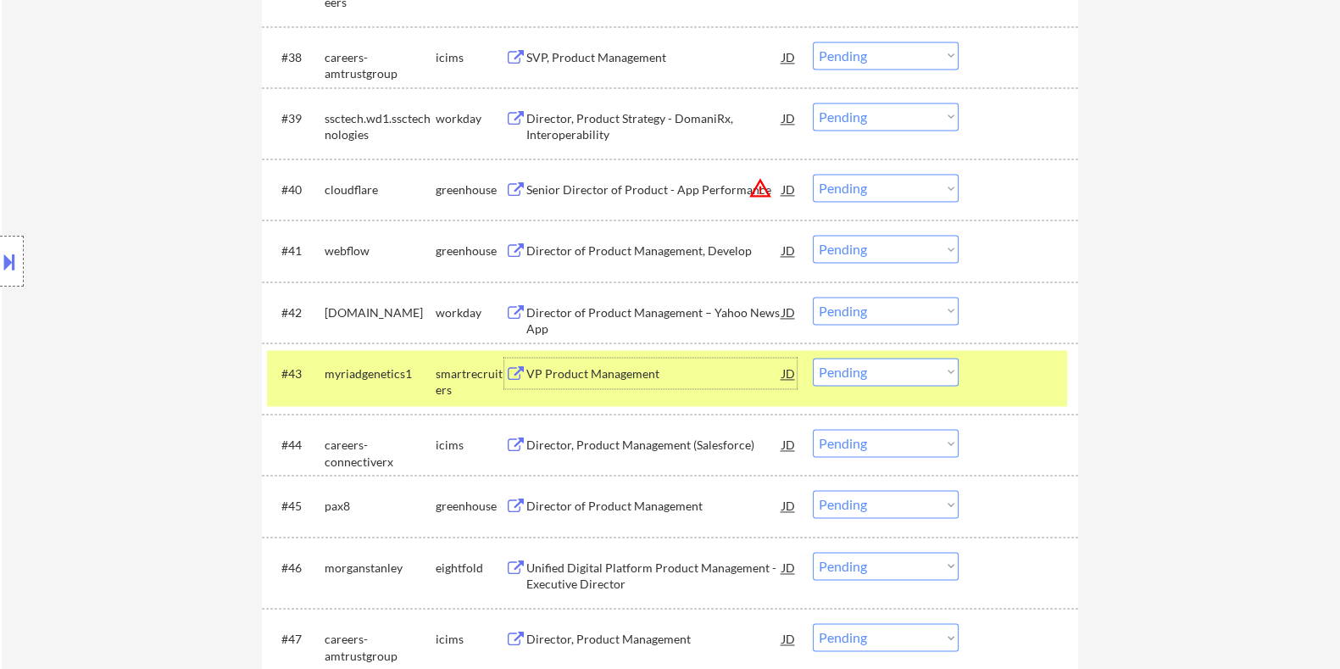
click at [908, 372] on select "Choose an option... Pending Applied Excluded (Questions) Excluded (Expired) Exc…" at bounding box center [886, 372] width 146 height 28
click at [813, 358] on select "Choose an option... Pending Applied Excluded (Questions) Excluded (Expired) Exc…" at bounding box center [886, 372] width 146 height 28
select select ""pending""
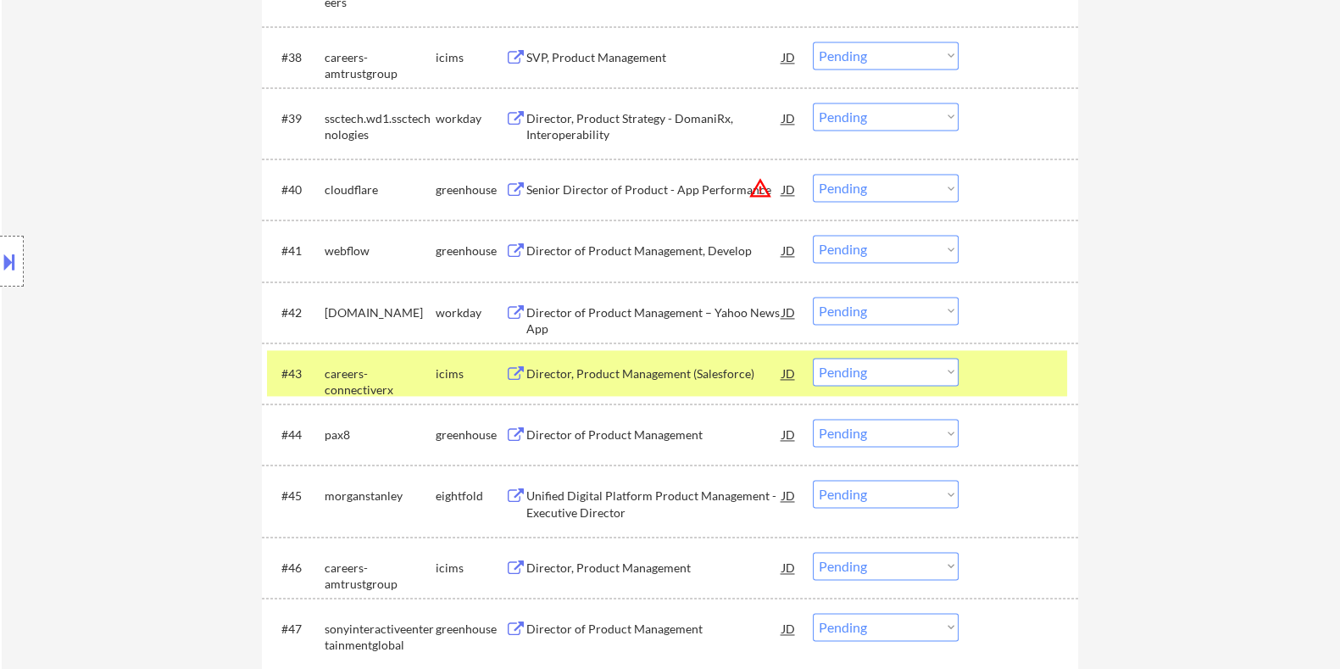
click at [555, 426] on div "Director of Product Management" at bounding box center [654, 434] width 256 height 17
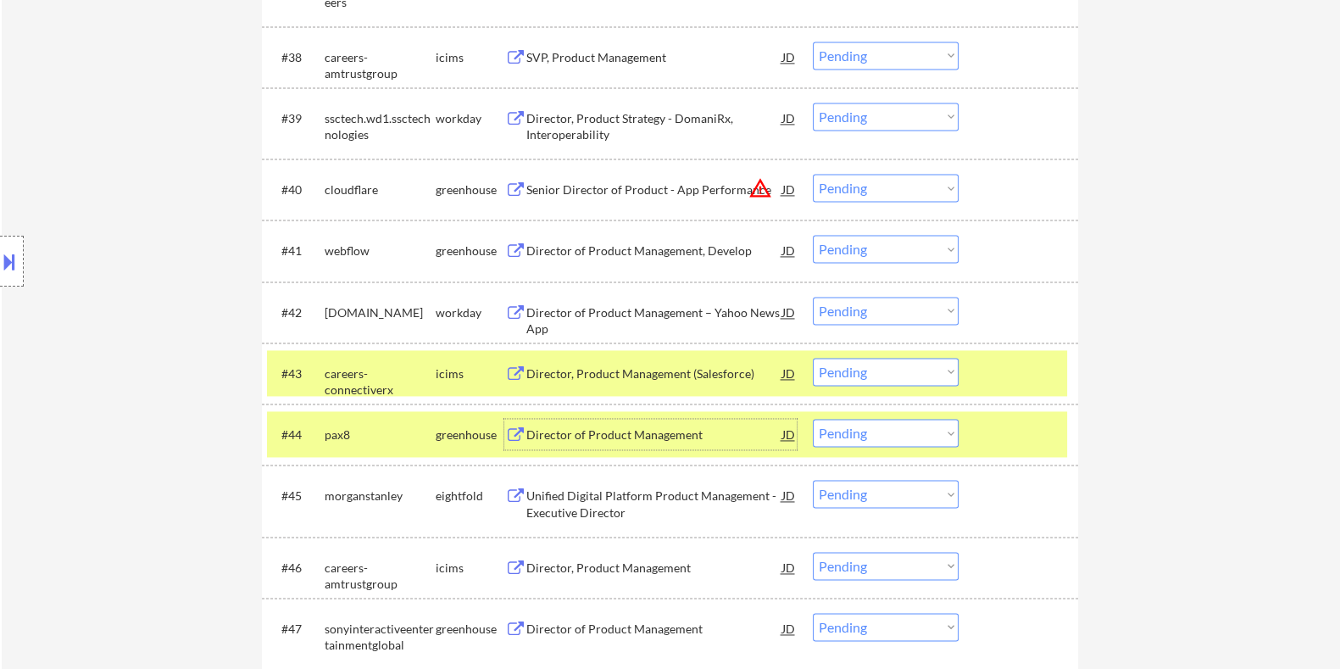
click at [894, 429] on select "Choose an option... Pending Applied Excluded (Questions) Excluded (Expired) Exc…" at bounding box center [886, 433] width 146 height 28
click at [813, 419] on select "Choose an option... Pending Applied Excluded (Questions) Excluded (Expired) Exc…" at bounding box center [886, 433] width 146 height 28
select select ""pending""
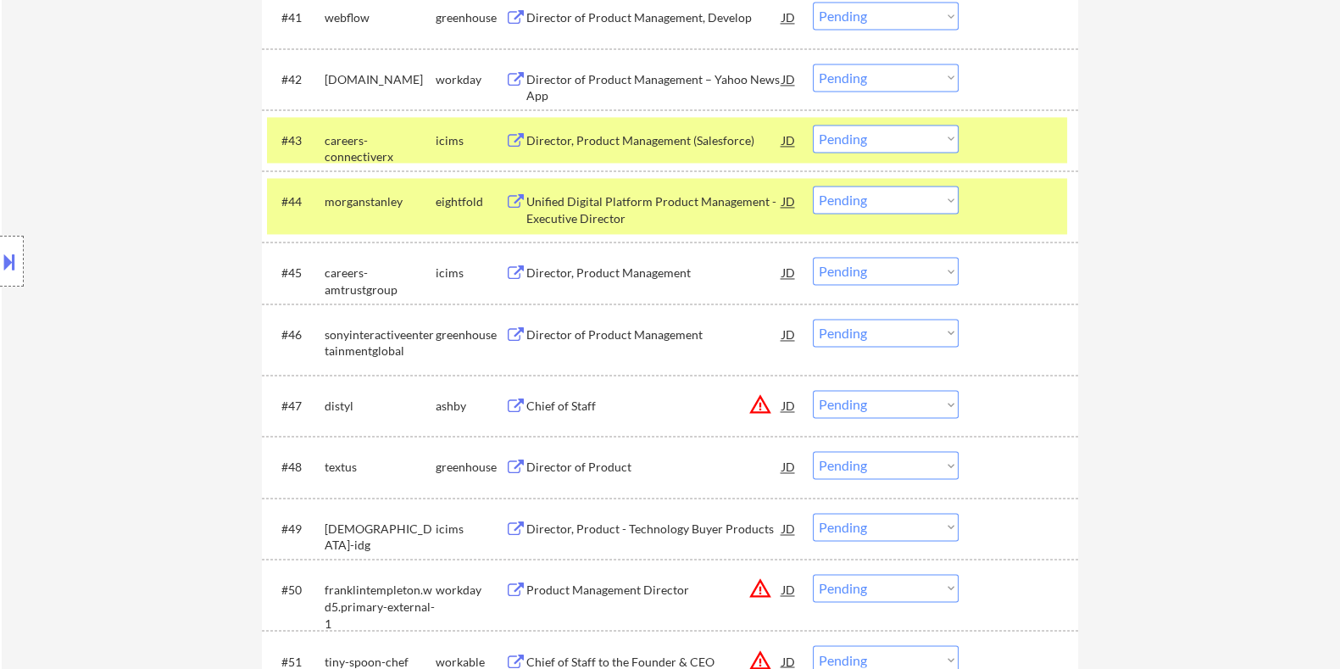
scroll to position [3497, 0]
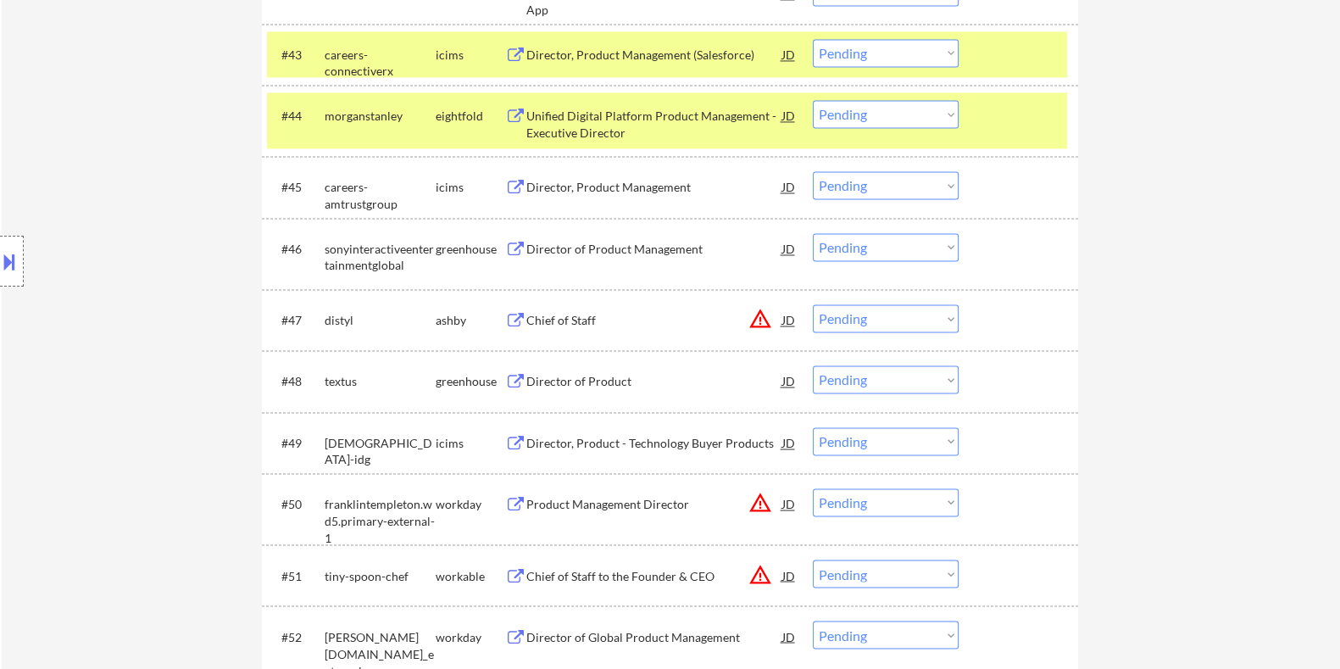
click at [554, 320] on div "Chief of Staff" at bounding box center [654, 320] width 256 height 17
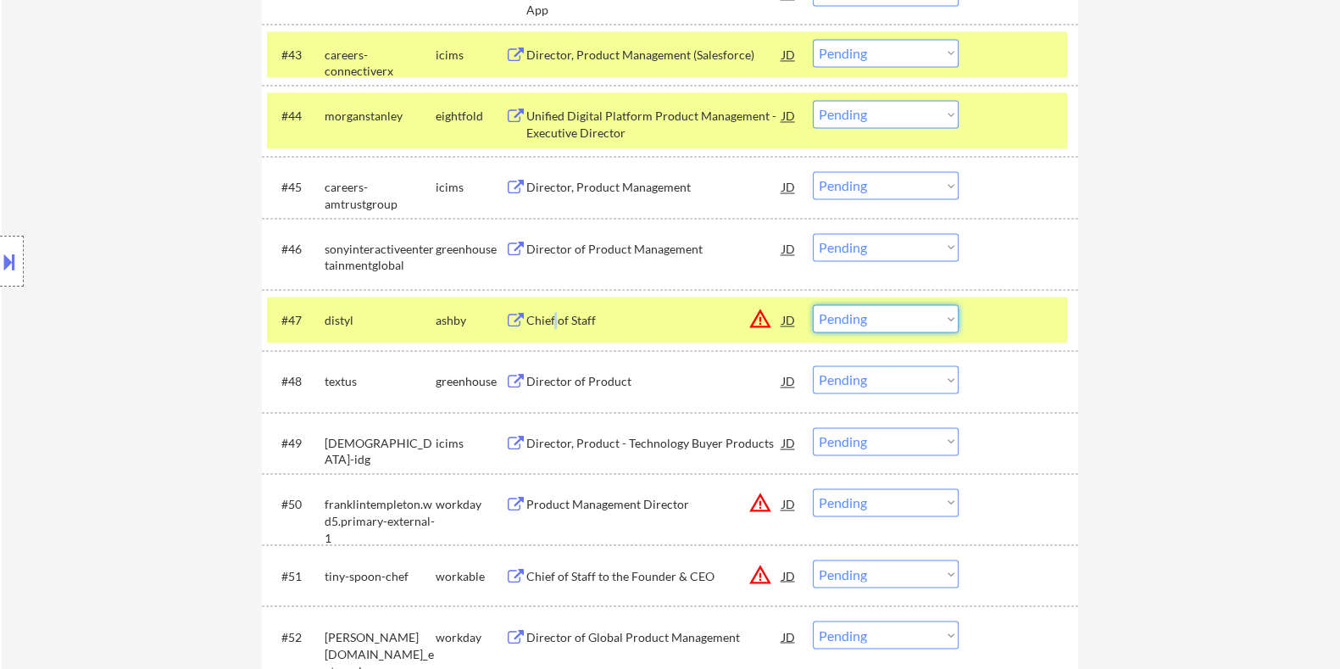
click at [885, 324] on select "Choose an option... Pending Applied Excluded (Questions) Excluded (Expired) Exc…" at bounding box center [886, 318] width 146 height 28
click at [813, 304] on select "Choose an option... Pending Applied Excluded (Questions) Excluded (Expired) Exc…" at bounding box center [886, 318] width 146 height 28
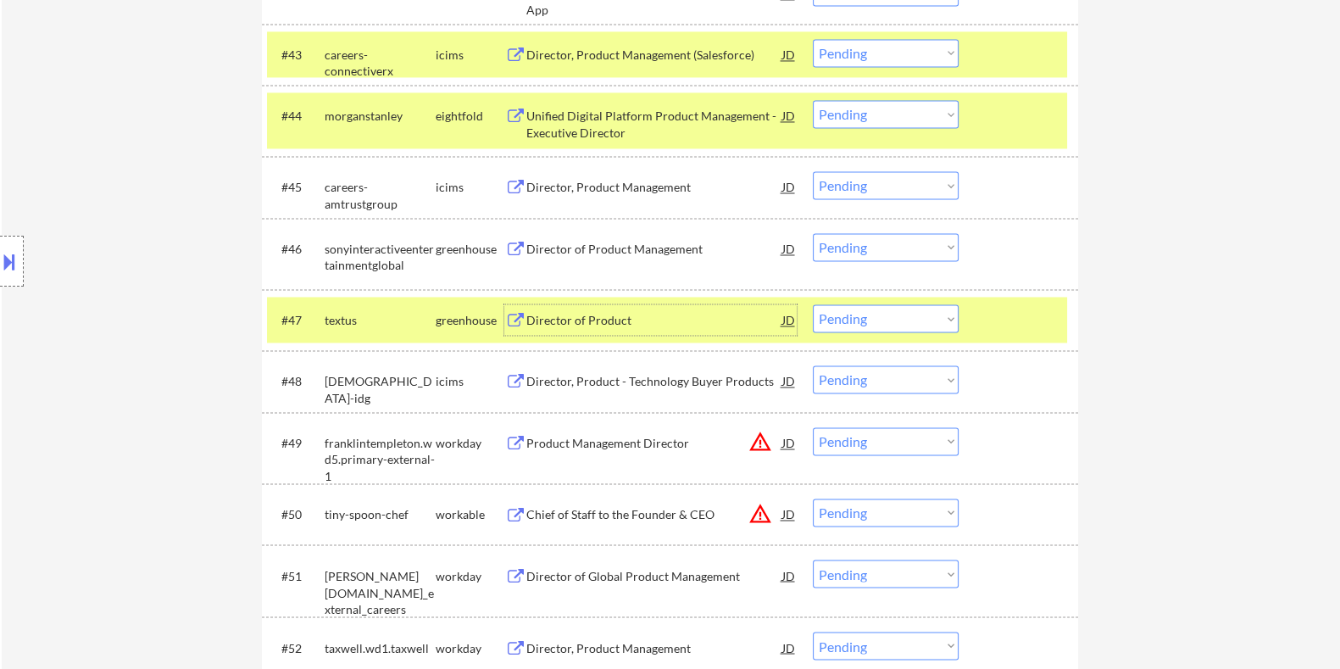
click at [571, 312] on div "Director of Product" at bounding box center [654, 320] width 256 height 17
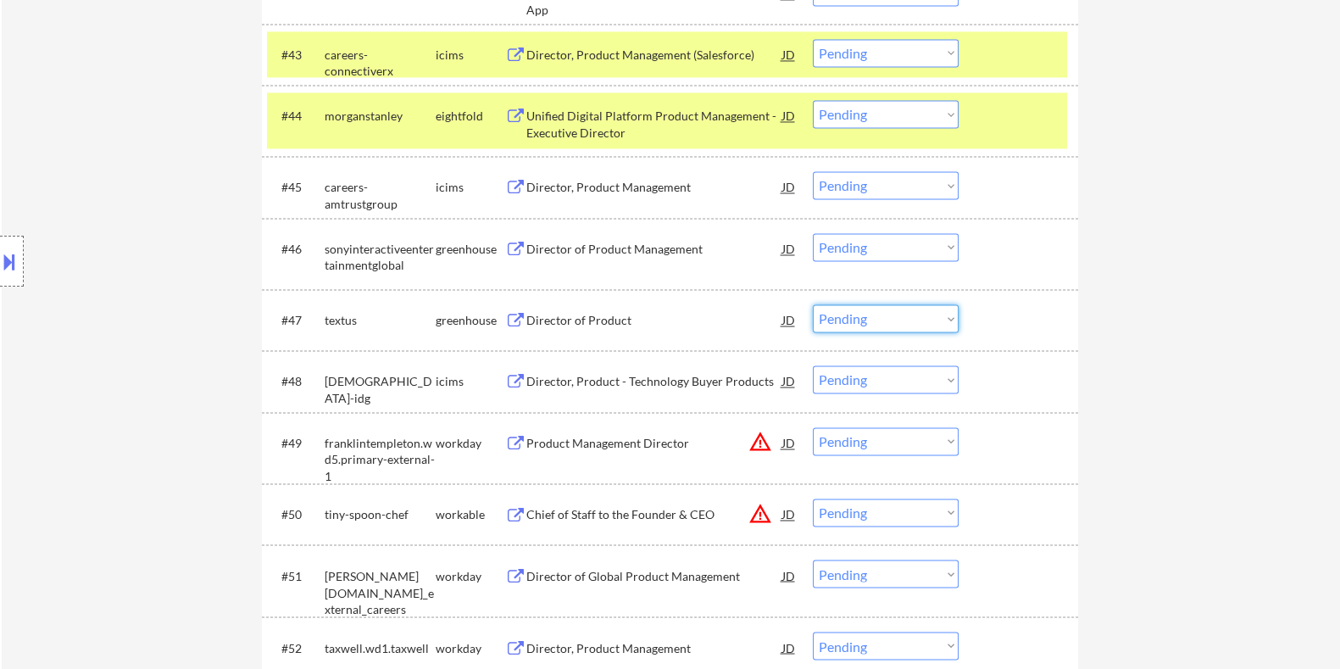
click at [846, 320] on select "Choose an option... Pending Applied Excluded (Questions) Excluded (Expired) Exc…" at bounding box center [886, 318] width 146 height 28
click at [813, 304] on select "Choose an option... Pending Applied Excluded (Questions) Excluded (Expired) Exc…" at bounding box center [886, 318] width 146 height 28
select select ""pending""
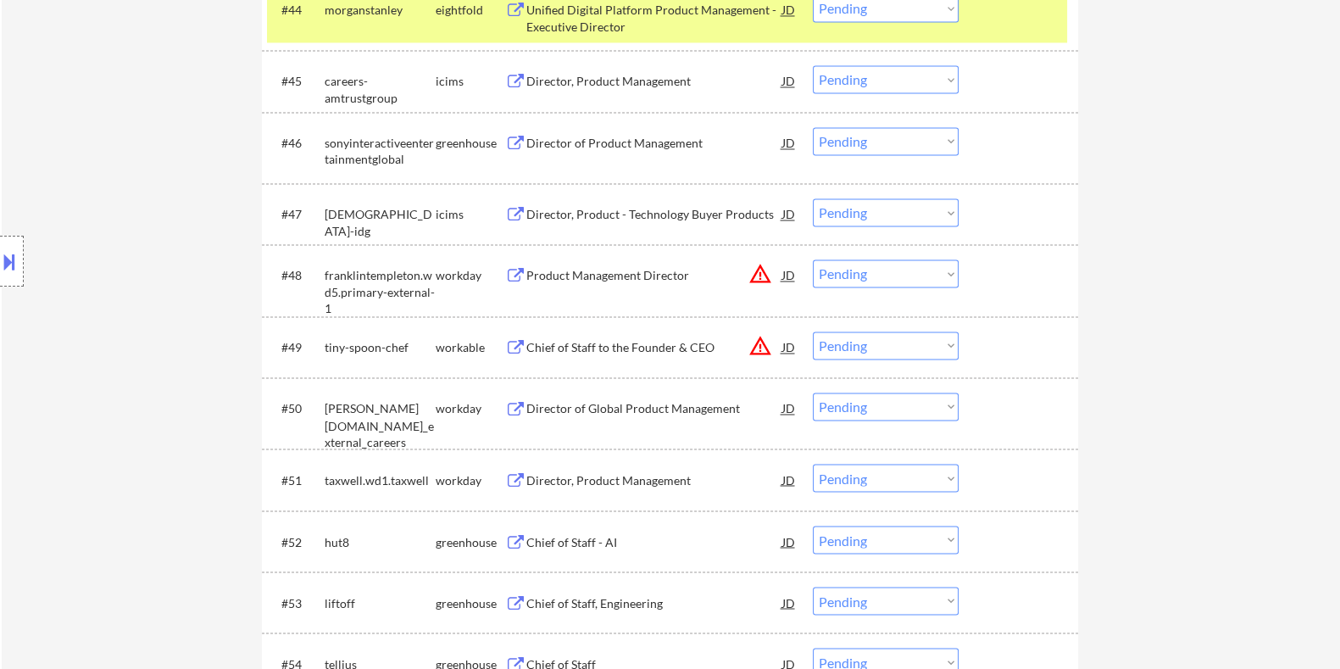
scroll to position [3814, 0]
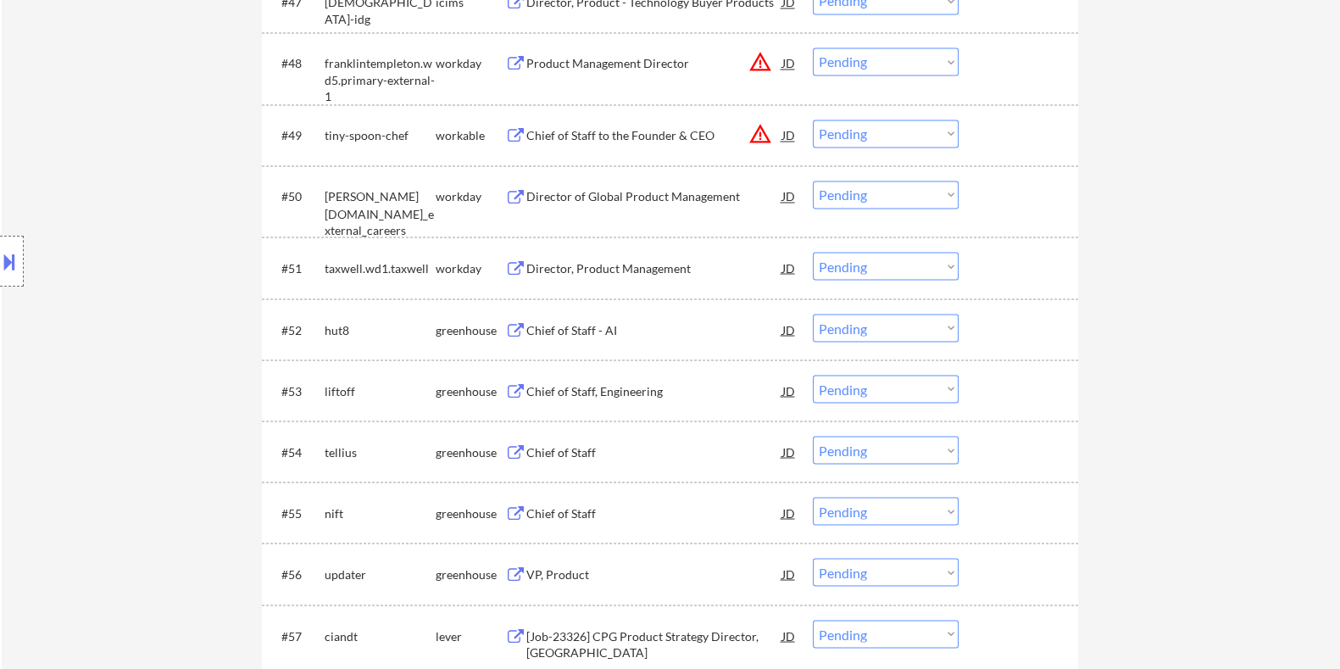
click at [558, 330] on div "Chief of Staff - AI" at bounding box center [654, 329] width 256 height 17
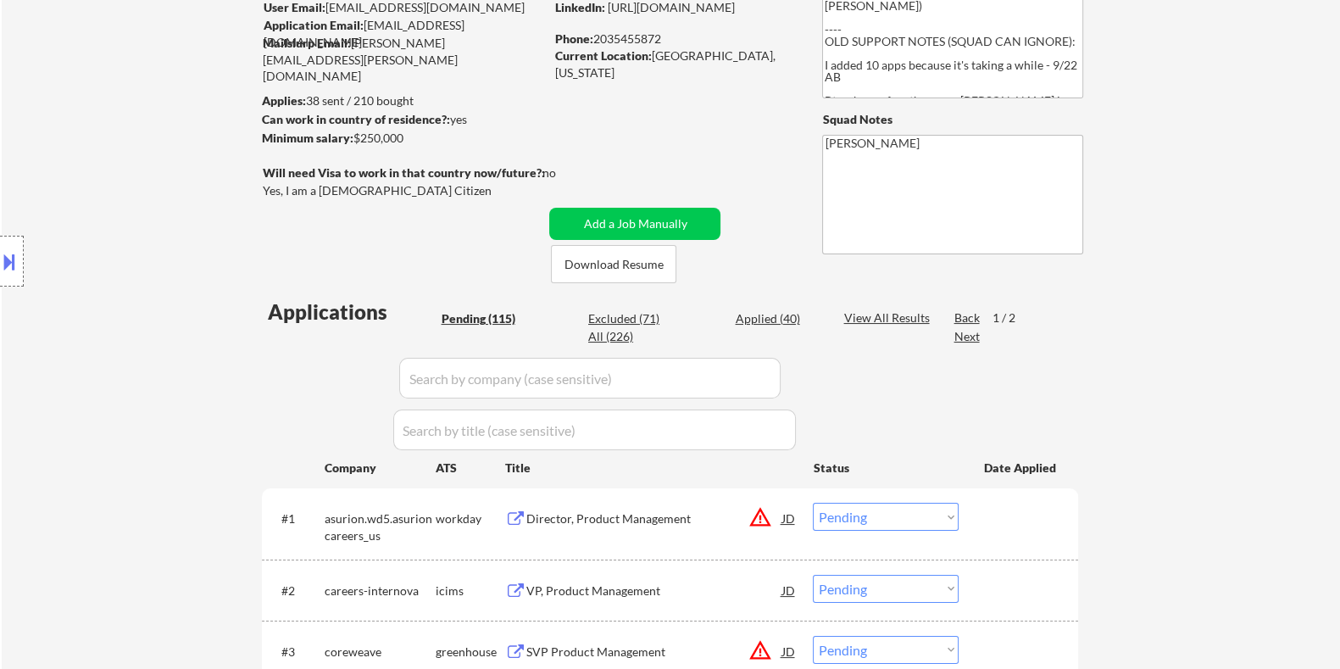
scroll to position [123, 0]
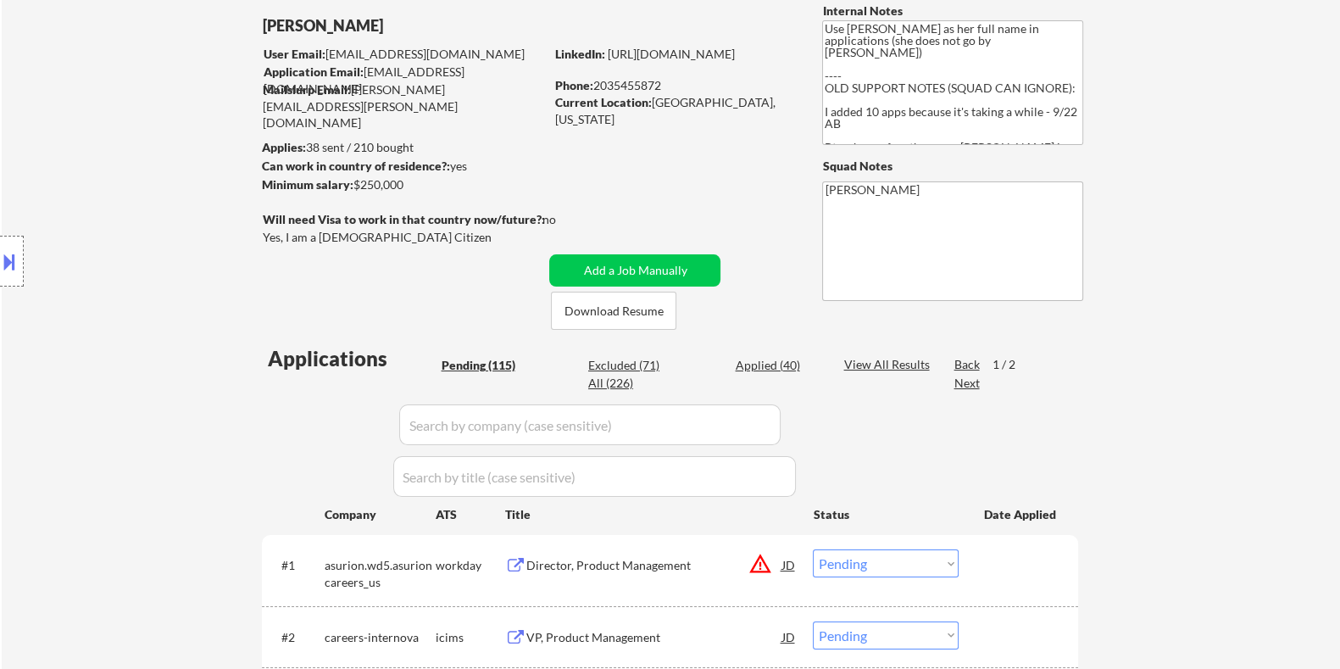
drag, startPoint x: 421, startPoint y: 187, endPoint x: 354, endPoint y: 192, distance: 67.1
click at [354, 192] on div "Minimum salary: $250,000" at bounding box center [402, 184] width 282 height 17
copy div "$250,000"
click at [21, 260] on div at bounding box center [12, 261] width 24 height 51
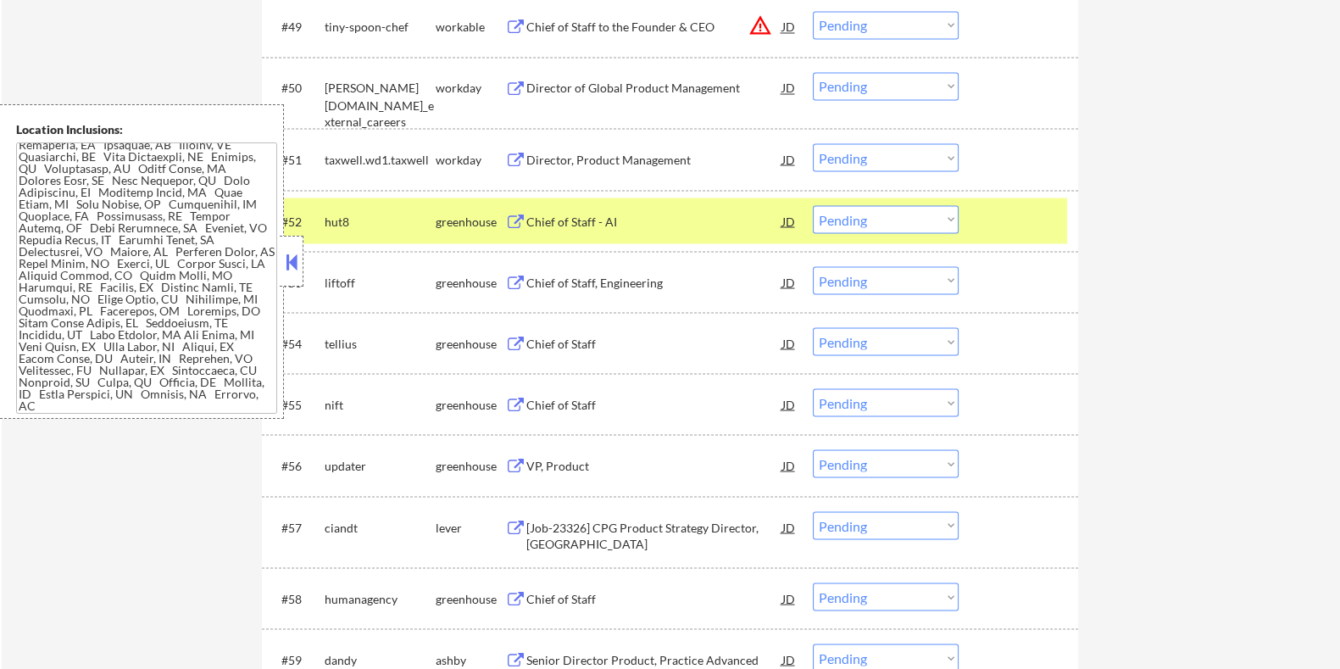
scroll to position [3937, 0]
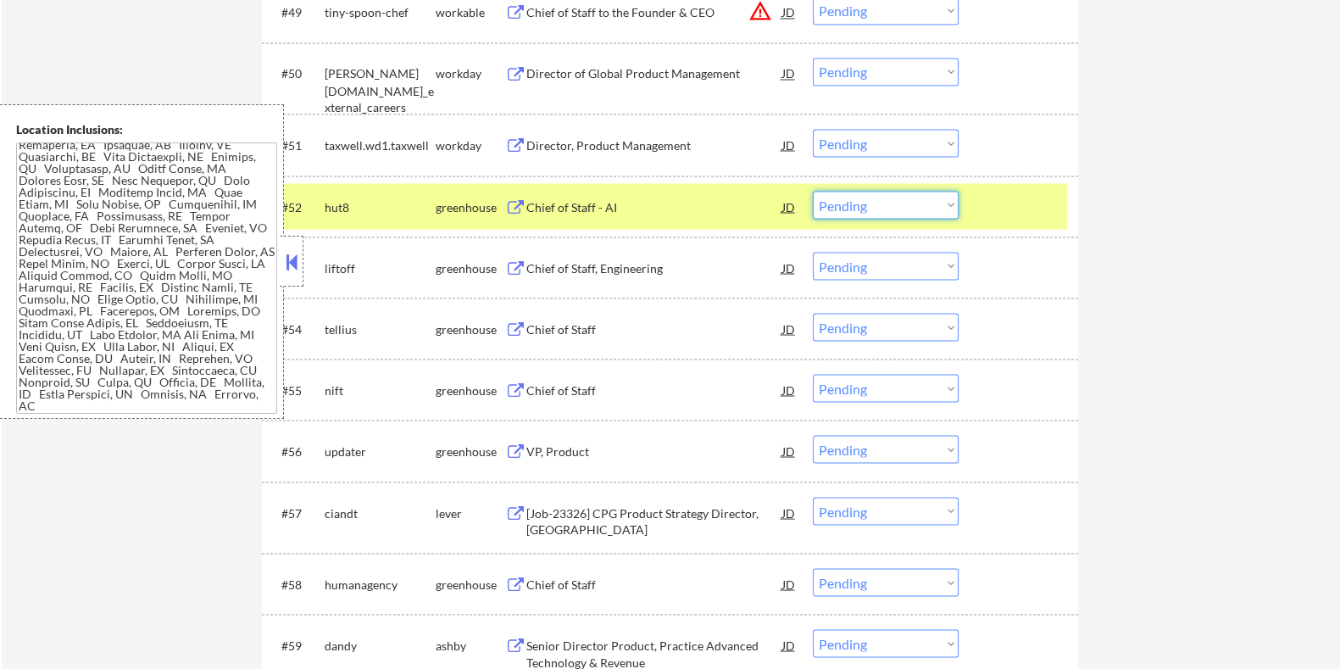
click at [887, 205] on select "Choose an option... Pending Applied Excluded (Questions) Excluded (Expired) Exc…" at bounding box center [886, 205] width 146 height 28
click at [813, 191] on select "Choose an option... Pending Applied Excluded (Questions) Excluded (Expired) Exc…" at bounding box center [886, 205] width 146 height 28
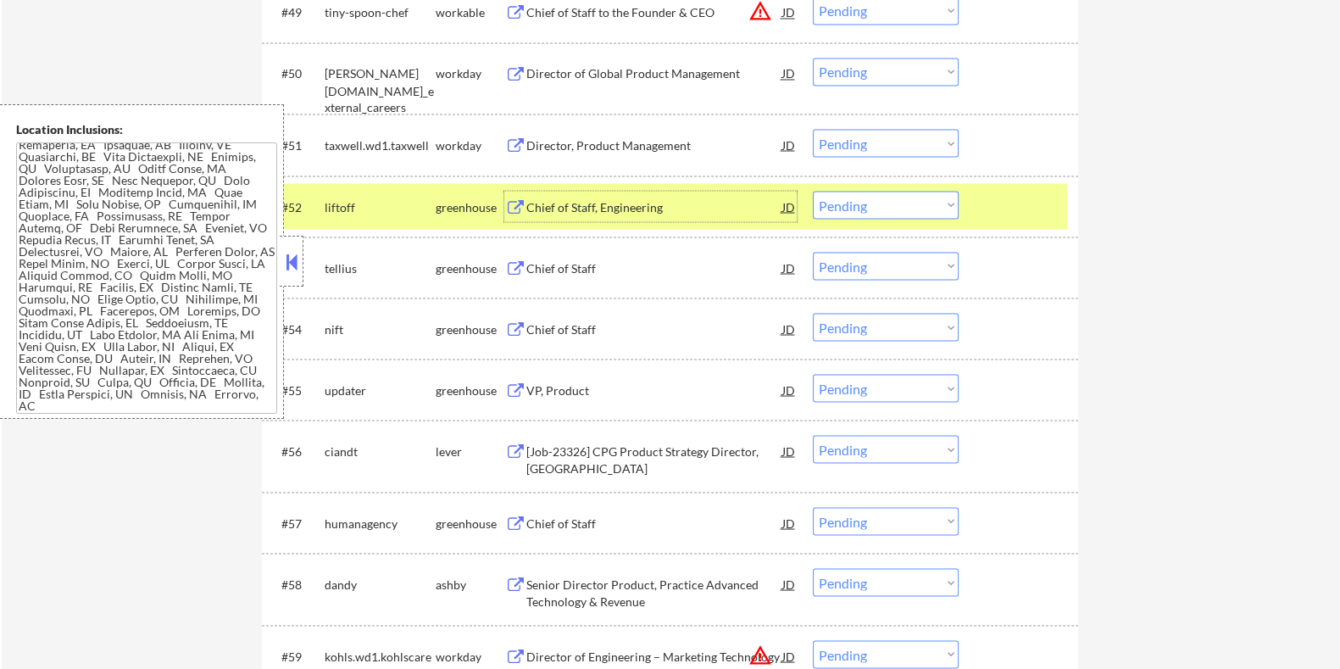
click at [541, 205] on div "Chief of Staff, Engineering" at bounding box center [654, 206] width 256 height 17
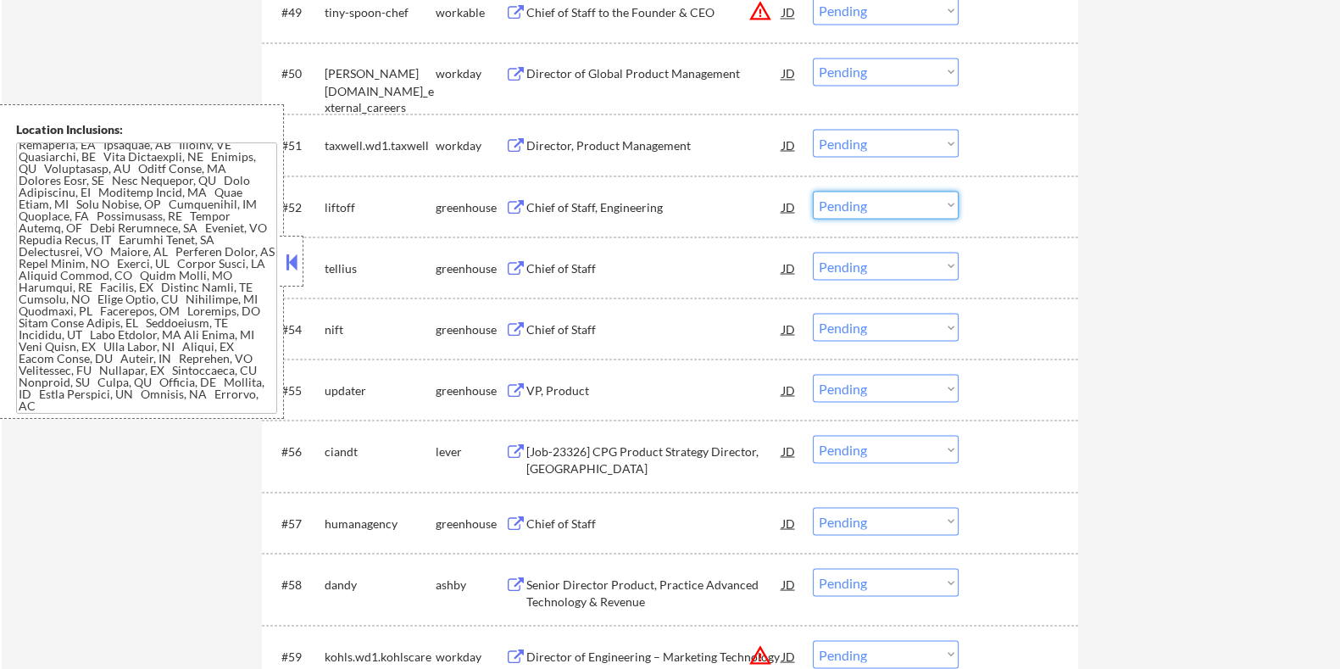
click at [921, 203] on select "Choose an option... Pending Applied Excluded (Questions) Excluded (Expired) Exc…" at bounding box center [886, 205] width 146 height 28
click at [813, 191] on select "Choose an option... Pending Applied Excluded (Questions) Excluded (Expired) Exc…" at bounding box center [886, 205] width 146 height 28
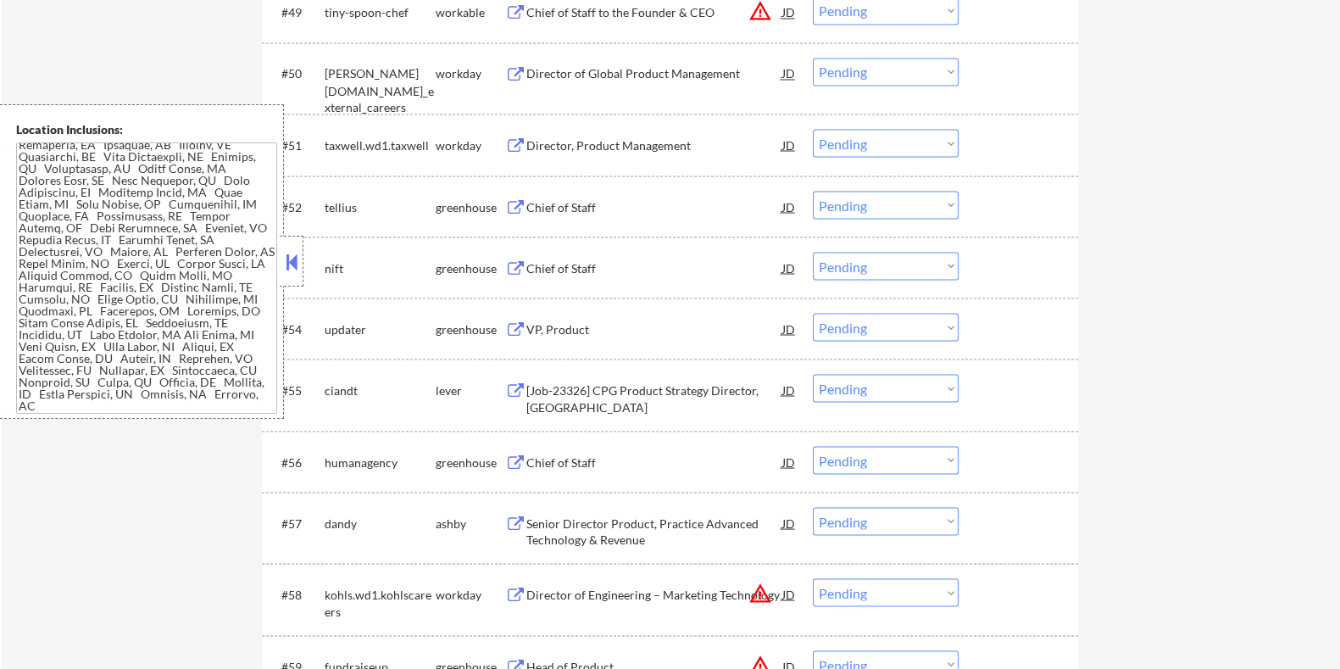
click at [559, 202] on div "Chief of Staff" at bounding box center [654, 206] width 256 height 17
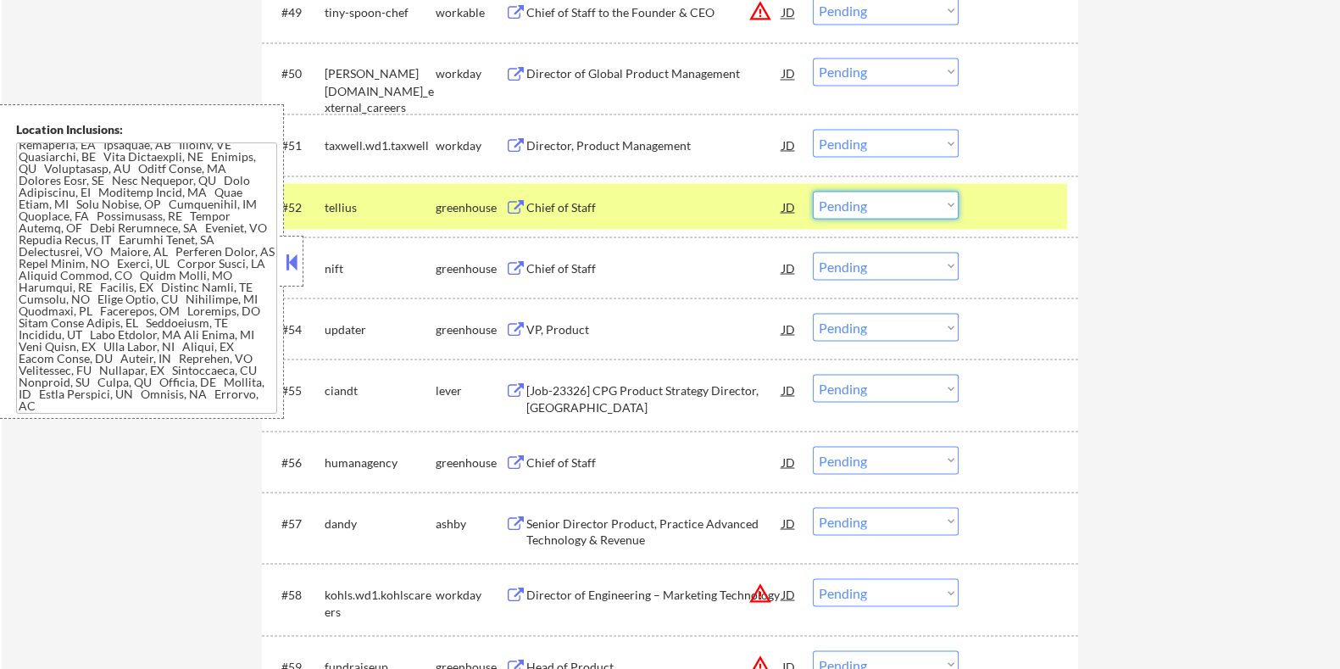
click at [896, 199] on select "Choose an option... Pending Applied Excluded (Questions) Excluded (Expired) Exc…" at bounding box center [886, 205] width 146 height 28
click at [813, 191] on select "Choose an option... Pending Applied Excluded (Questions) Excluded (Expired) Exc…" at bounding box center [886, 205] width 146 height 28
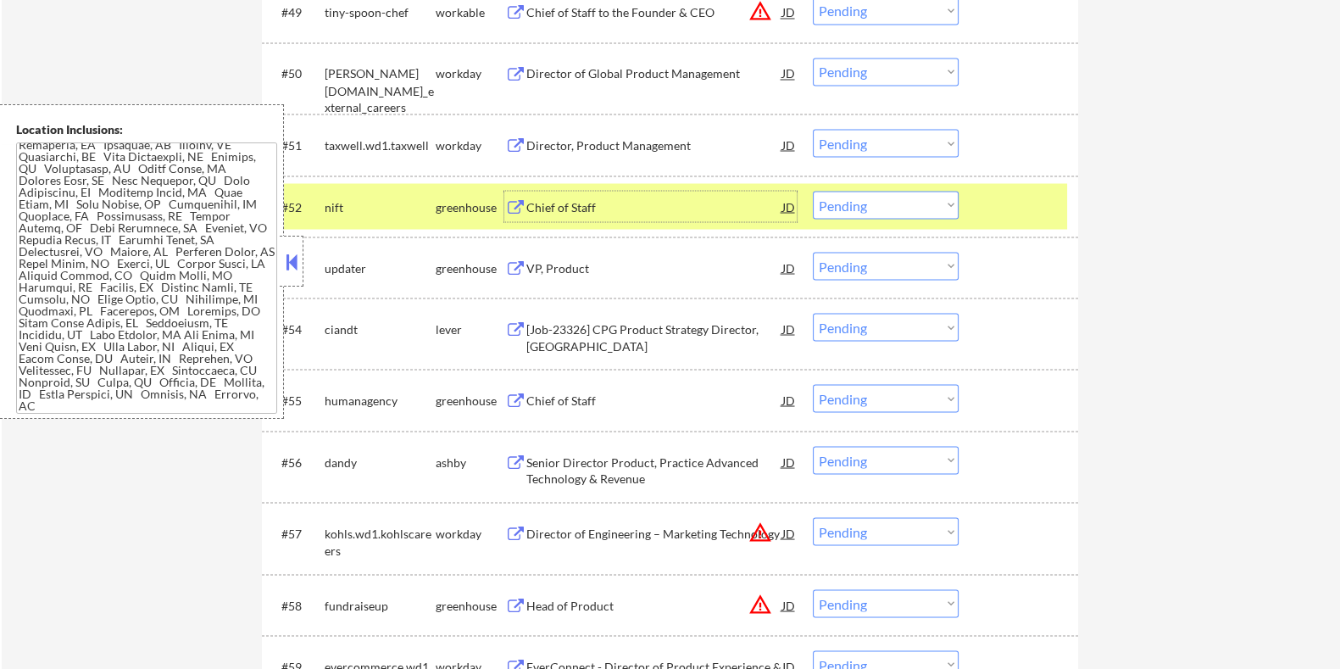
click at [582, 199] on div "Chief of Staff" at bounding box center [654, 206] width 256 height 17
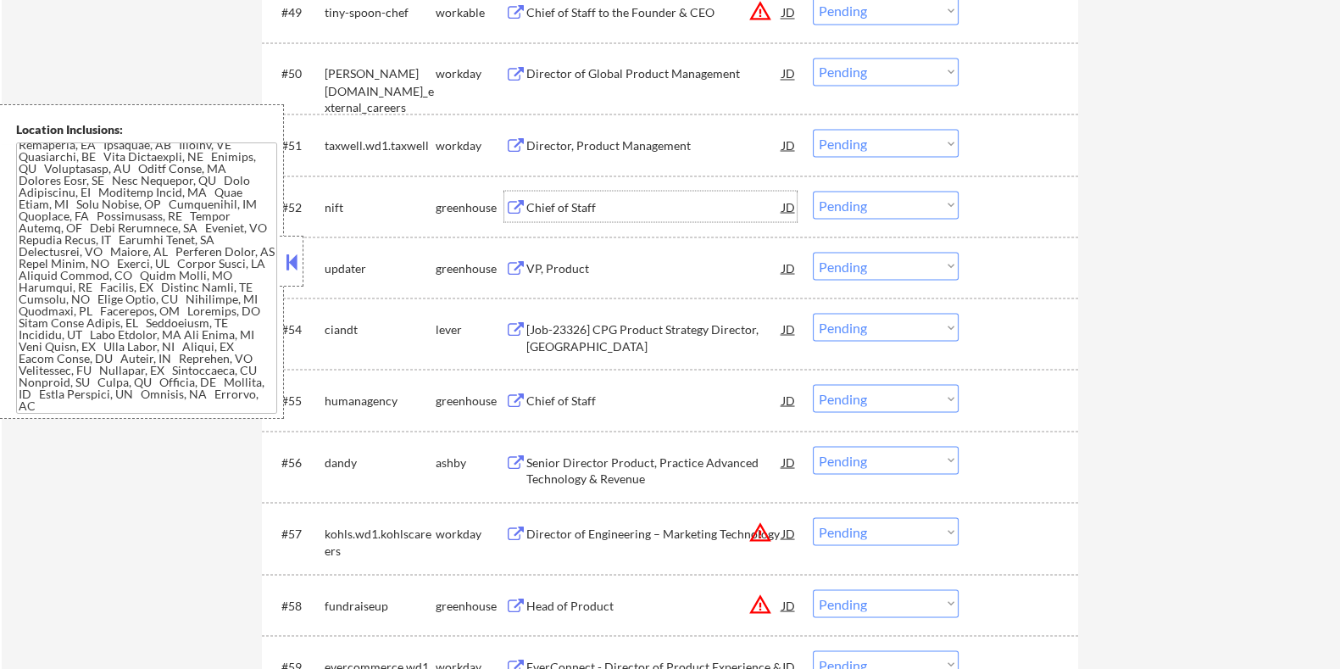
click at [867, 203] on select "Choose an option... Pending Applied Excluded (Questions) Excluded (Expired) Exc…" at bounding box center [886, 205] width 146 height 28
click at [813, 191] on select "Choose an option... Pending Applied Excluded (Questions) Excluded (Expired) Exc…" at bounding box center [886, 205] width 146 height 28
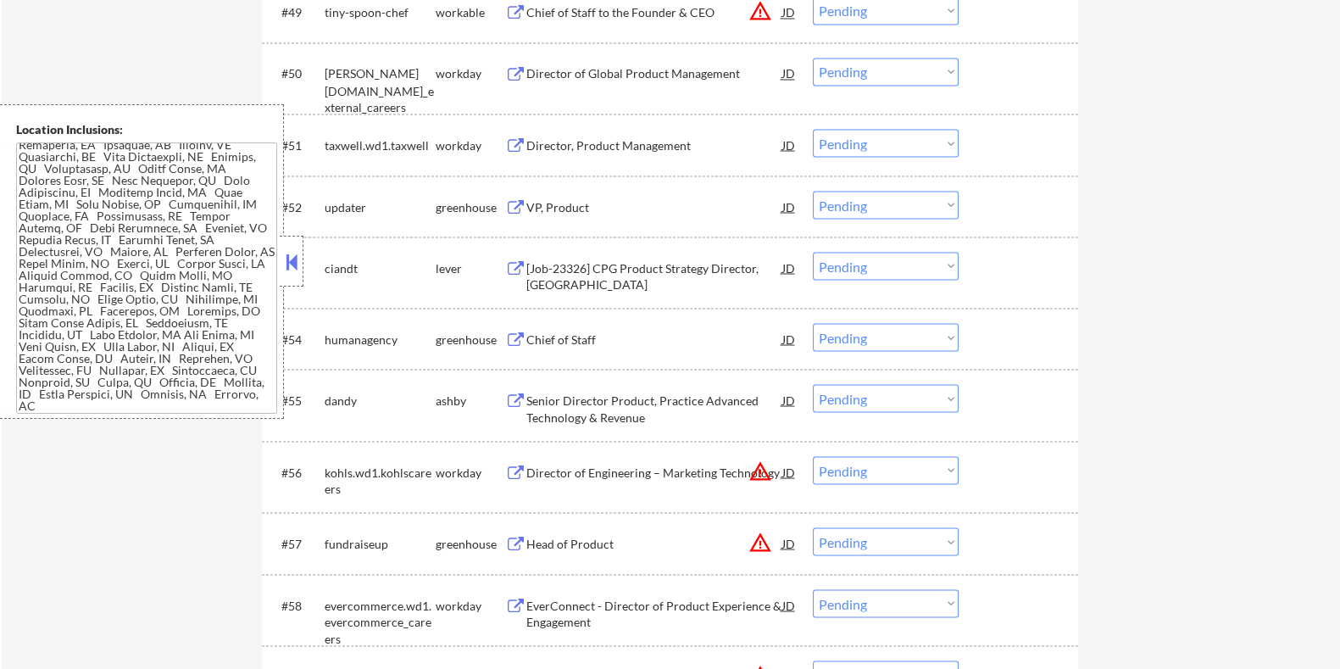
click at [573, 201] on div "VP, Product" at bounding box center [654, 206] width 256 height 17
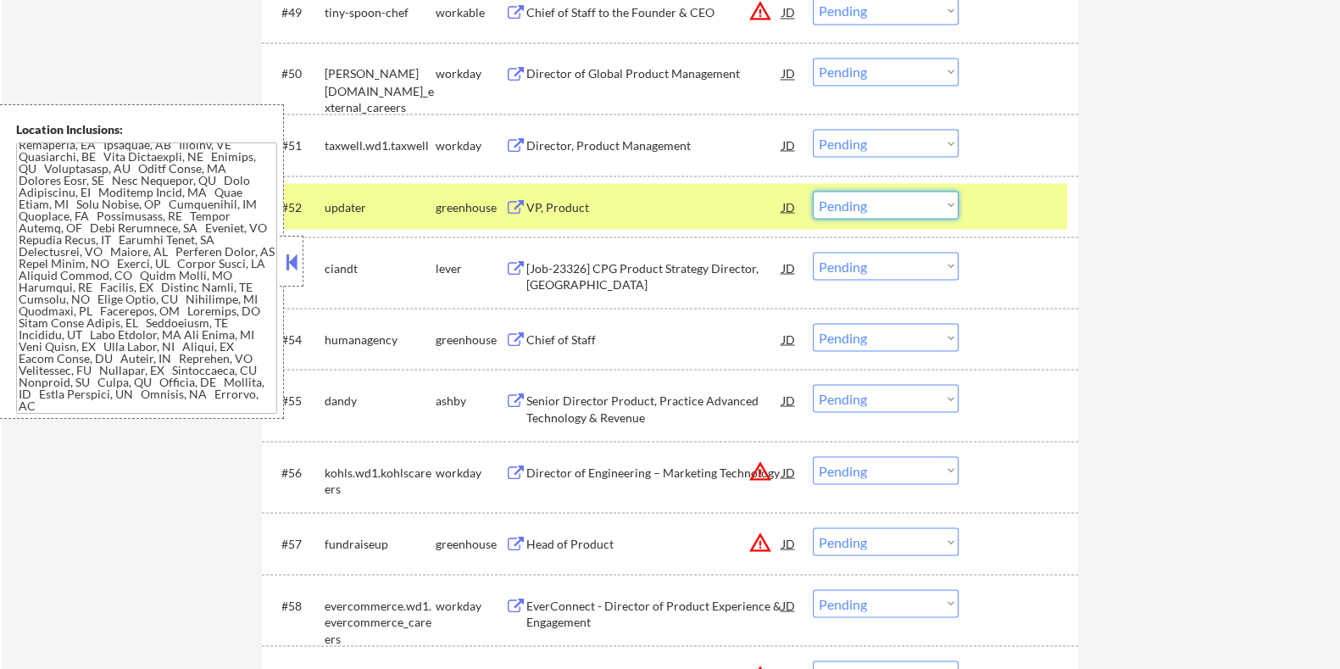
click at [901, 203] on select "Choose an option... Pending Applied Excluded (Questions) Excluded (Expired) Exc…" at bounding box center [886, 205] width 146 height 28
click at [813, 191] on select "Choose an option... Pending Applied Excluded (Questions) Excluded (Expired) Exc…" at bounding box center [886, 205] width 146 height 28
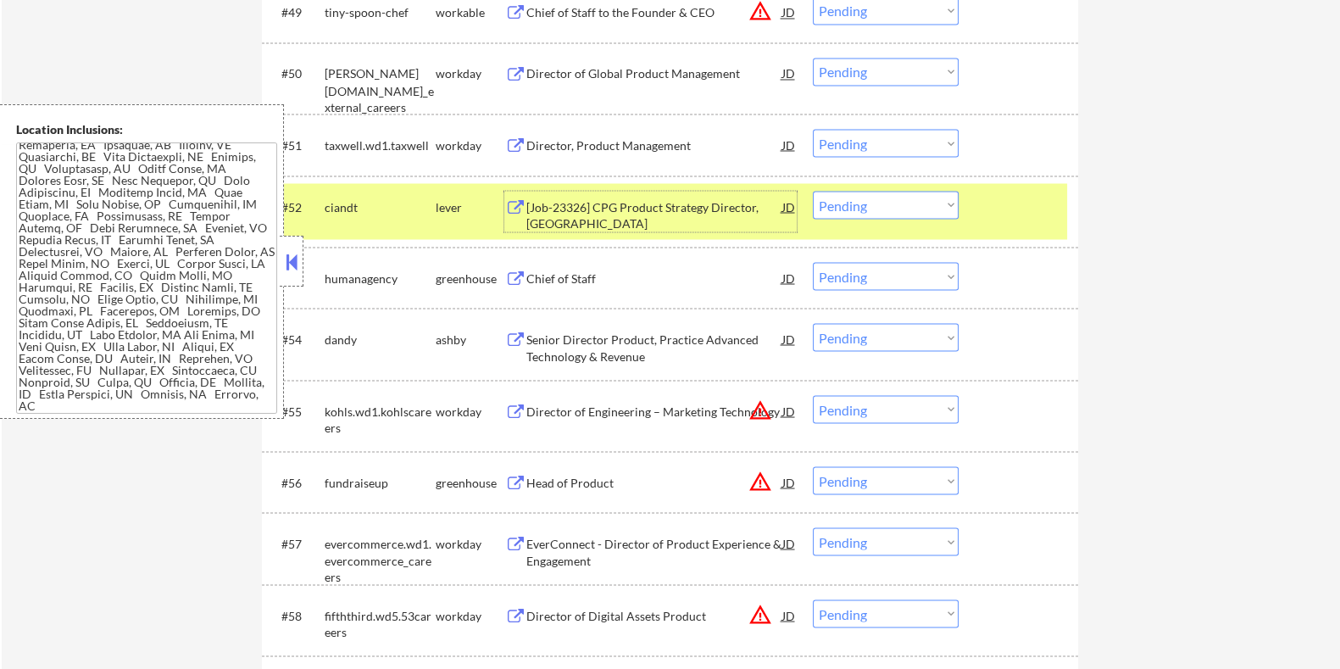
click at [632, 209] on div "[Job-23326] CPG Product Strategy Director, [GEOGRAPHIC_DATA]" at bounding box center [654, 214] width 256 height 33
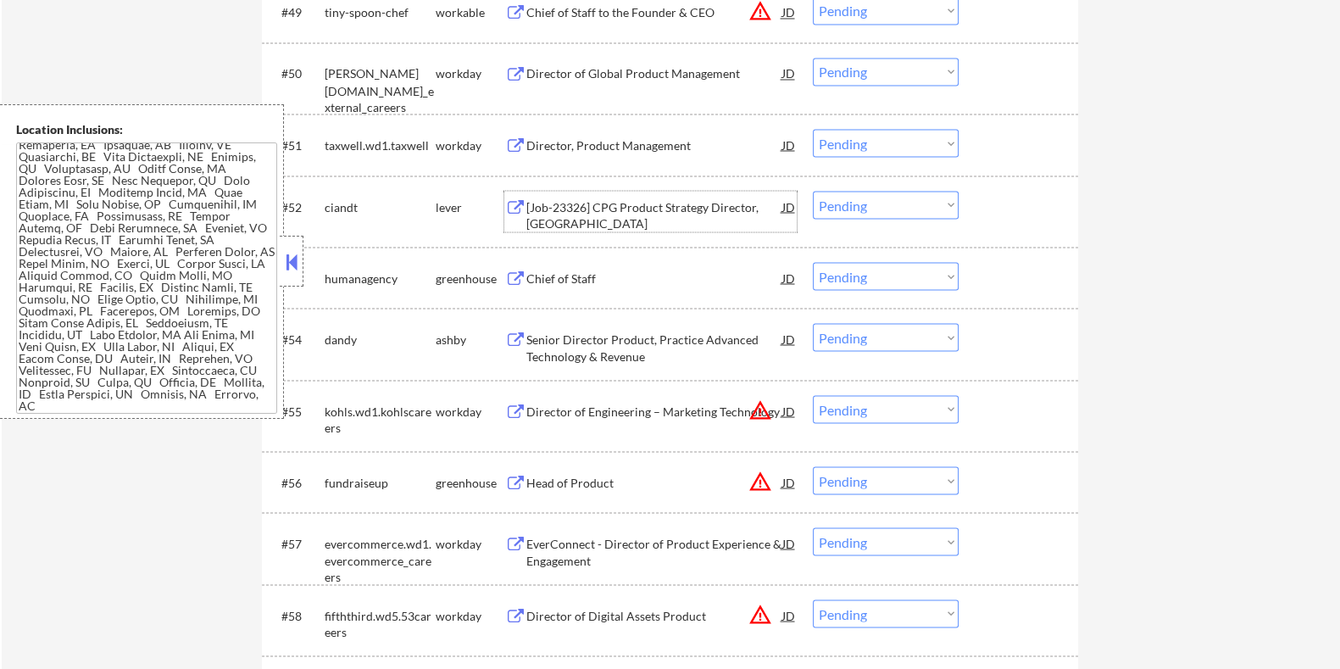
click at [618, 209] on div "[Job-23326] CPG Product Strategy Director, [GEOGRAPHIC_DATA]" at bounding box center [654, 214] width 256 height 33
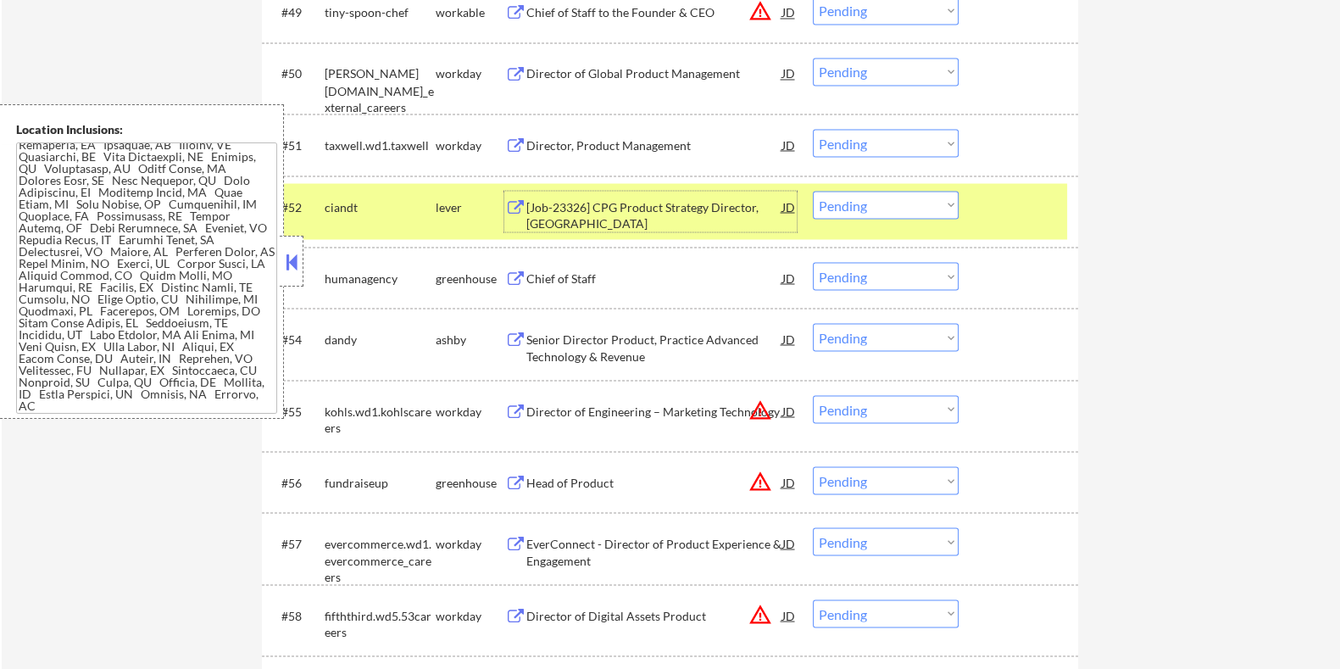
click at [890, 197] on select "Choose an option... Pending Applied Excluded (Questions) Excluded (Expired) Exc…" at bounding box center [886, 205] width 146 height 28
click at [813, 191] on select "Choose an option... Pending Applied Excluded (Questions) Excluded (Expired) Exc…" at bounding box center [886, 205] width 146 height 28
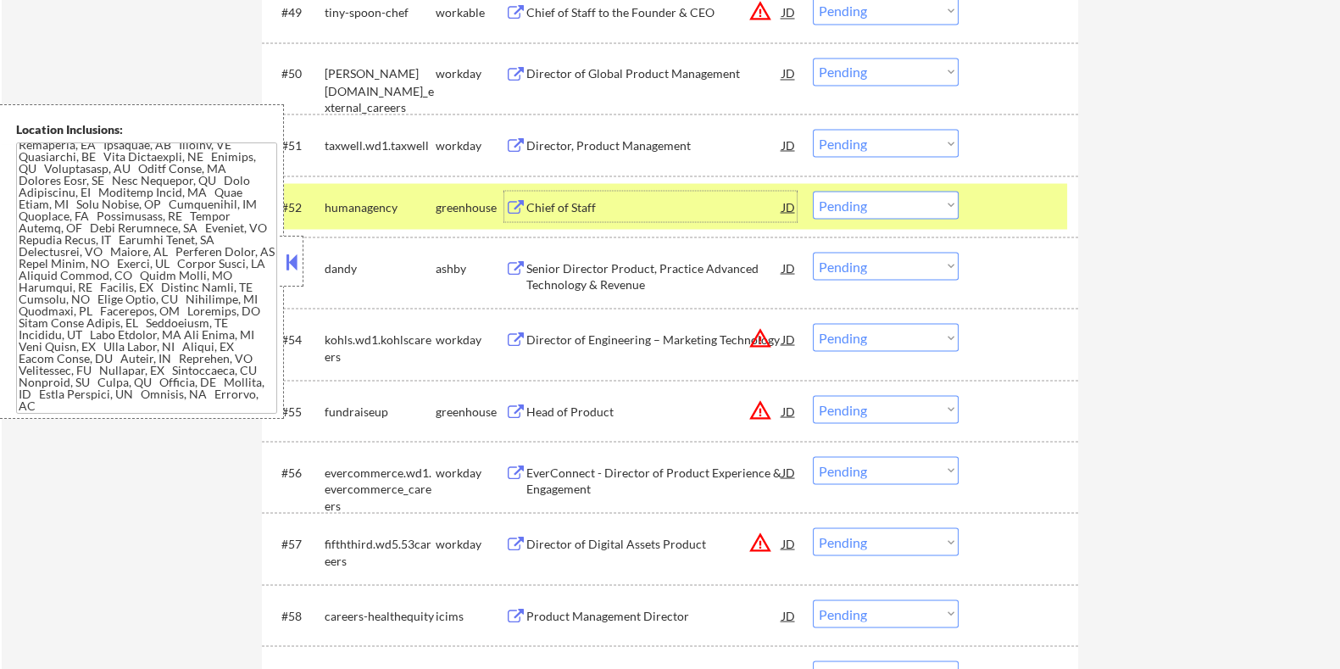
click at [537, 201] on div "Chief of Staff" at bounding box center [654, 206] width 256 height 17
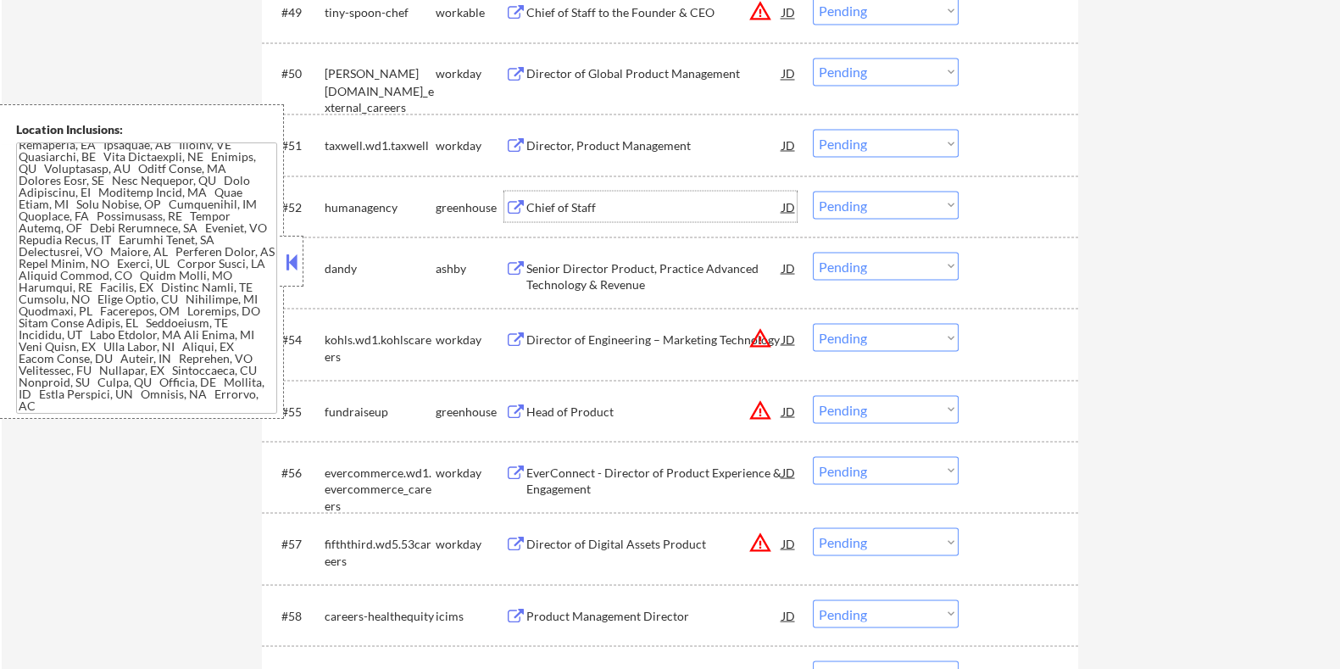
click at [931, 196] on select "Choose an option... Pending Applied Excluded (Questions) Excluded (Expired) Exc…" at bounding box center [886, 205] width 146 height 28
click at [813, 191] on select "Choose an option... Pending Applied Excluded (Questions) Excluded (Expired) Exc…" at bounding box center [886, 205] width 146 height 28
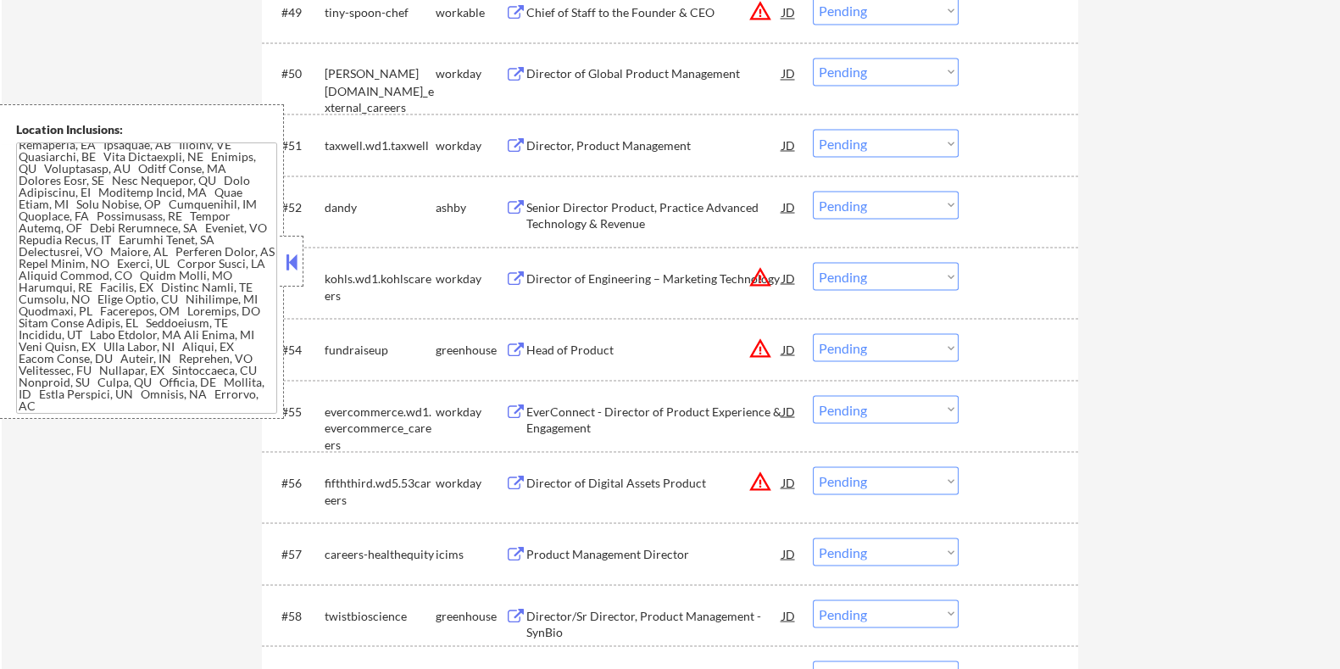
click at [581, 209] on div "Senior Director Product, Practice Advanced Technology & Revenue" at bounding box center [654, 214] width 256 height 33
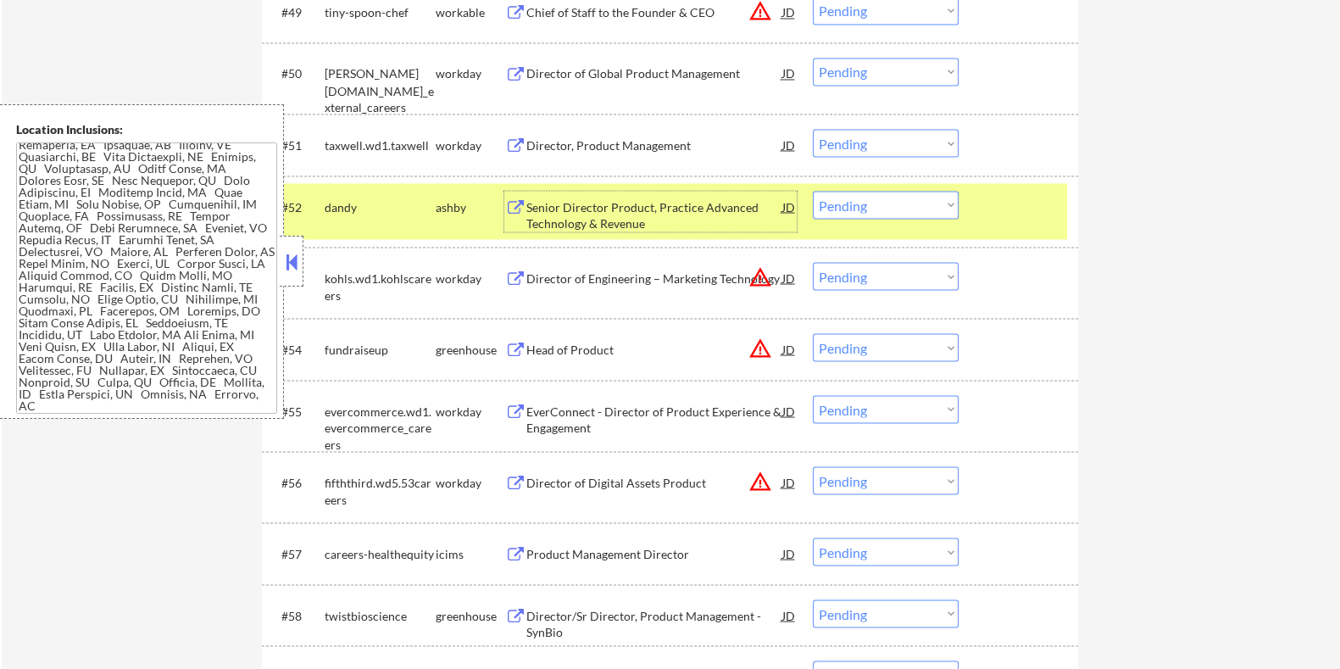
click at [861, 202] on select "Choose an option... Pending Applied Excluded (Questions) Excluded (Expired) Exc…" at bounding box center [886, 205] width 146 height 28
click at [813, 191] on select "Choose an option... Pending Applied Excluded (Questions) Excluded (Expired) Exc…" at bounding box center [886, 205] width 146 height 28
select select ""pending""
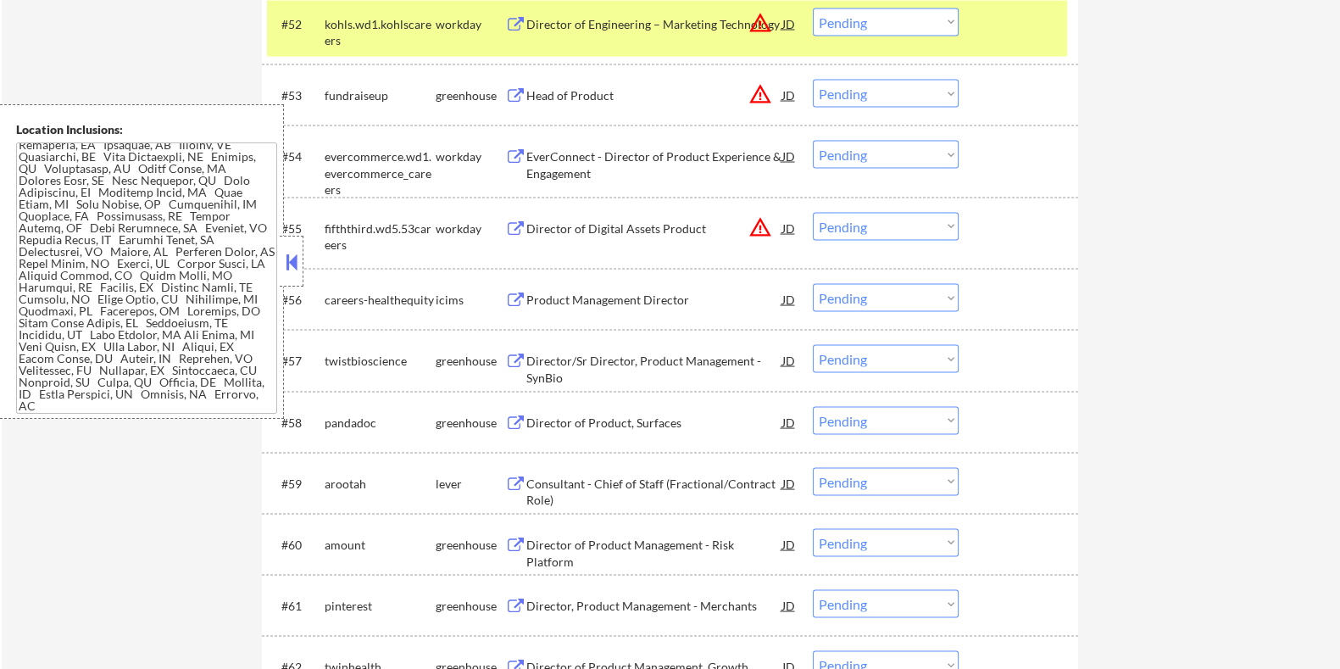
scroll to position [4149, 0]
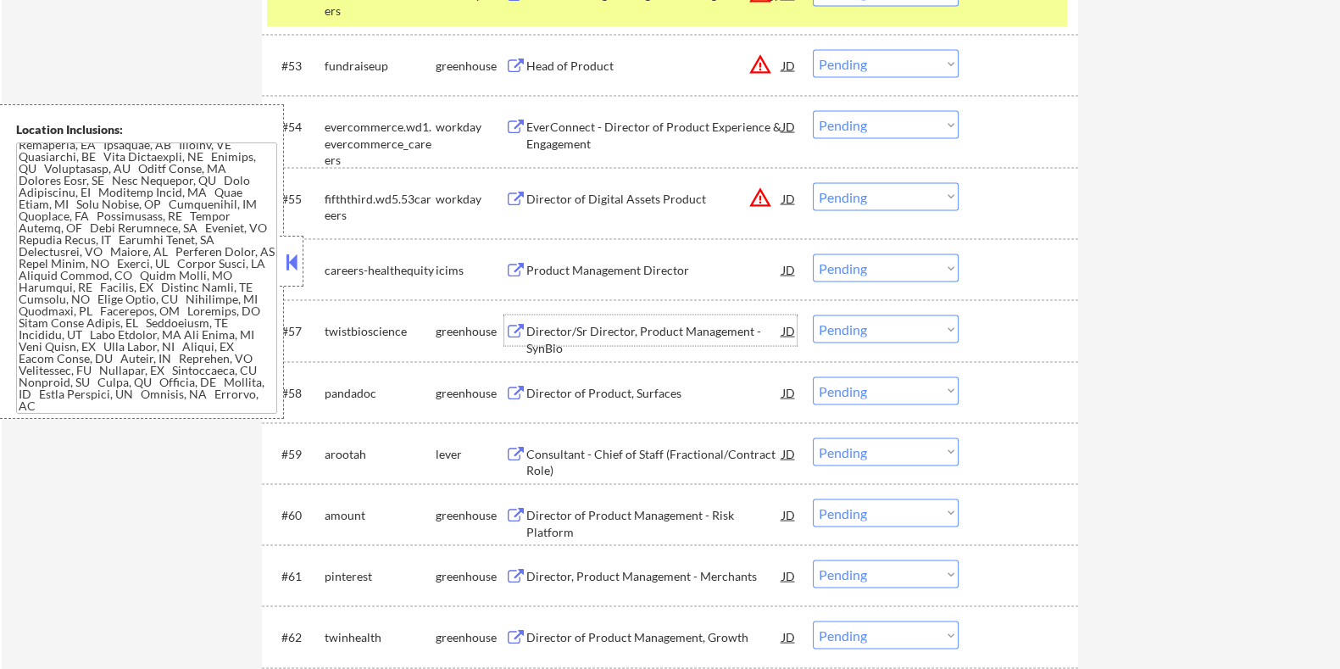
click at [593, 328] on div "Director/Sr Director, Product Management - SynBio" at bounding box center [654, 339] width 256 height 33
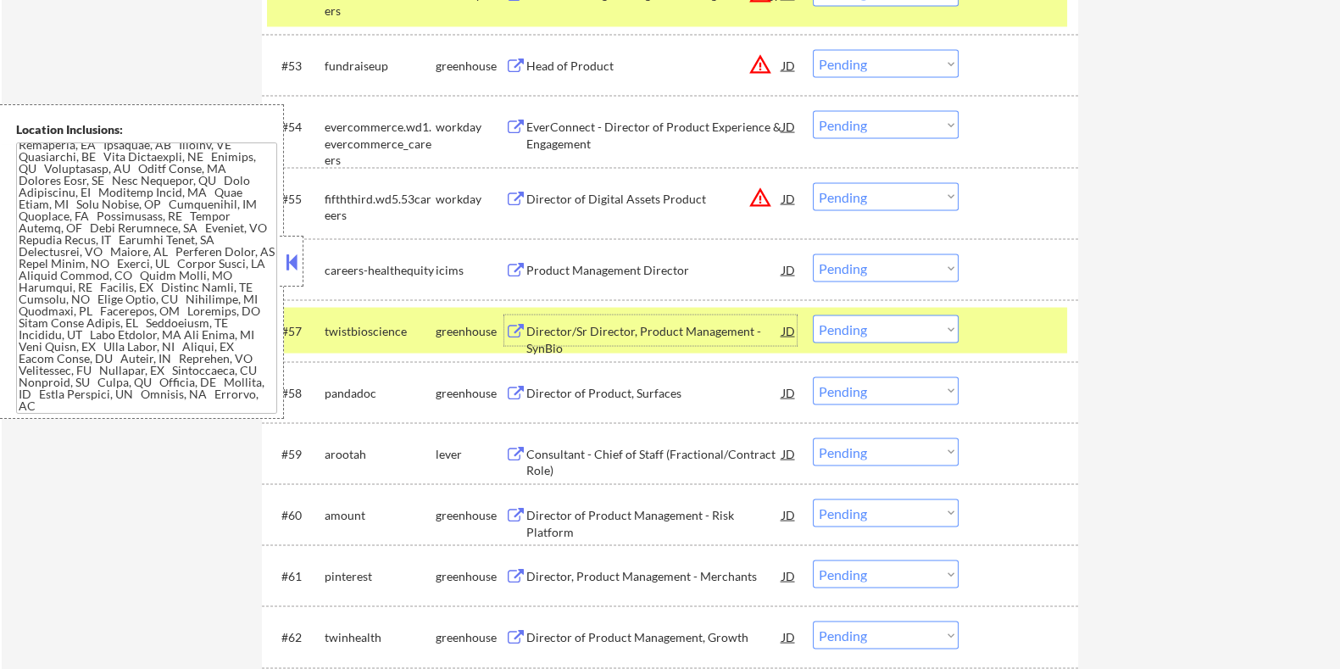
click at [886, 320] on select "Choose an option... Pending Applied Excluded (Questions) Excluded (Expired) Exc…" at bounding box center [886, 329] width 146 height 28
click at [813, 315] on select "Choose an option... Pending Applied Excluded (Questions) Excluded (Expired) Exc…" at bounding box center [886, 329] width 146 height 28
select select ""pending""
click at [593, 328] on div "Director of Product, Surfaces" at bounding box center [654, 331] width 256 height 17
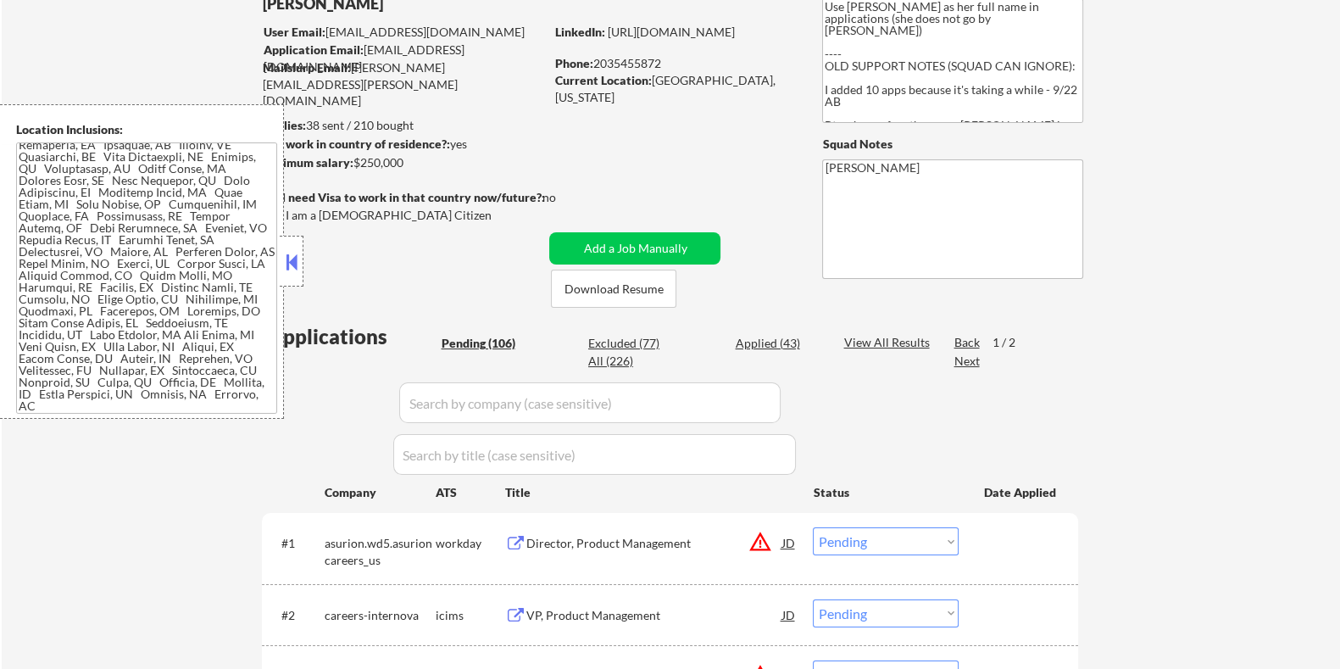
scroll to position [0, 0]
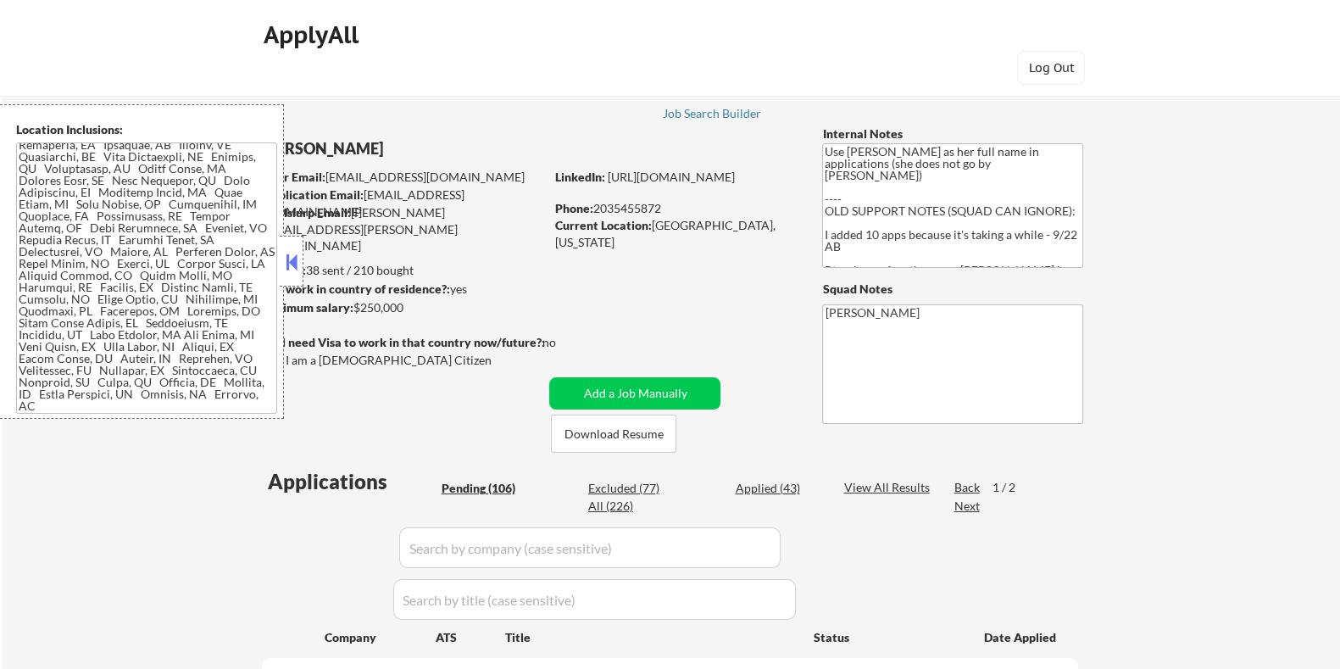
drag, startPoint x: 415, startPoint y: 303, endPoint x: 352, endPoint y: 303, distance: 63.6
click at [352, 303] on div "Minimum salary: $250,000" at bounding box center [402, 307] width 282 height 17
copy div "$250,000"
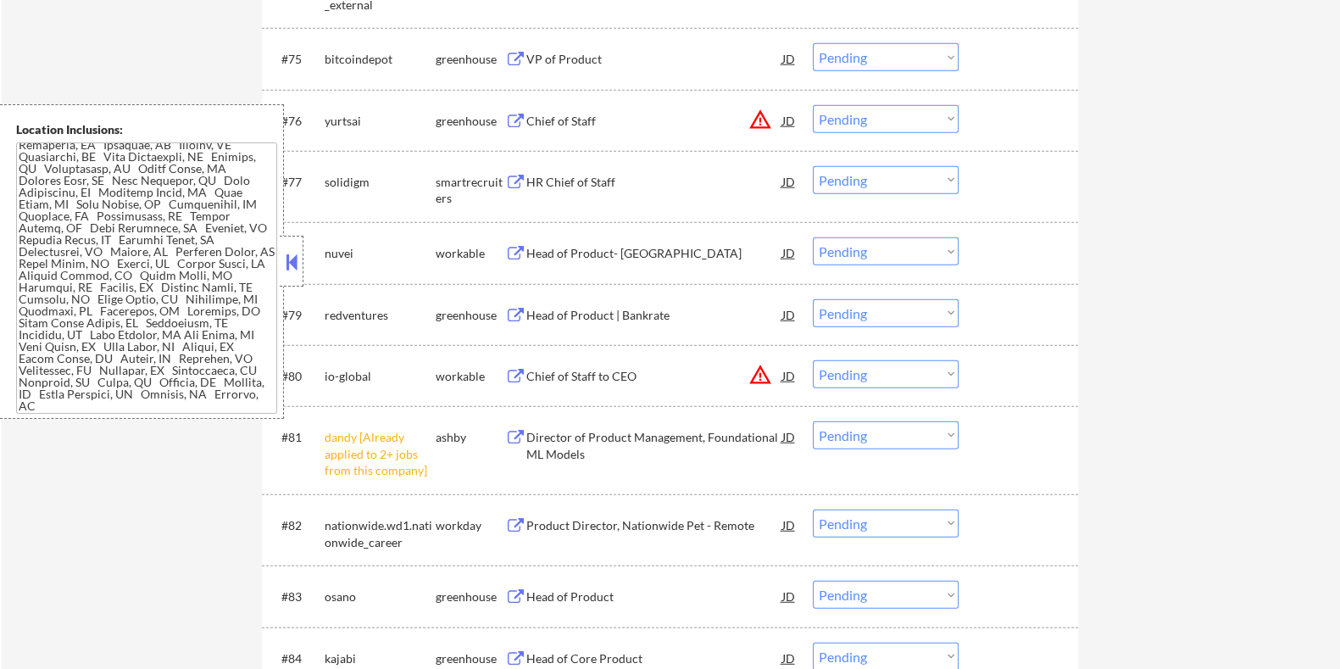
scroll to position [5827, 0]
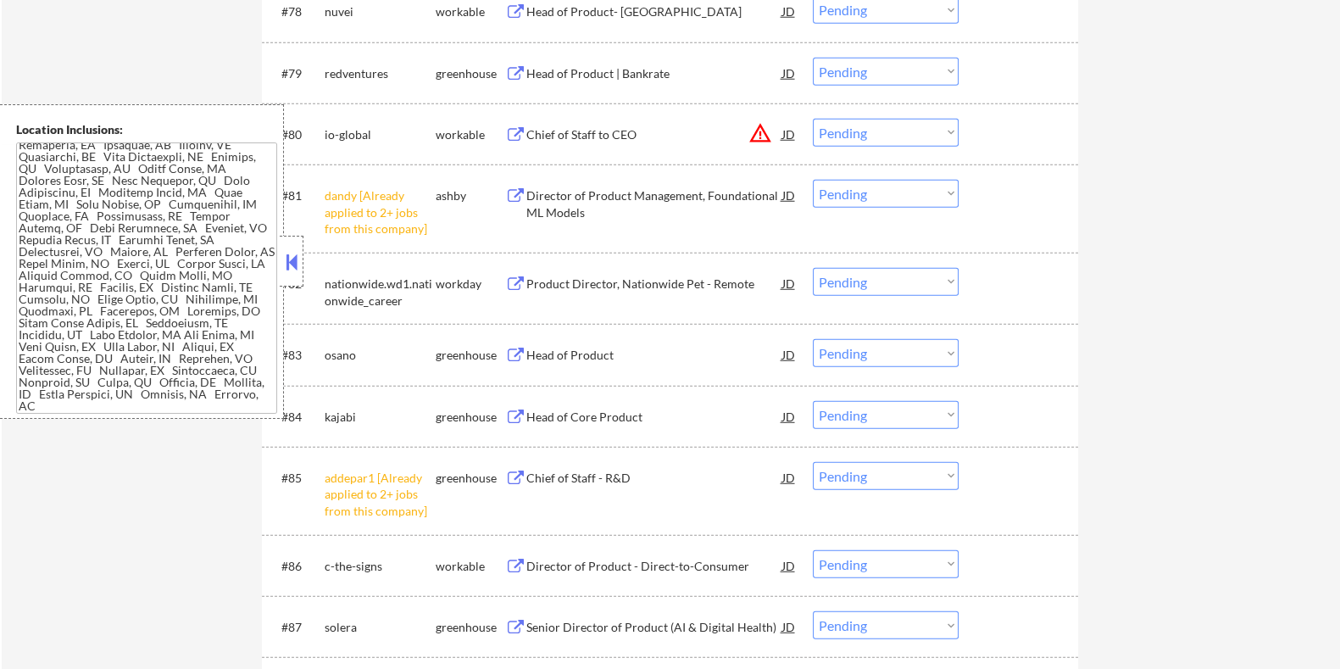
click at [873, 184] on select "Choose an option... Pending Applied Excluded (Questions) Excluded (Expired) Exc…" at bounding box center [886, 194] width 146 height 28
click at [813, 180] on select "Choose an option... Pending Applied Excluded (Questions) Excluded (Expired) Exc…" at bounding box center [886, 194] width 146 height 28
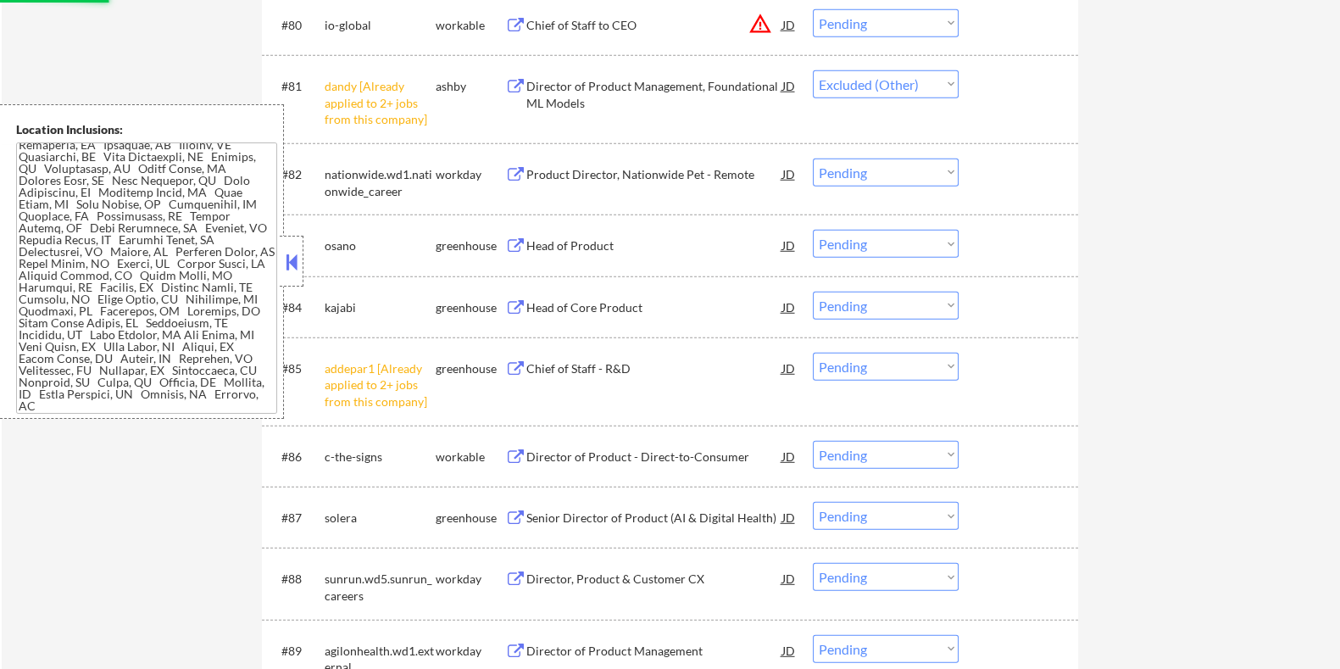
scroll to position [6039, 0]
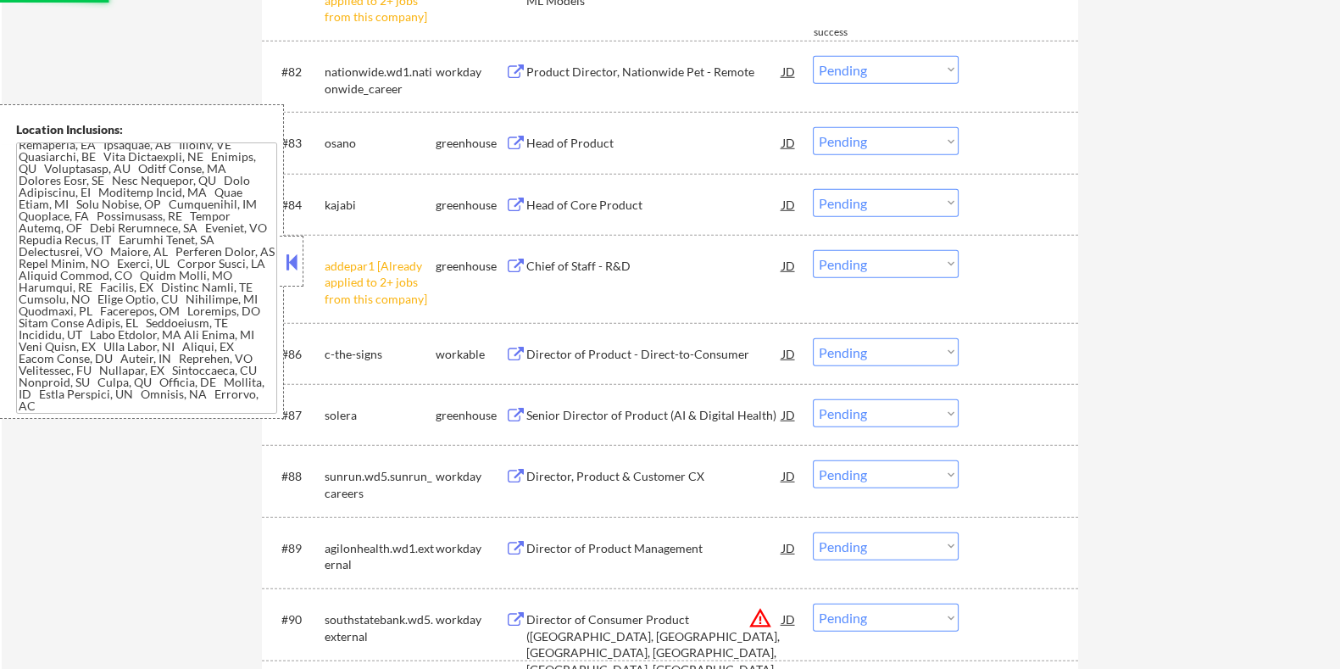
select select ""pending""
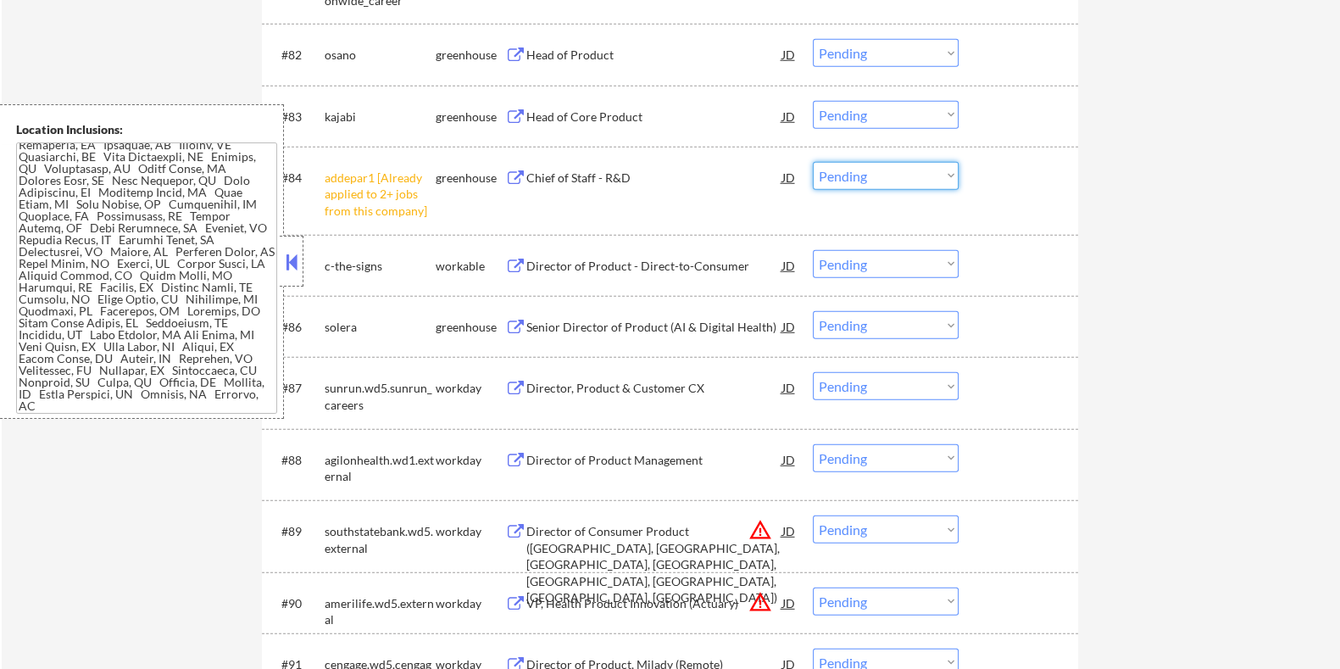
click at [886, 176] on select "Choose an option... Pending Applied Excluded (Questions) Excluded (Expired) Exc…" at bounding box center [886, 176] width 146 height 28
click at [813, 162] on select "Choose an option... Pending Applied Excluded (Questions) Excluded (Expired) Exc…" at bounding box center [886, 176] width 146 height 28
select select ""pending""
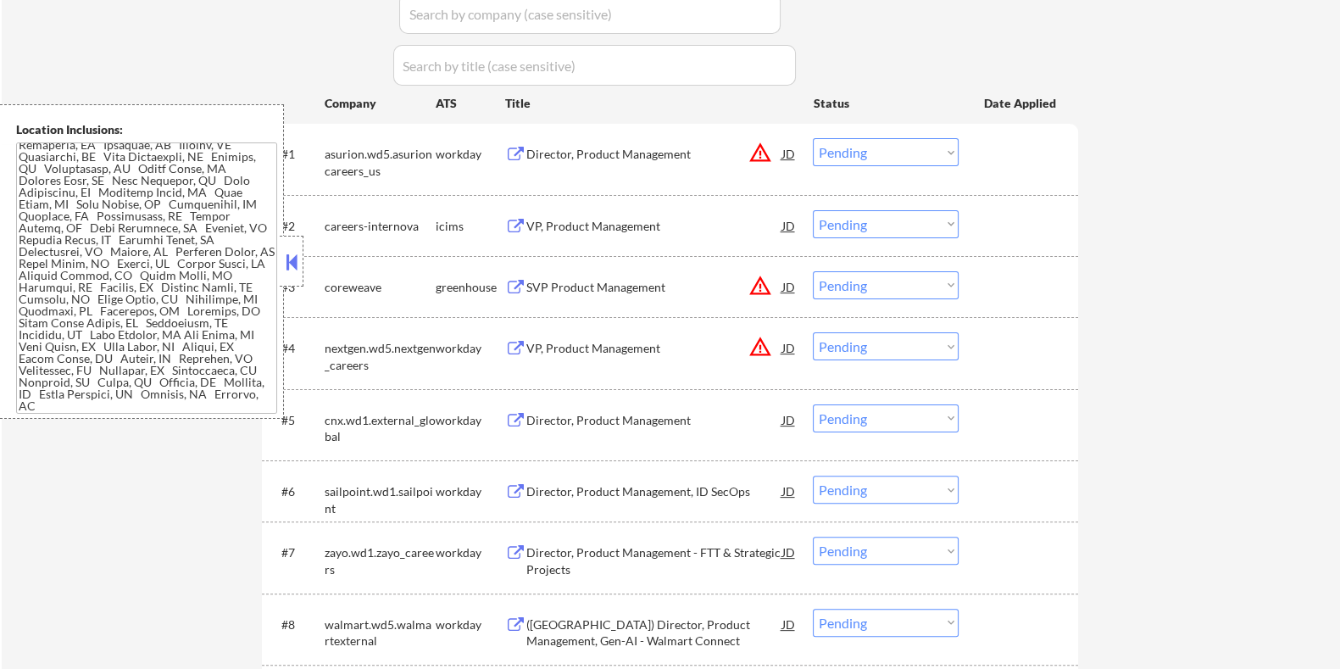
scroll to position [376, 0]
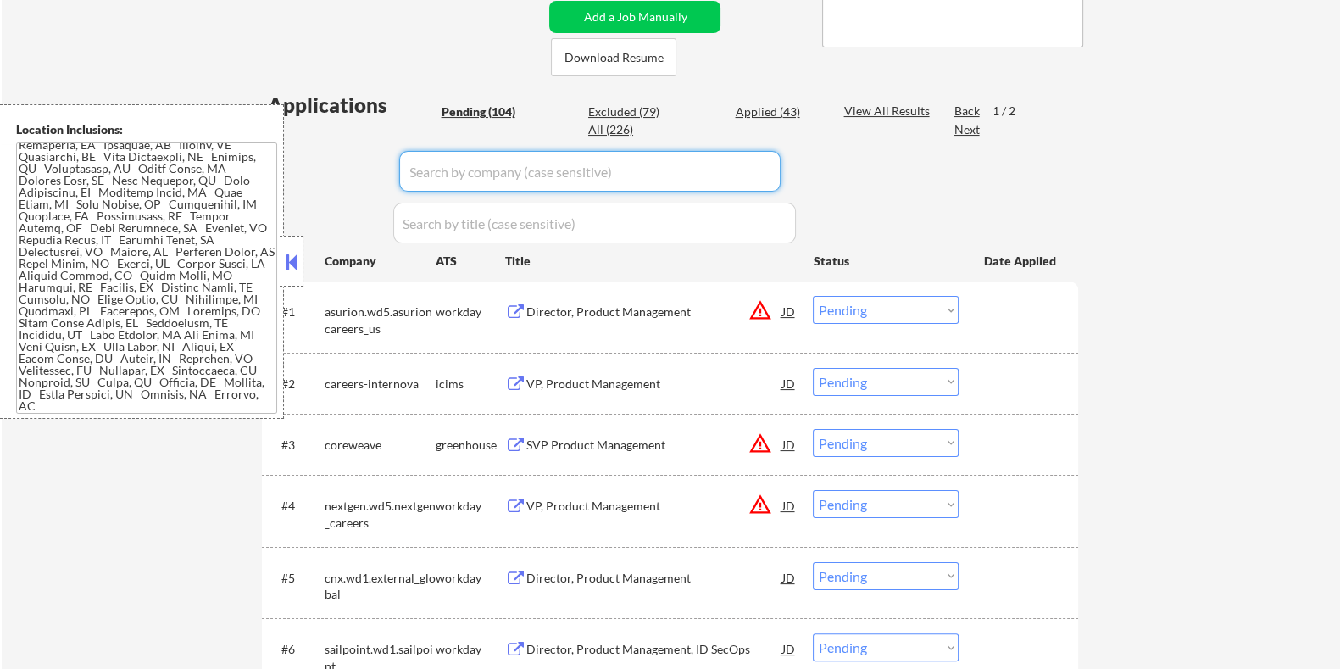
click at [542, 174] on input "input" at bounding box center [589, 171] width 381 height 41
paste input "pandadoc"
type input "pandadoc"
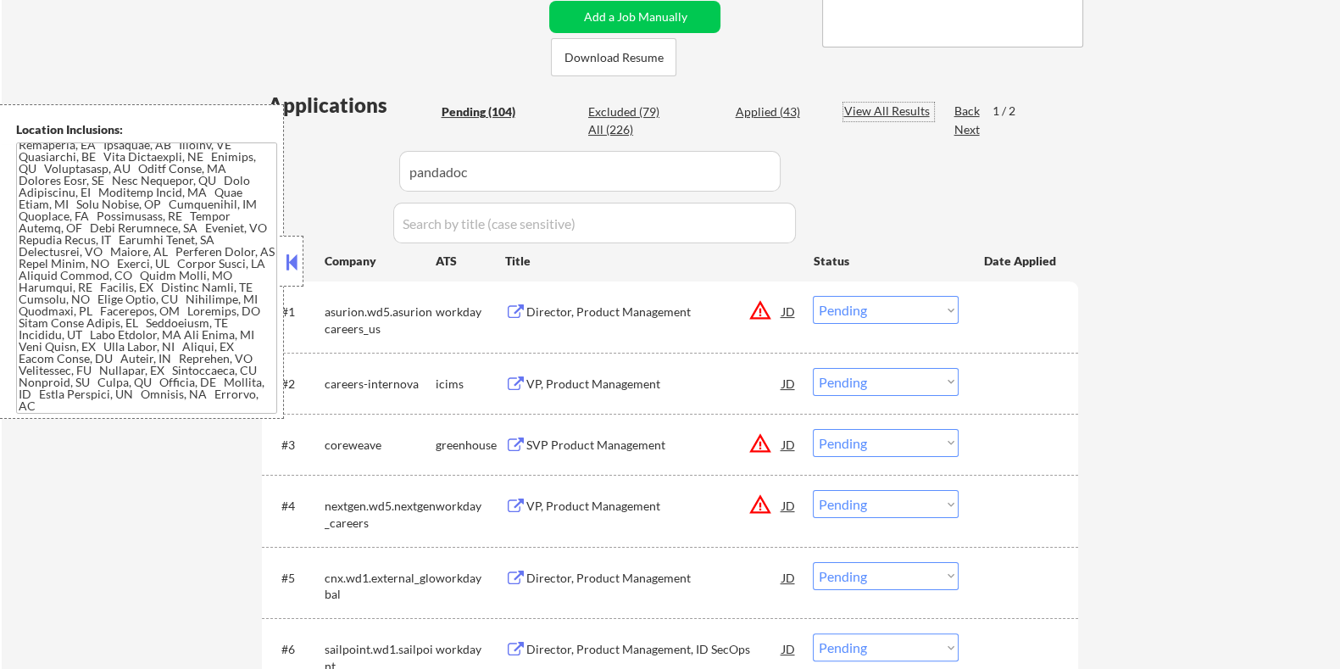
click at [856, 111] on div "View All Results" at bounding box center [888, 111] width 91 height 17
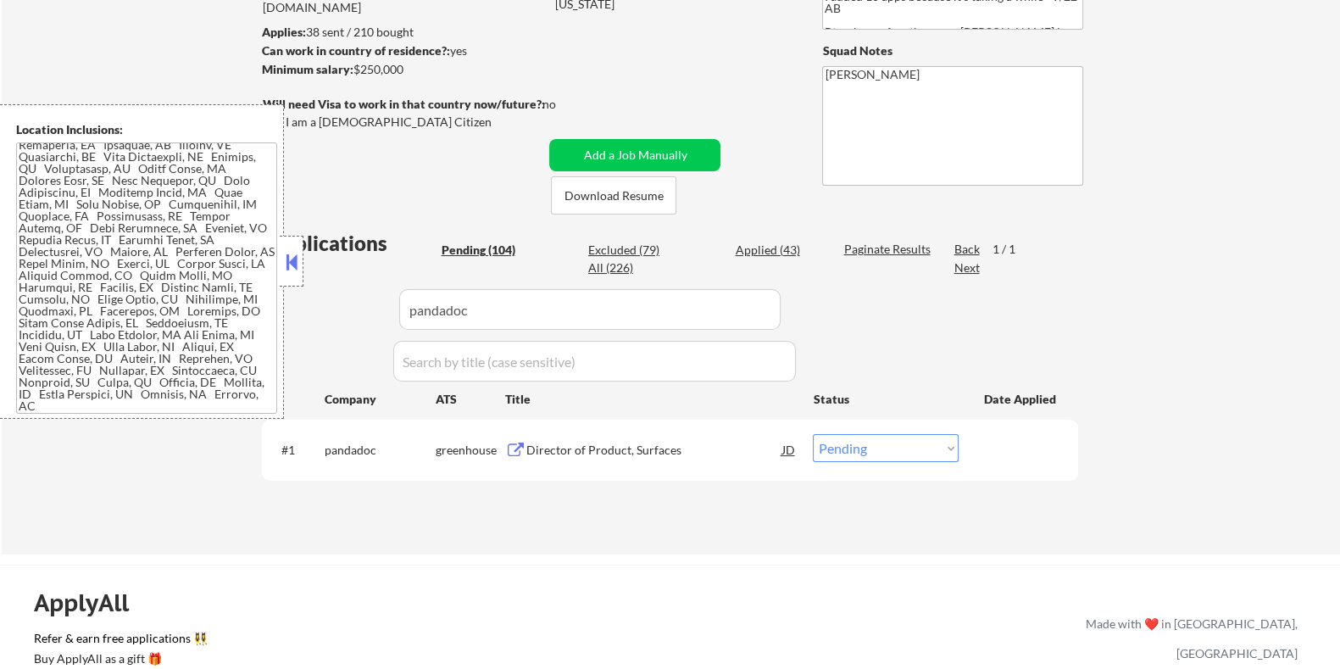
scroll to position [270, 0]
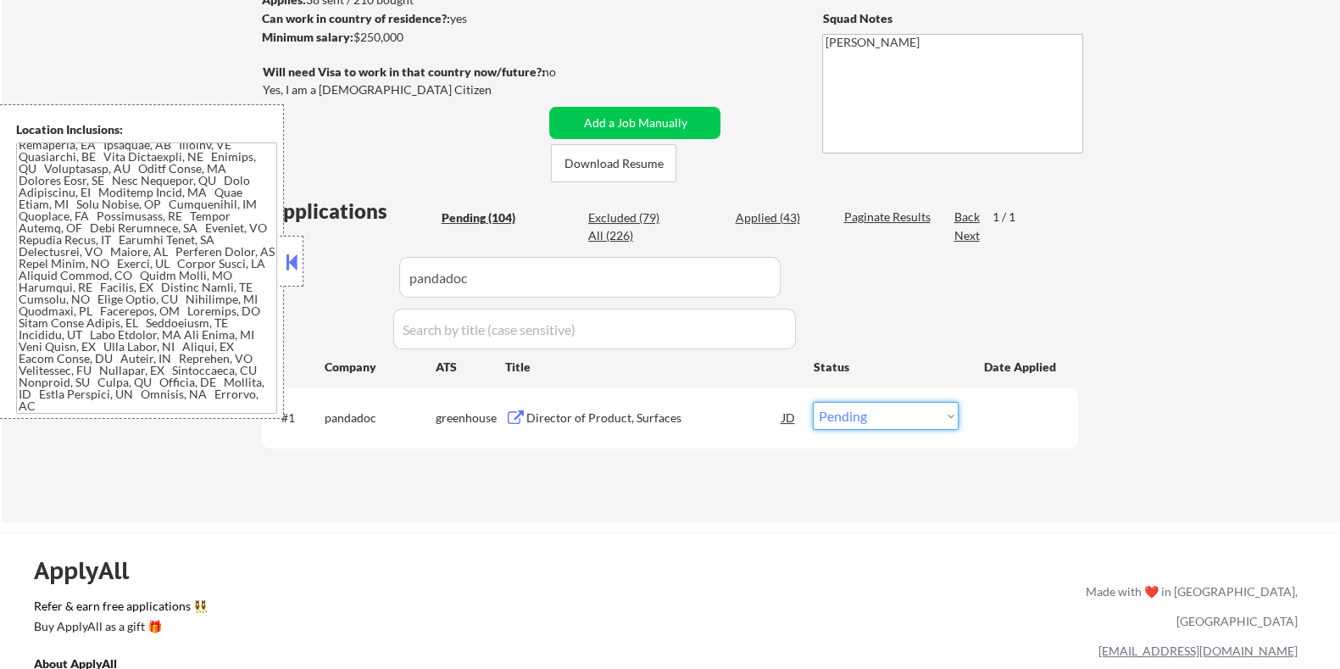
click at [939, 417] on select "Choose an option... Pending Applied Excluded (Questions) Excluded (Expired) Exc…" at bounding box center [886, 416] width 146 height 28
select select ""applied""
click at [813, 402] on select "Choose an option... Pending Applied Excluded (Questions) Excluded (Expired) Exc…" at bounding box center [886, 416] width 146 height 28
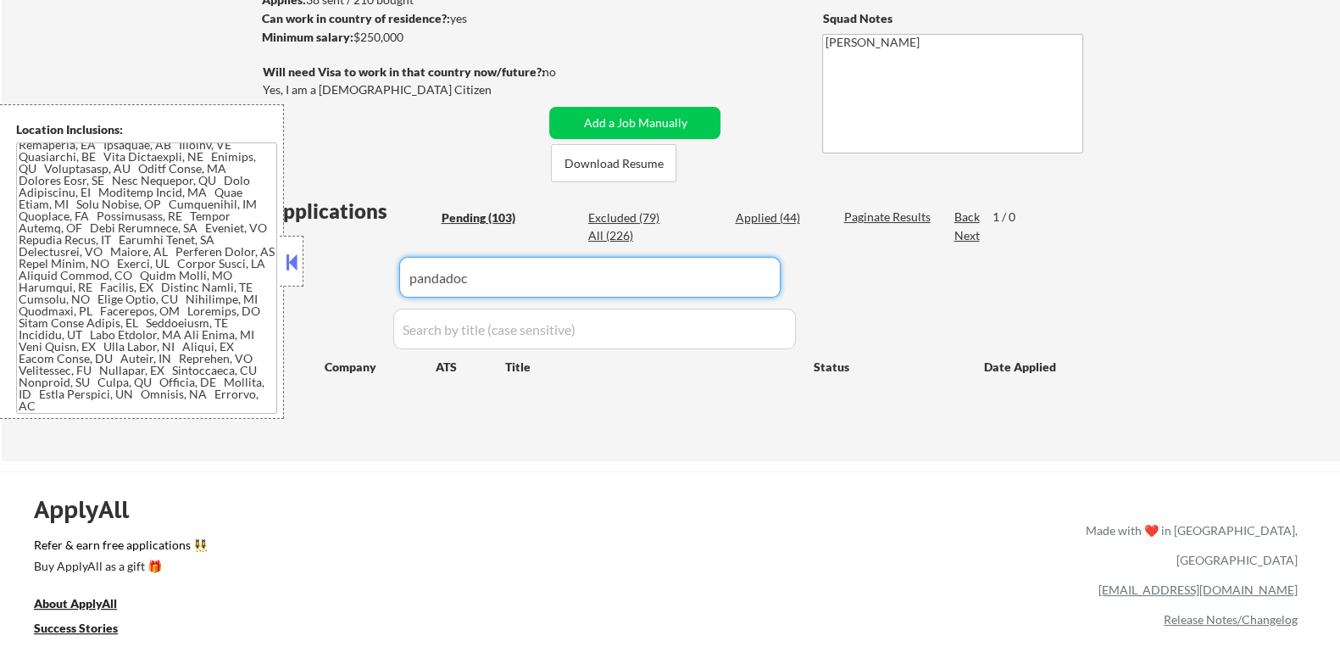
drag, startPoint x: 528, startPoint y: 281, endPoint x: 329, endPoint y: 281, distance: 199.2
click at [329, 281] on div "Applications Pending (103) Excluded (79) Applied (44) All (226) Paginate Result…" at bounding box center [670, 313] width 816 height 232
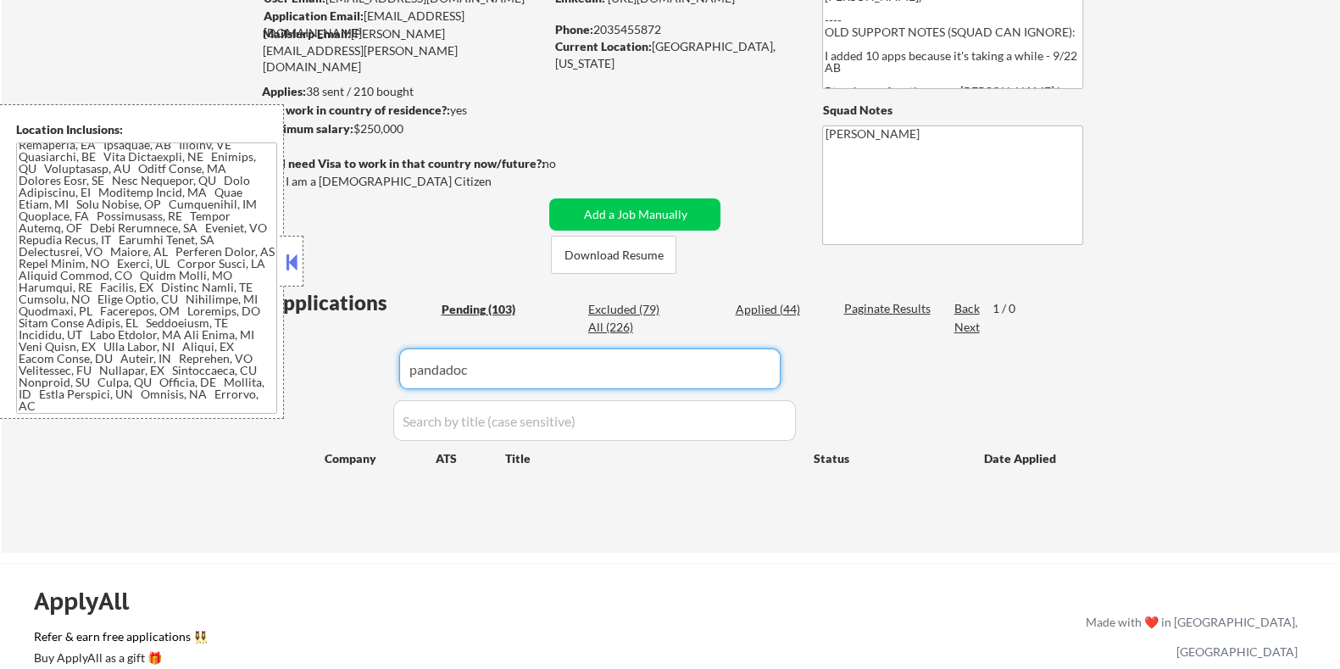
scroll to position [164, 0]
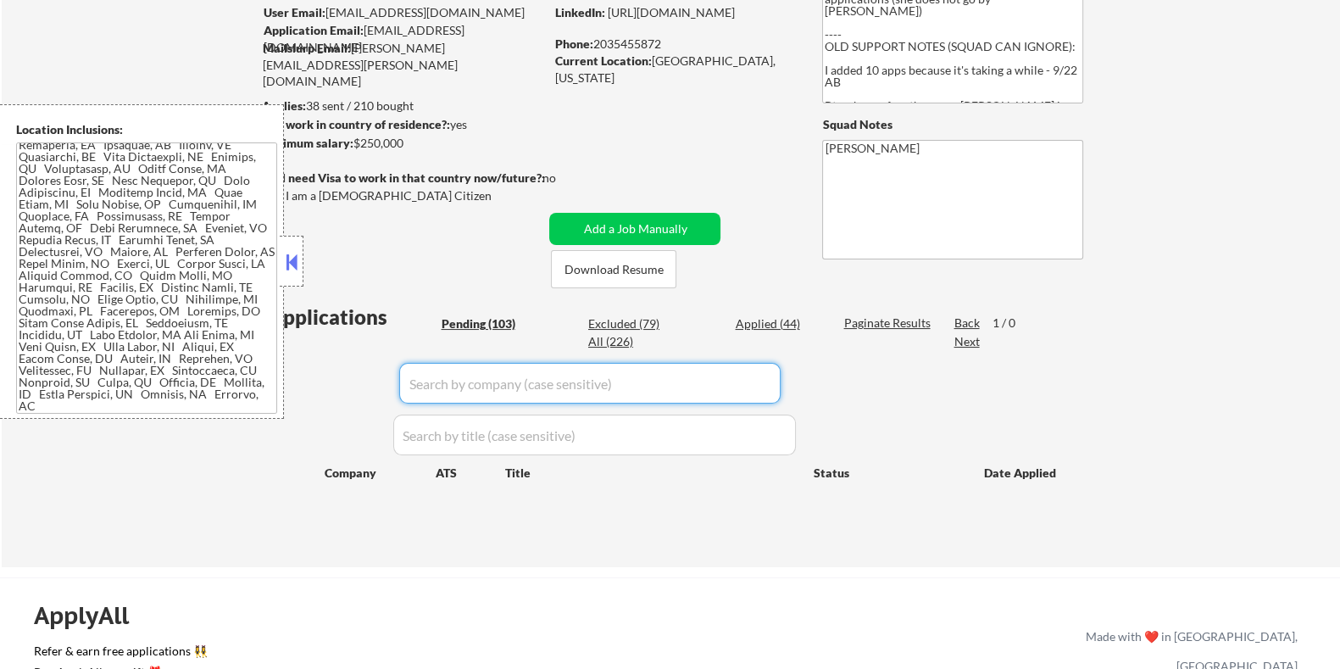
select select ""pending""
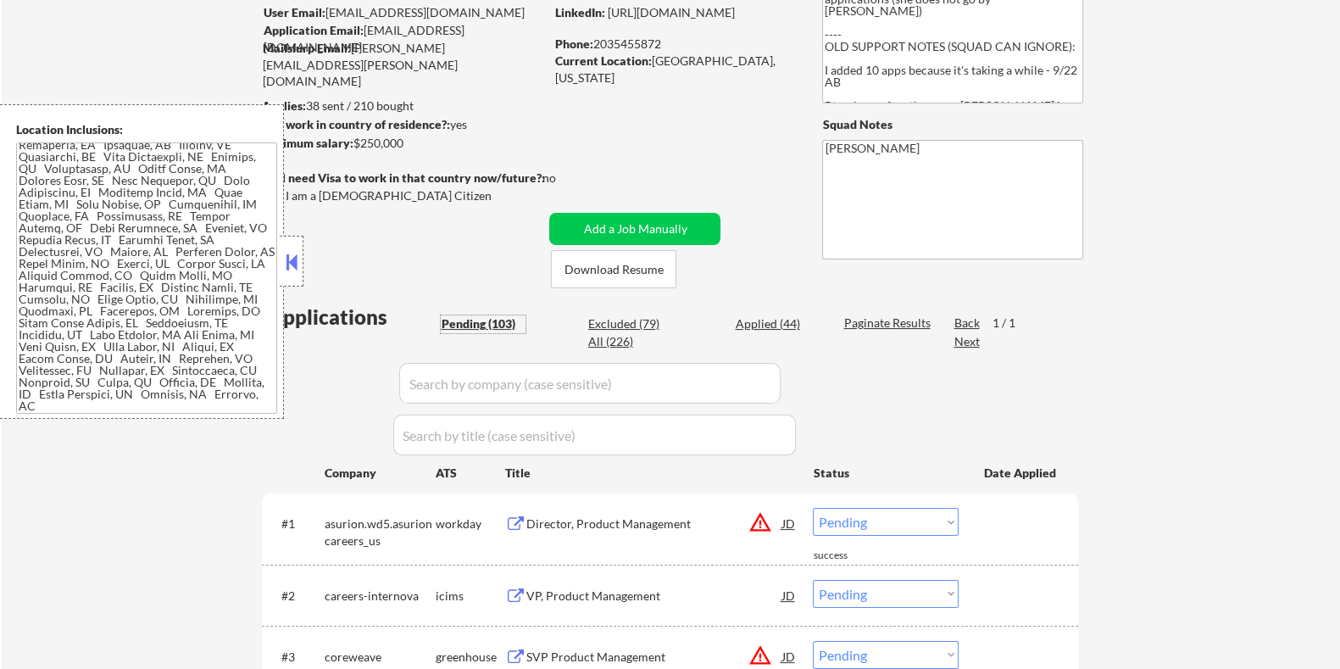
click at [481, 320] on div "Pending (103)" at bounding box center [483, 323] width 85 height 17
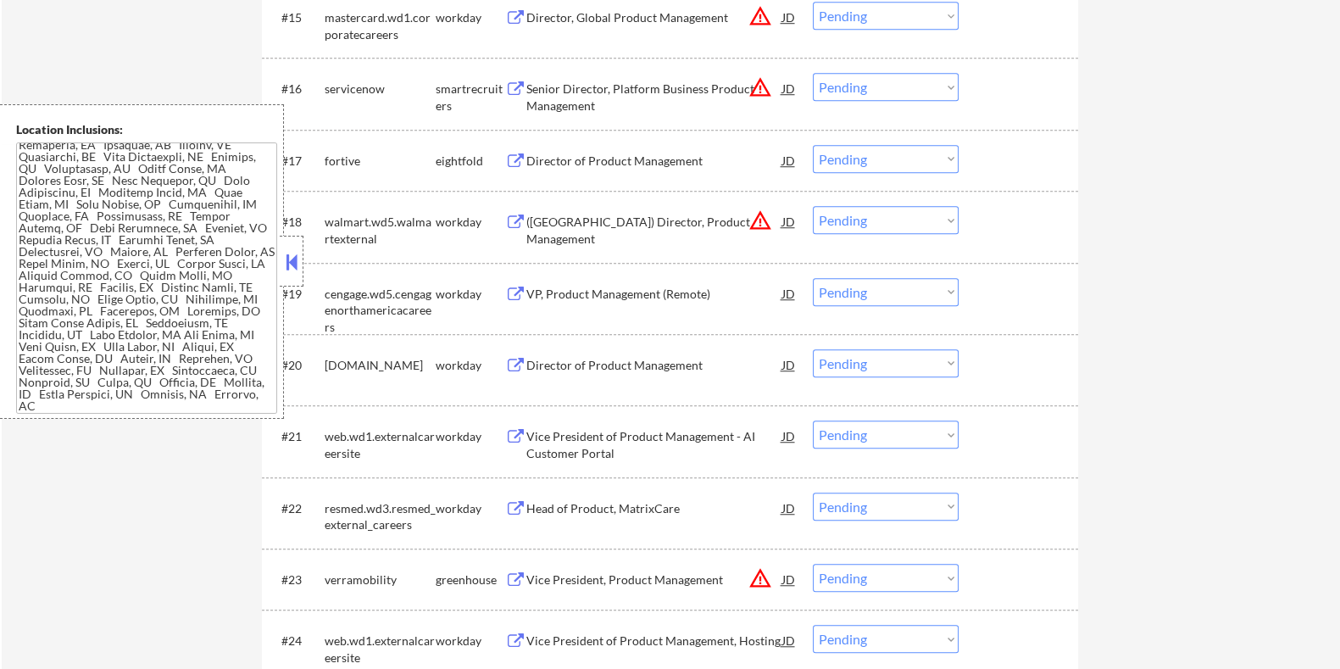
scroll to position [1966, 0]
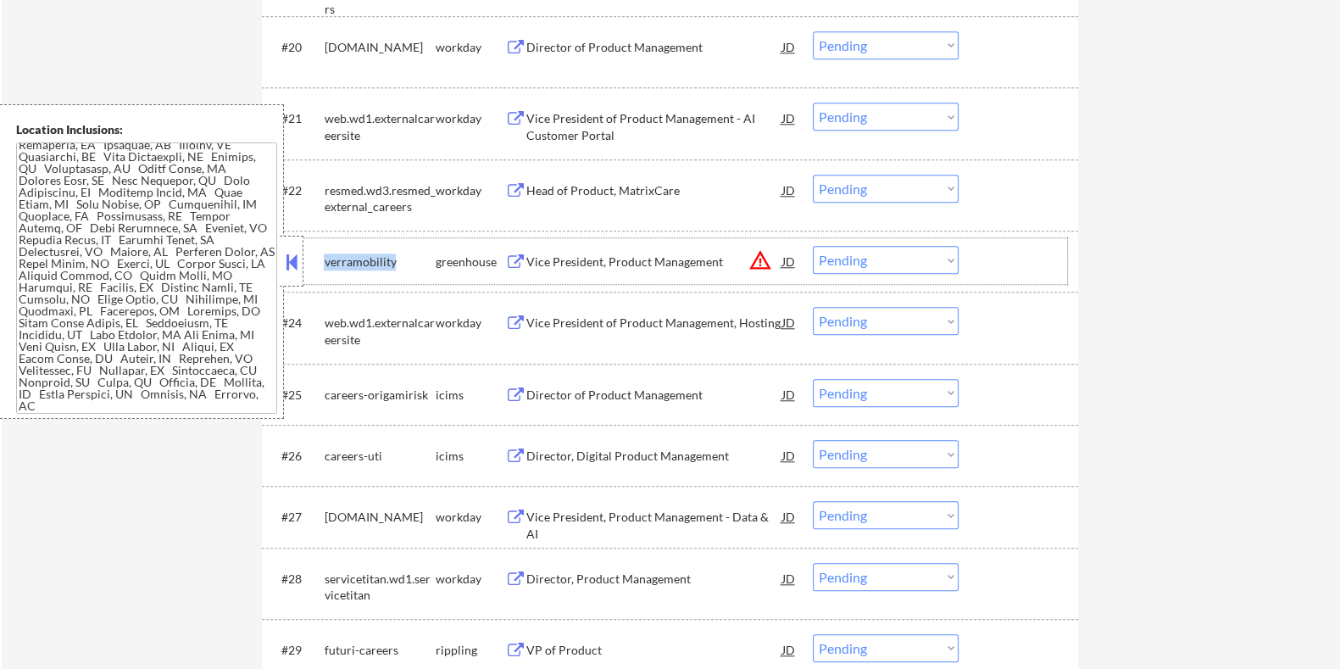
drag, startPoint x: 392, startPoint y: 256, endPoint x: 325, endPoint y: 254, distance: 67.8
click at [325, 254] on div "verramobility" at bounding box center [379, 261] width 111 height 17
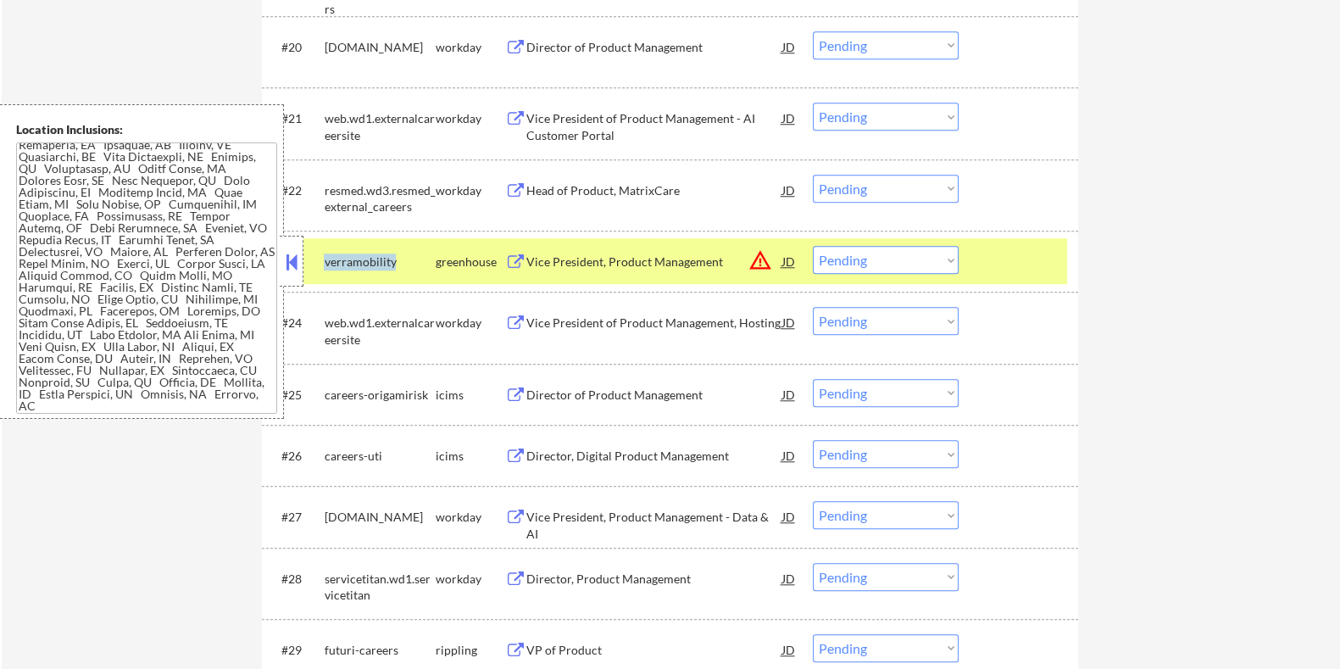
copy div "verramobility"
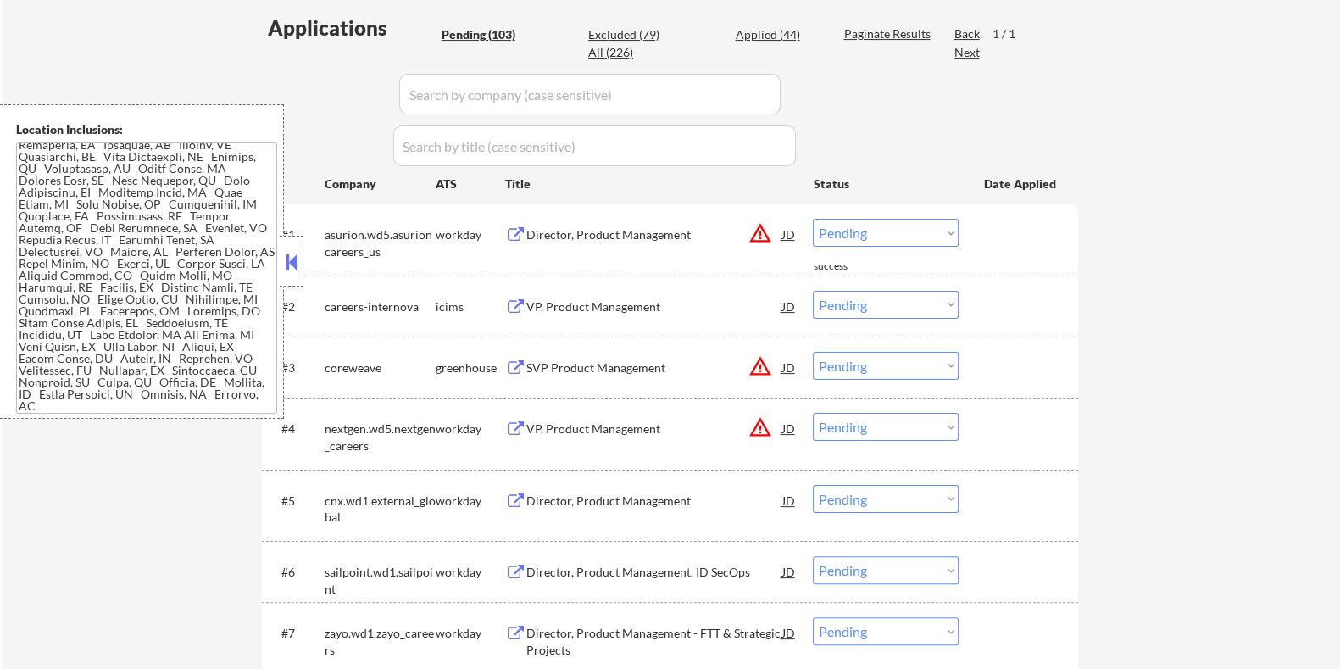
scroll to position [376, 0]
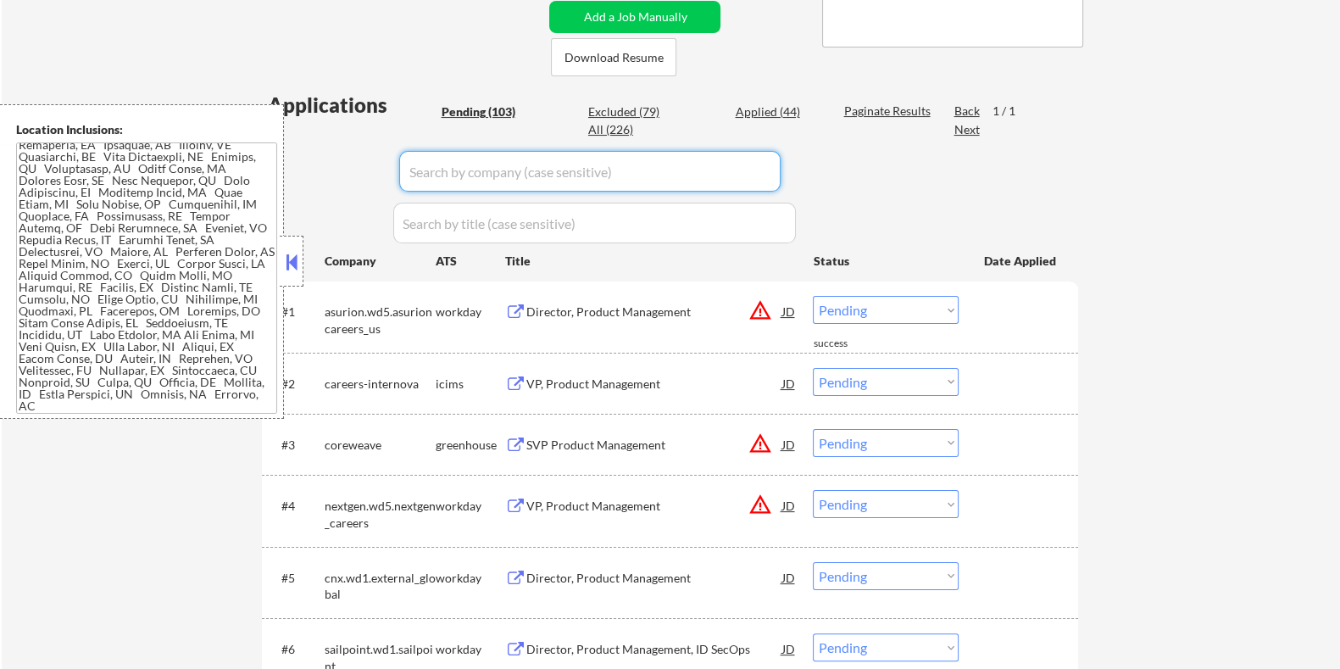
click at [471, 173] on input "input" at bounding box center [589, 171] width 381 height 41
paste input "verramobility"
type input "verramobility"
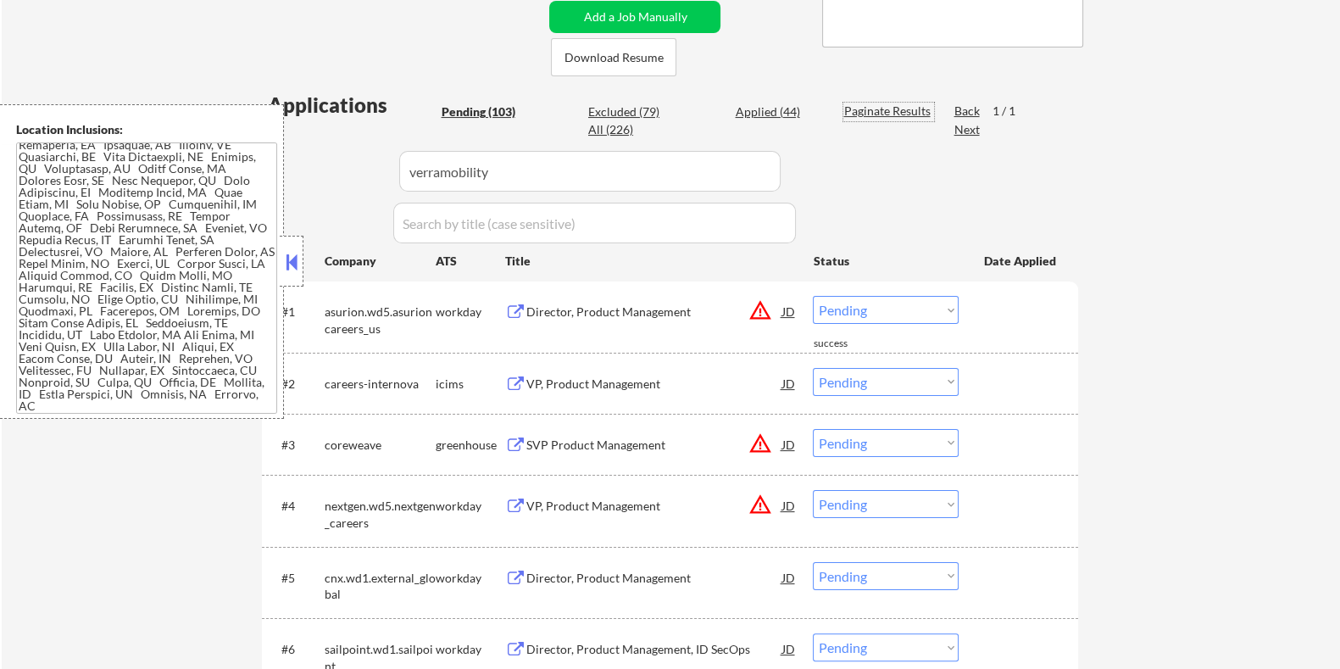
click at [862, 109] on div "Paginate Results" at bounding box center [888, 111] width 91 height 17
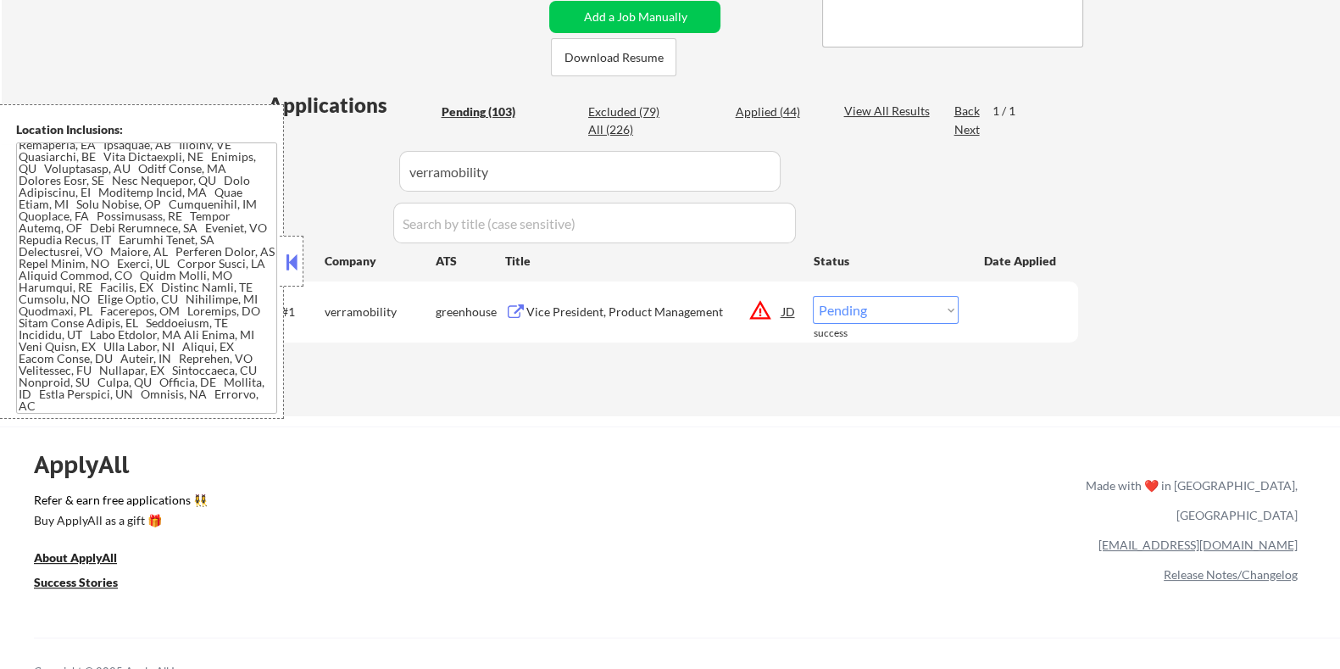
click at [652, 312] on div "Vice President, Product Management" at bounding box center [654, 311] width 256 height 17
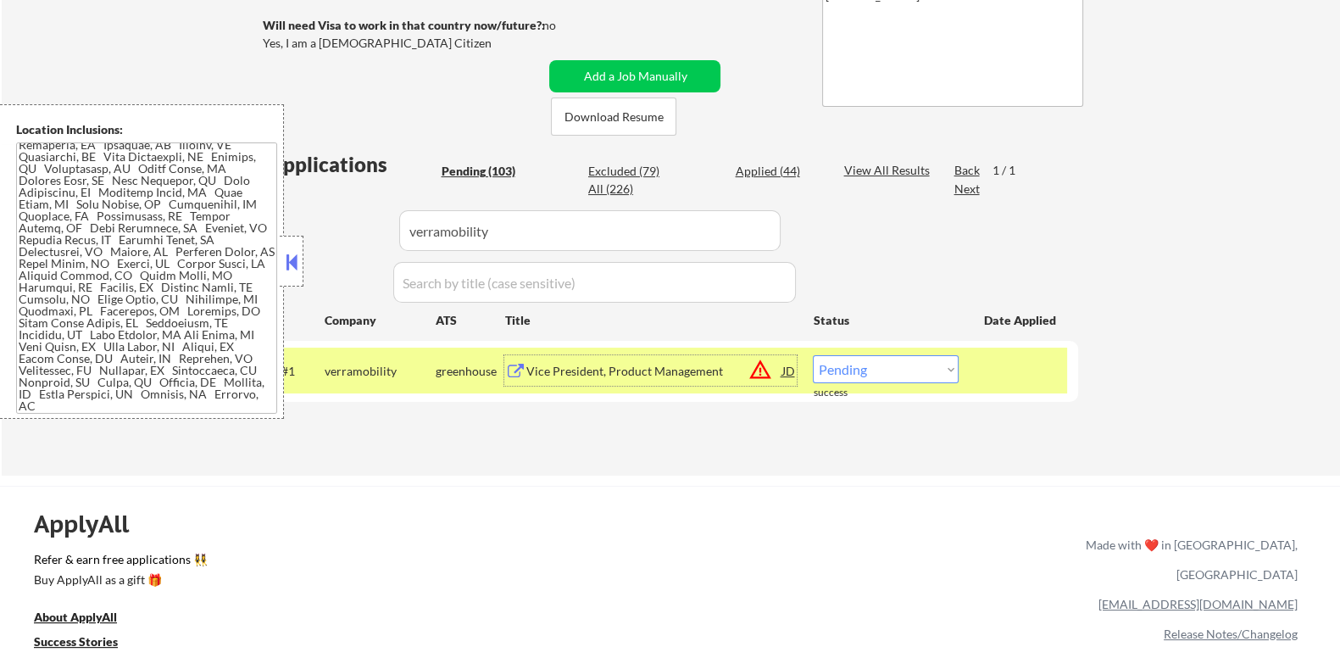
scroll to position [164, 0]
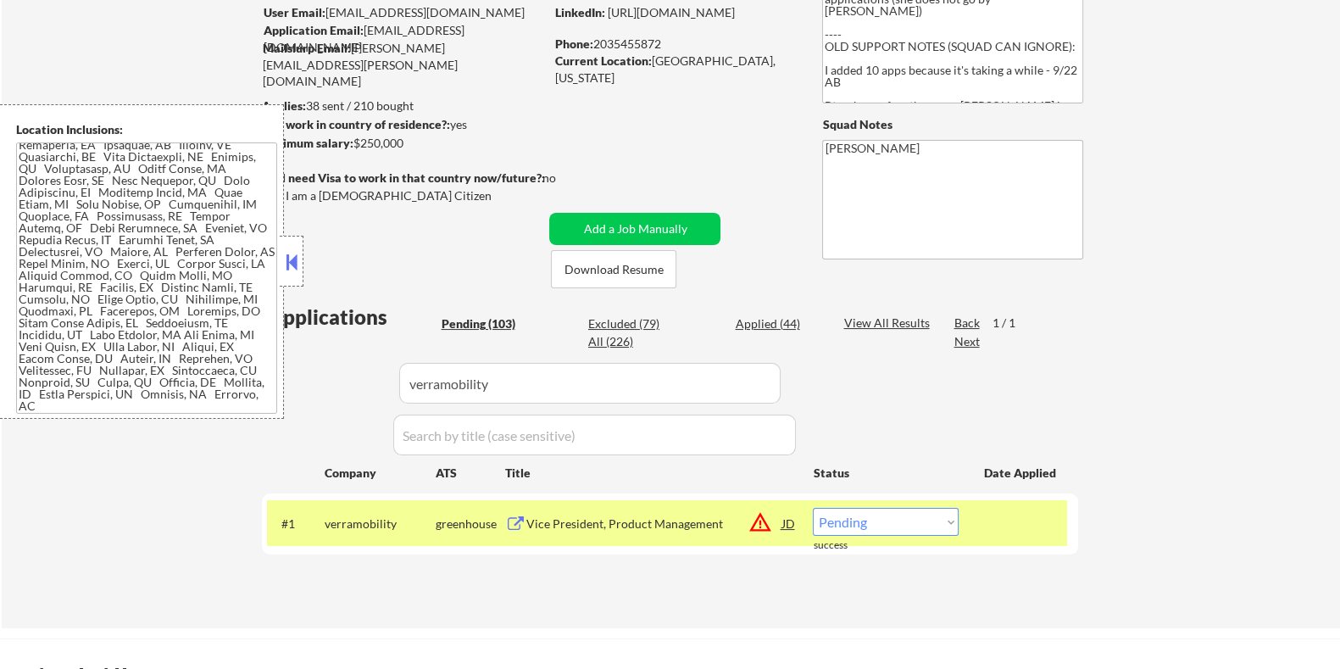
drag, startPoint x: 417, startPoint y: 146, endPoint x: 356, endPoint y: 145, distance: 61.0
click at [356, 145] on div "Minimum salary: $250,000" at bounding box center [402, 143] width 282 height 17
copy div "$250,000"
click at [915, 520] on select "Choose an option... Pending Applied Excluded (Questions) Excluded (Expired) Exc…" at bounding box center [886, 522] width 146 height 28
select select ""applied""
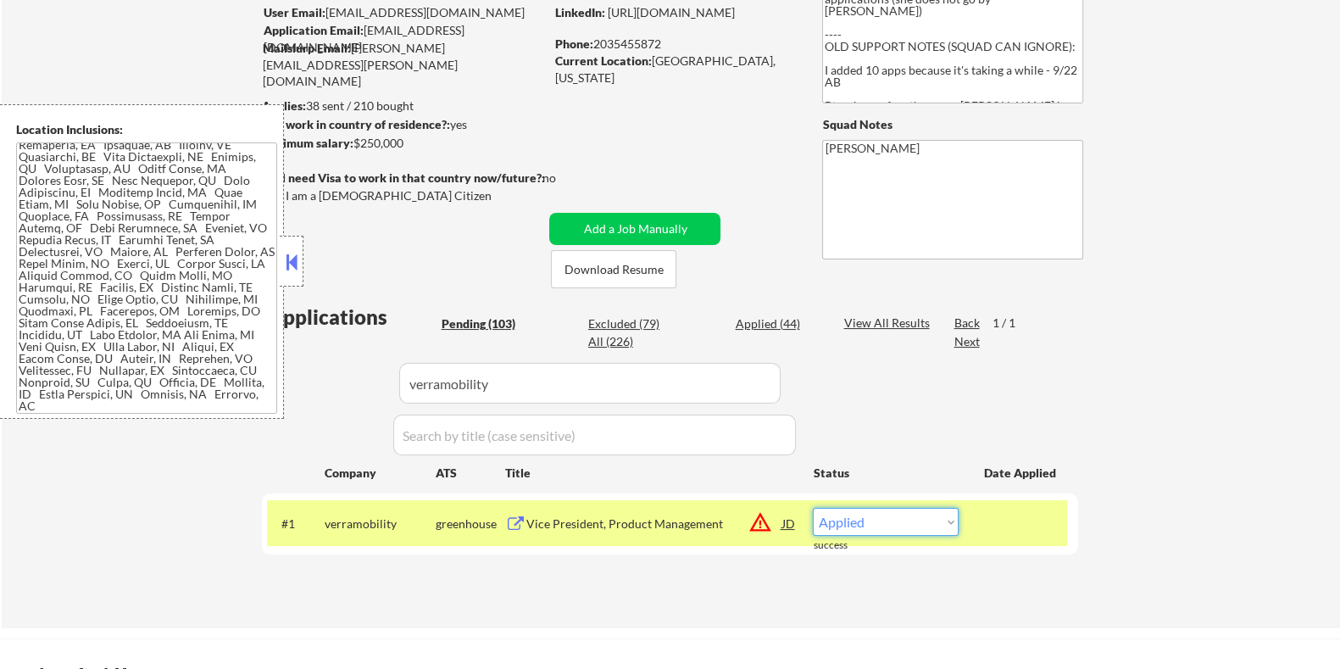
click at [813, 508] on select "Choose an option... Pending Applied Excluded (Questions) Excluded (Expired) Exc…" at bounding box center [886, 522] width 146 height 28
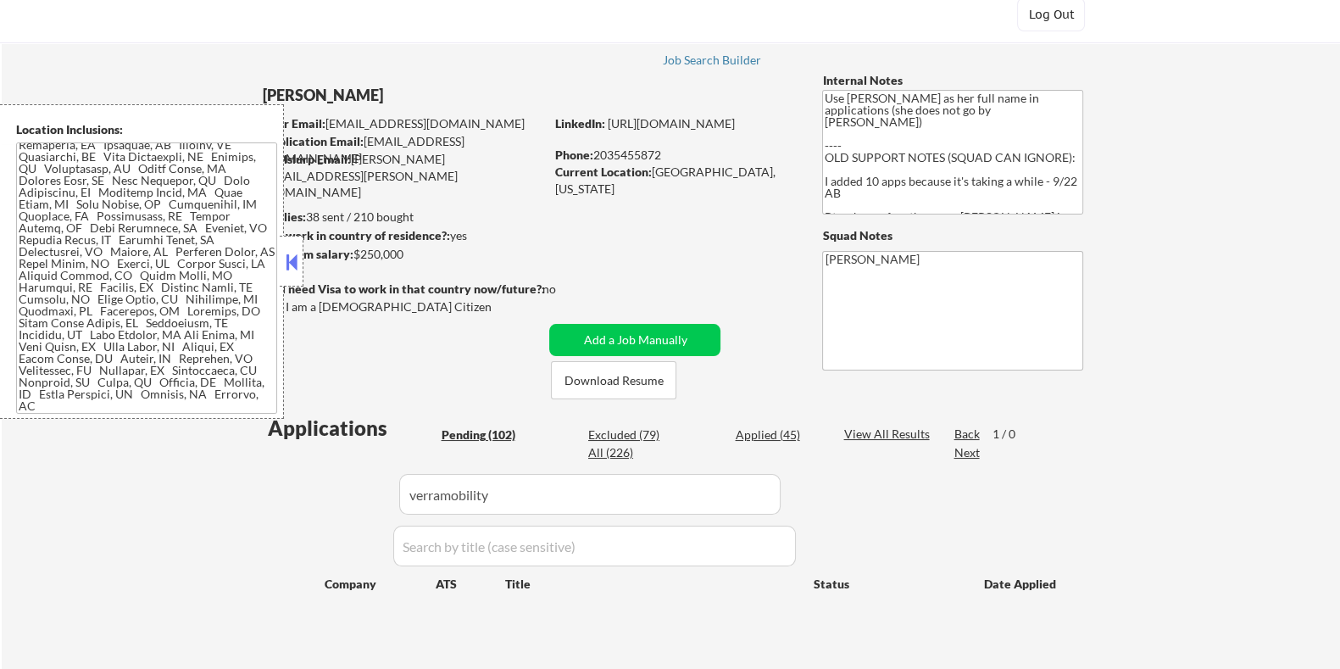
scroll to position [0, 0]
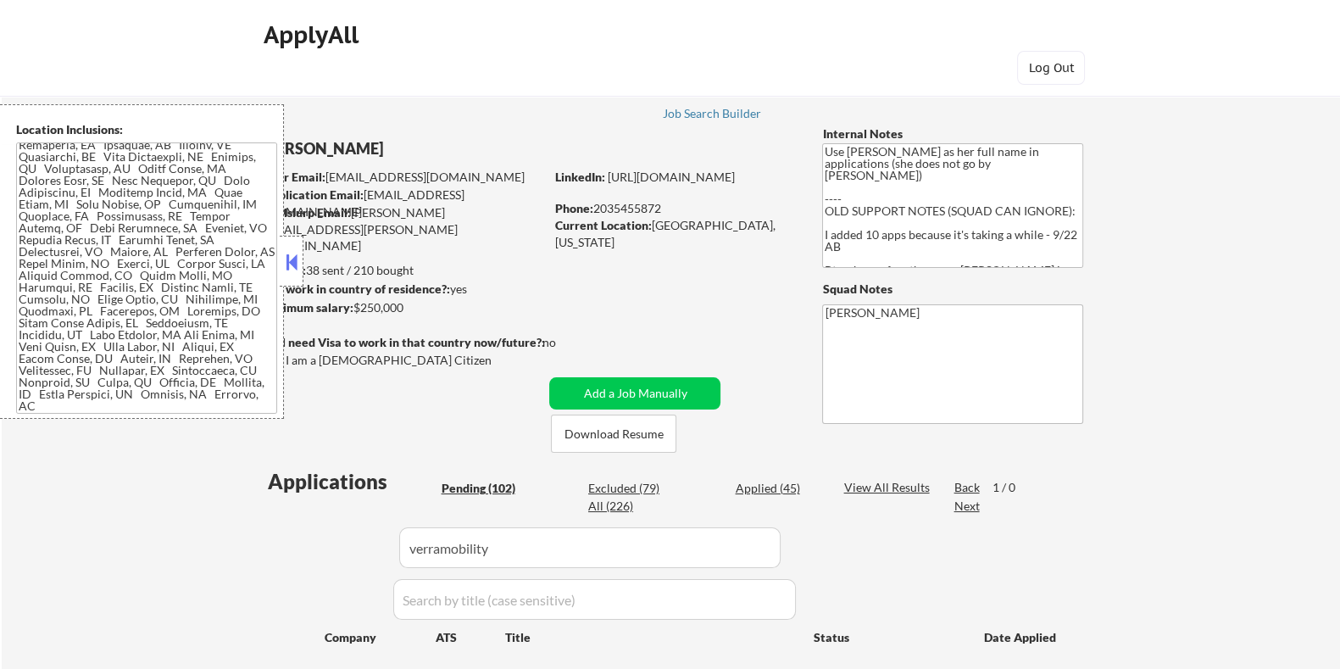
click at [474, 485] on div "Pending (102)" at bounding box center [483, 488] width 85 height 17
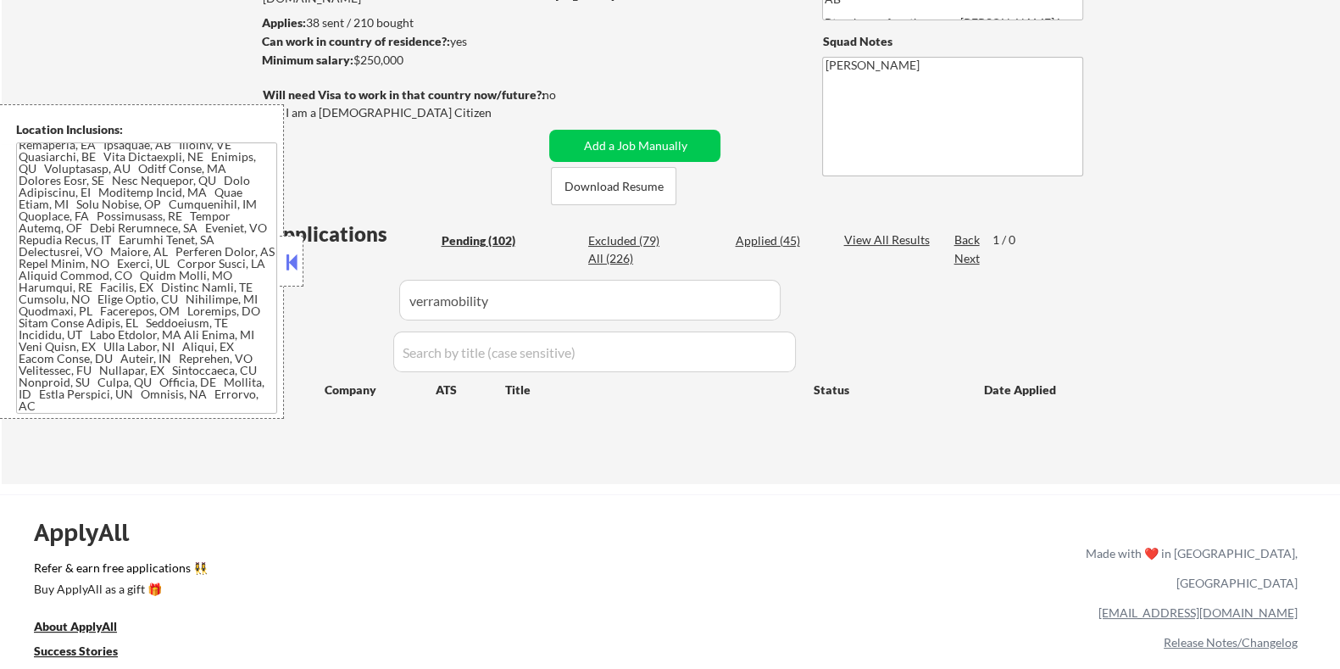
scroll to position [318, 0]
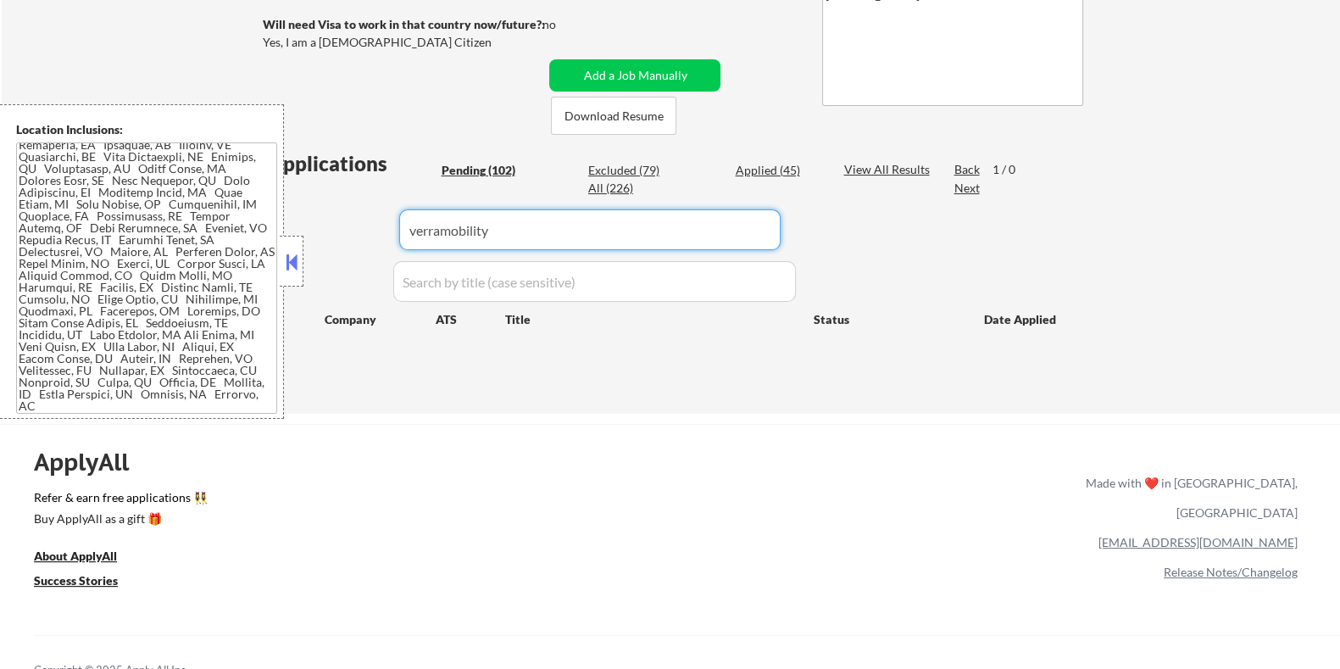
drag, startPoint x: 513, startPoint y: 228, endPoint x: 207, endPoint y: 269, distance: 308.7
click at [207, 269] on body "← Return to /applysquad Mailslurp Inbox Job Search Builder [PERSON_NAME] User E…" at bounding box center [670, 16] width 1340 height 669
select select ""pending""
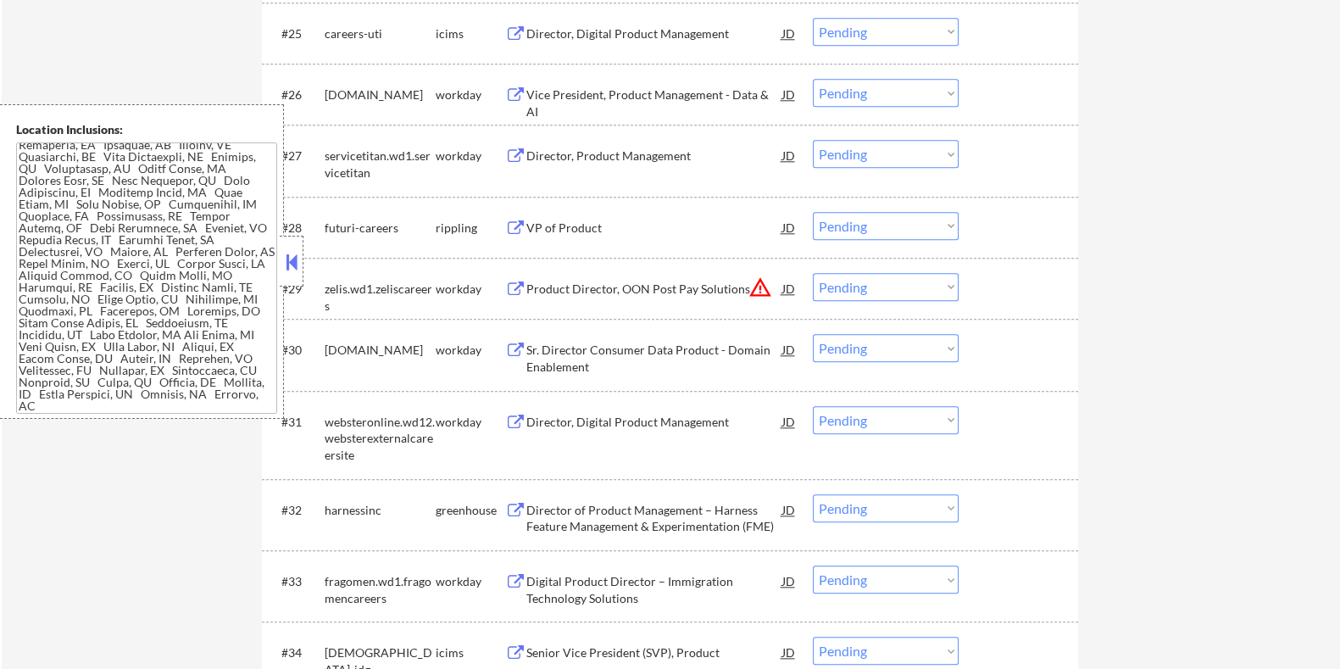
scroll to position [2437, 0]
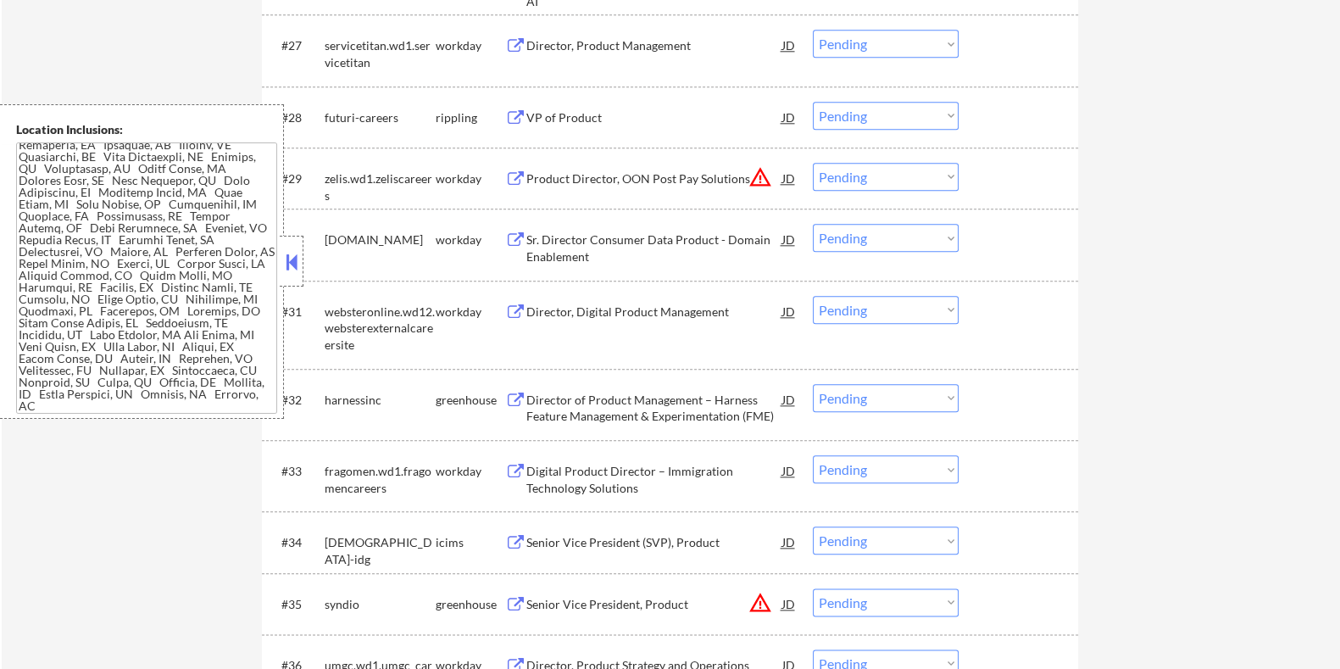
click at [568, 403] on div "Director of Product Management – Harness Feature Management & Experimentation (…" at bounding box center [654, 408] width 256 height 33
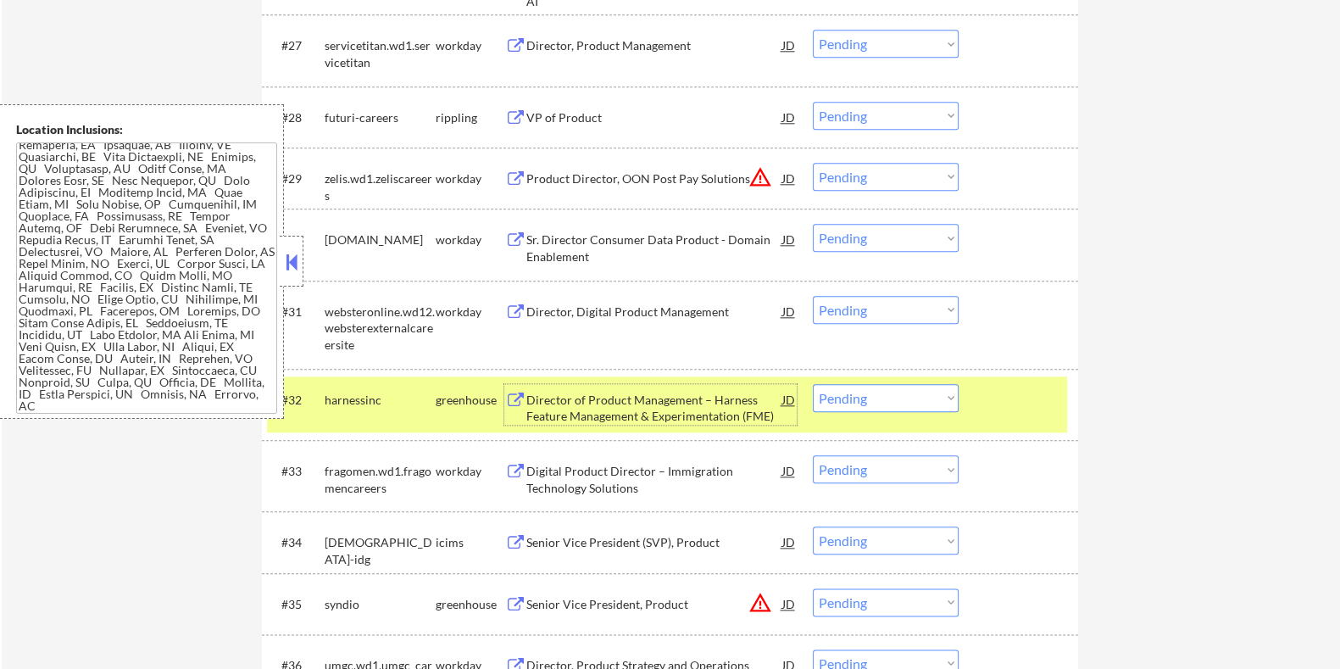
click at [891, 398] on select "Choose an option... Pending Applied Excluded (Questions) Excluded (Expired) Exc…" at bounding box center [886, 398] width 146 height 28
click at [813, 384] on select "Choose an option... Pending Applied Excluded (Questions) Excluded (Expired) Exc…" at bounding box center [886, 398] width 146 height 28
select select ""pending""
